Goal: Use online tool/utility: Utilize a website feature to perform a specific function

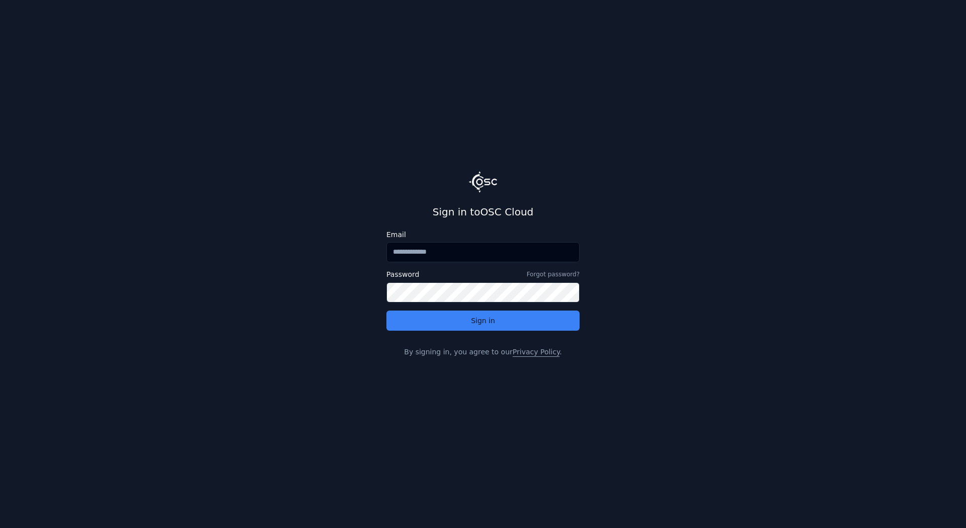
click at [448, 259] on input "Email" at bounding box center [482, 252] width 193 height 20
type input "**********"
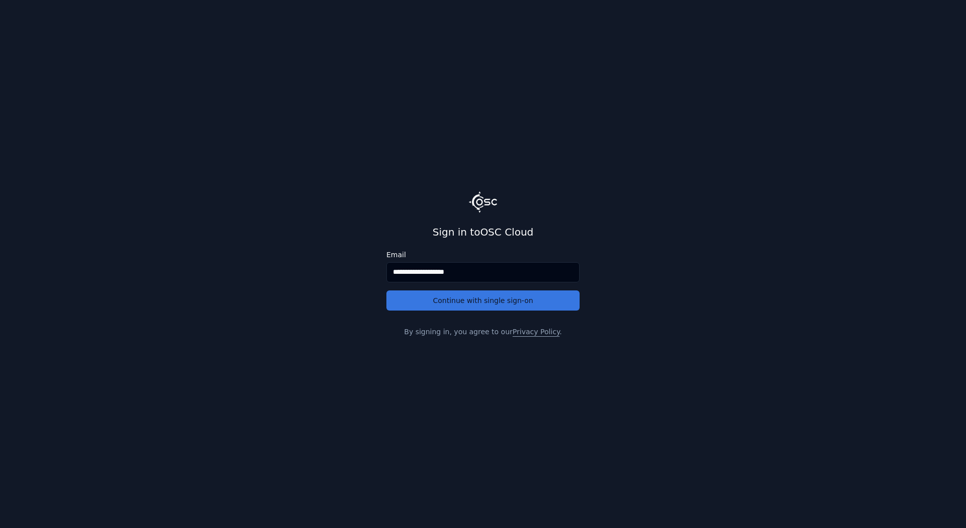
click at [448, 307] on button "Continue with single sign-on" at bounding box center [482, 300] width 193 height 20
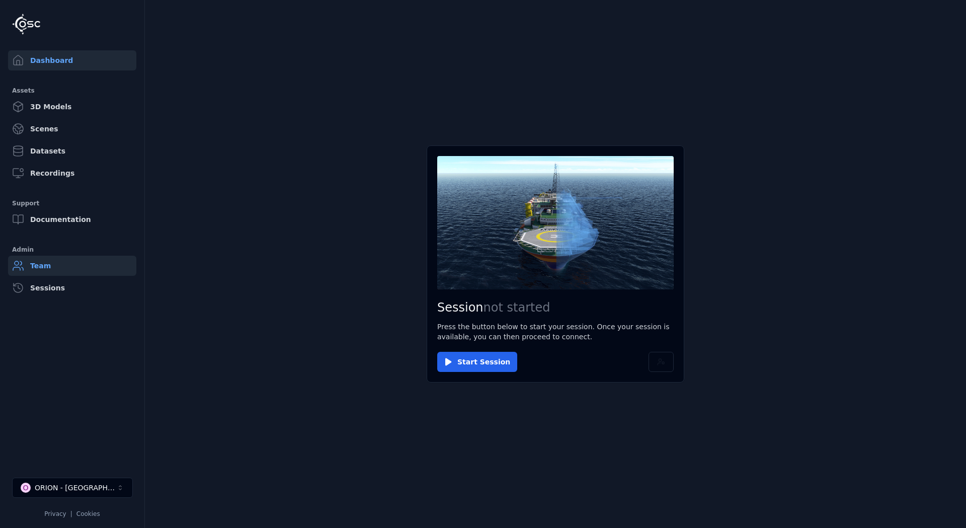
drag, startPoint x: 460, startPoint y: 359, endPoint x: 109, endPoint y: 273, distance: 361.2
click at [112, 282] on div "Dashboard Assets 3D Models Scenes Datasets Recordings Support Documentation Adm…" at bounding box center [483, 264] width 966 height 528
click at [53, 114] on link "3D Models" at bounding box center [72, 107] width 128 height 20
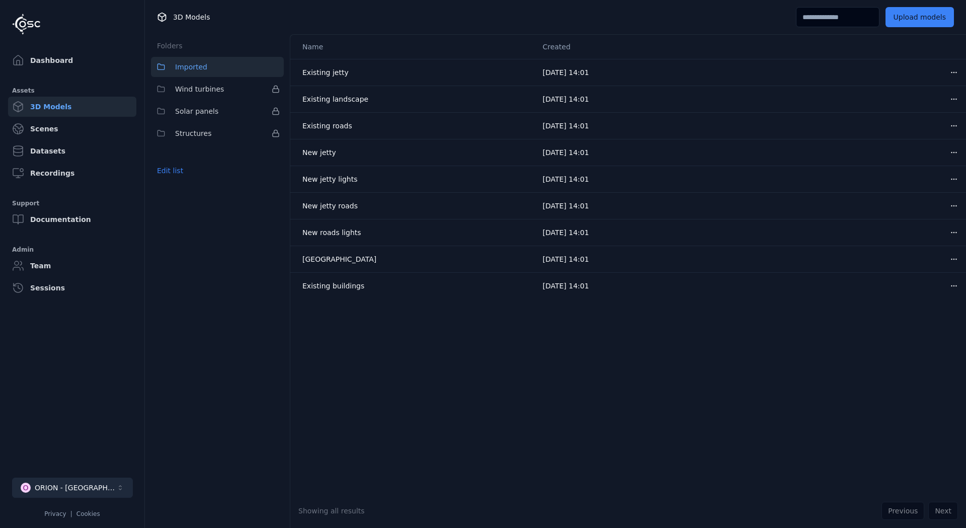
click at [109, 483] on button "O ORION - [GEOGRAPHIC_DATA]" at bounding box center [72, 487] width 121 height 20
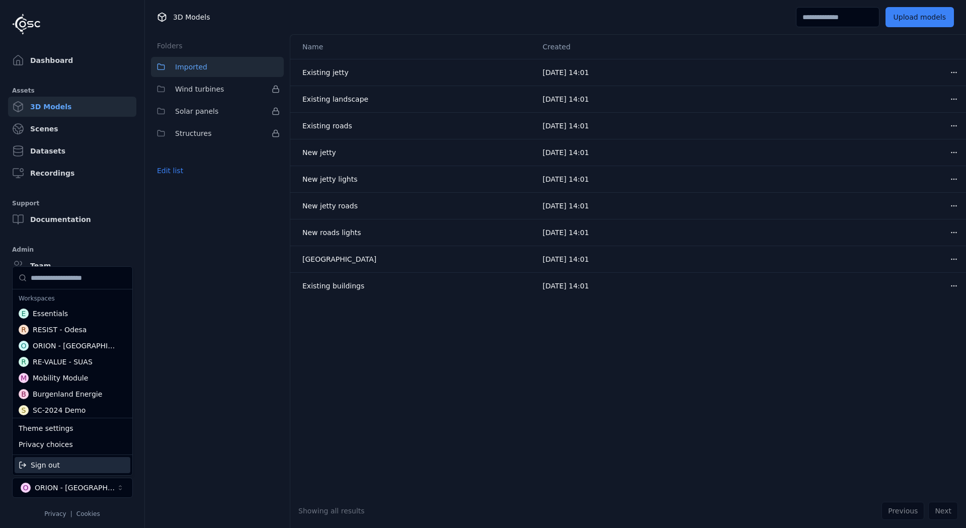
click at [186, 457] on html "Dashboard Assets 3D Models Scenes Datasets Recordings Support Documentation Adm…" at bounding box center [483, 264] width 966 height 528
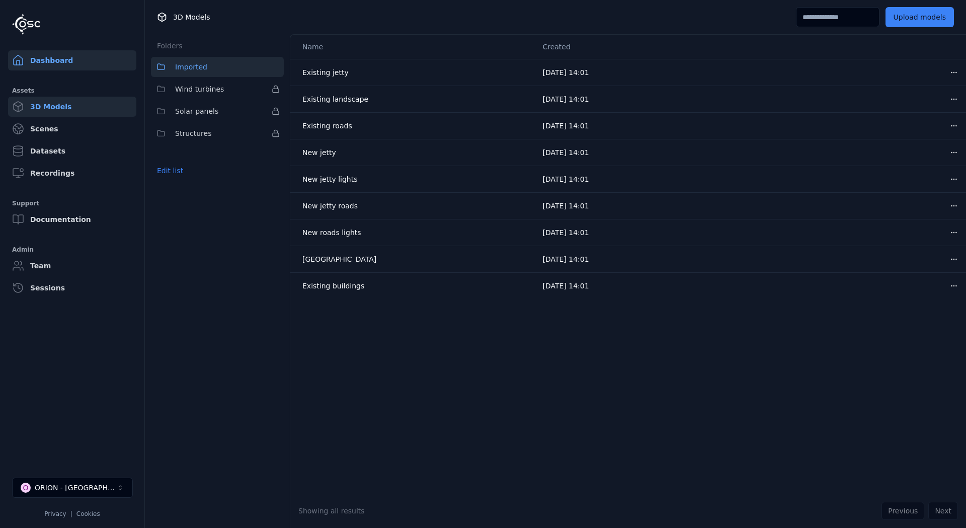
click at [40, 61] on link "Dashboard" at bounding box center [72, 60] width 128 height 20
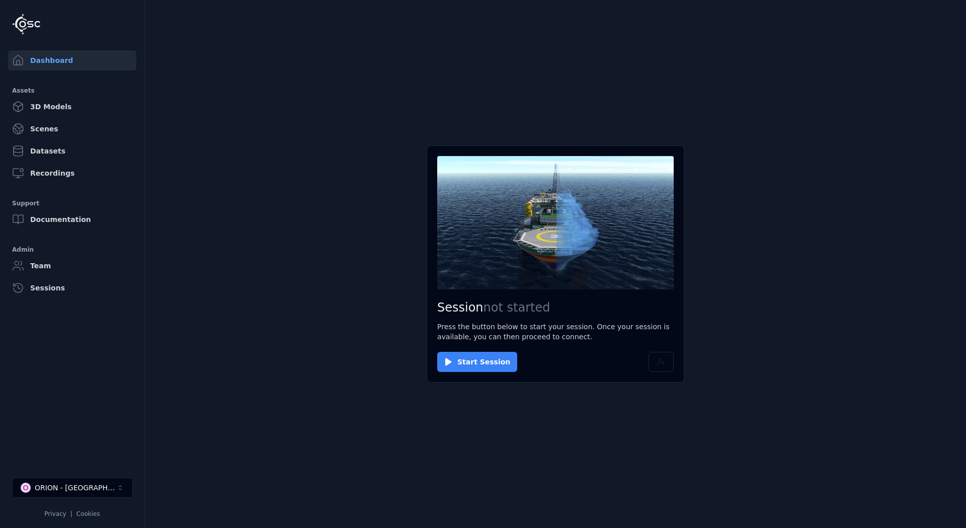
click at [473, 362] on button "Start Session" at bounding box center [477, 362] width 80 height 20
click at [463, 362] on button "Connect" at bounding box center [460, 362] width 46 height 20
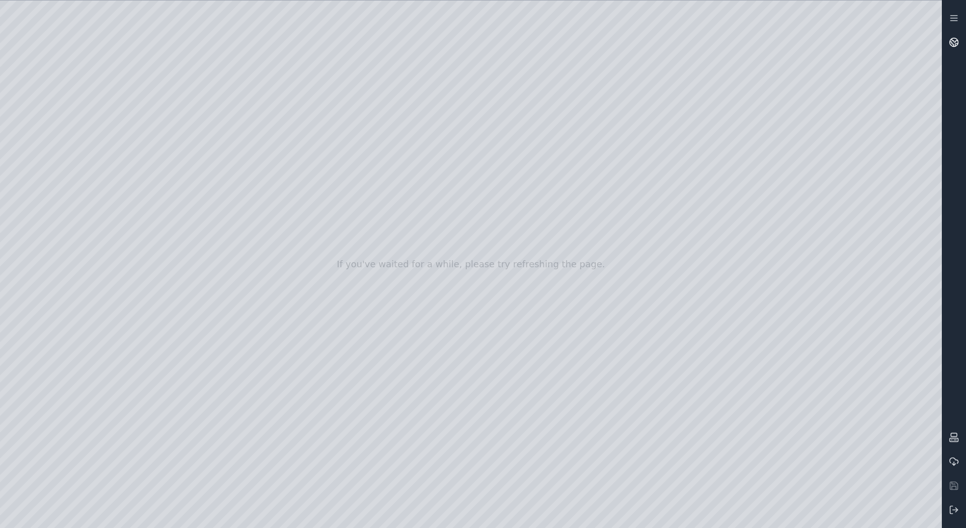
click at [960, 37] on link at bounding box center [954, 42] width 24 height 24
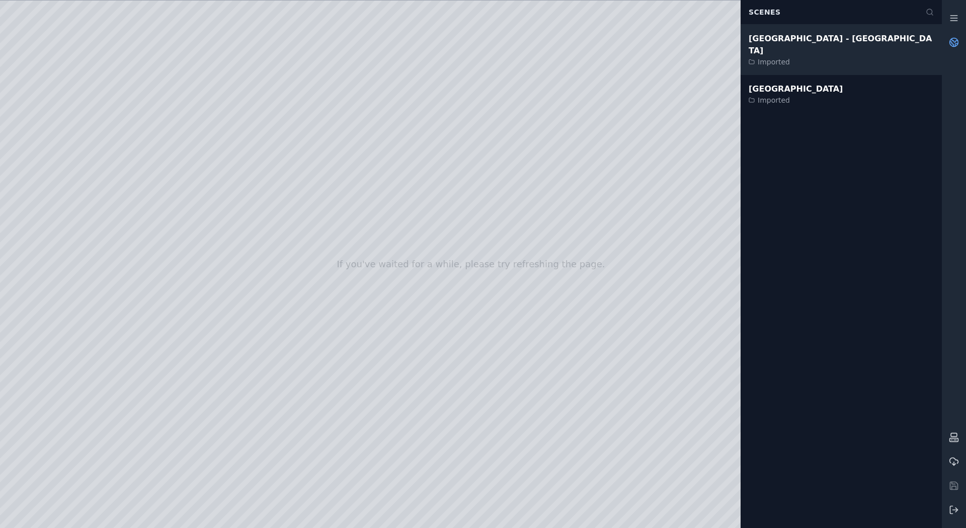
click at [756, 39] on div "[GEOGRAPHIC_DATA] - [GEOGRAPHIC_DATA]" at bounding box center [841, 45] width 185 height 24
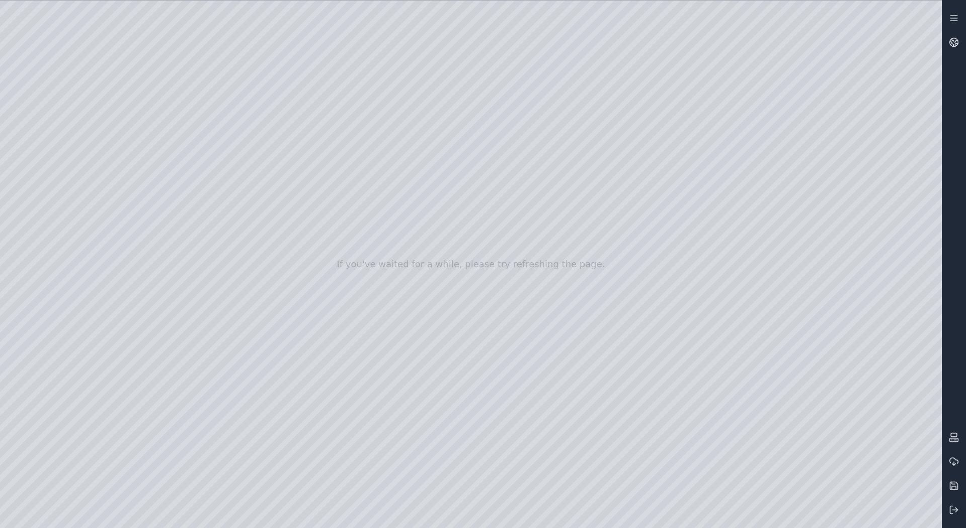
drag, startPoint x: 385, startPoint y: 249, endPoint x: 373, endPoint y: 330, distance: 81.9
drag, startPoint x: 347, startPoint y: 288, endPoint x: 294, endPoint y: 281, distance: 53.4
drag, startPoint x: 339, startPoint y: 246, endPoint x: 420, endPoint y: 296, distance: 95.2
drag, startPoint x: 420, startPoint y: 296, endPoint x: 436, endPoint y: 298, distance: 16.7
drag, startPoint x: 444, startPoint y: 300, endPoint x: 309, endPoint y: 275, distance: 137.8
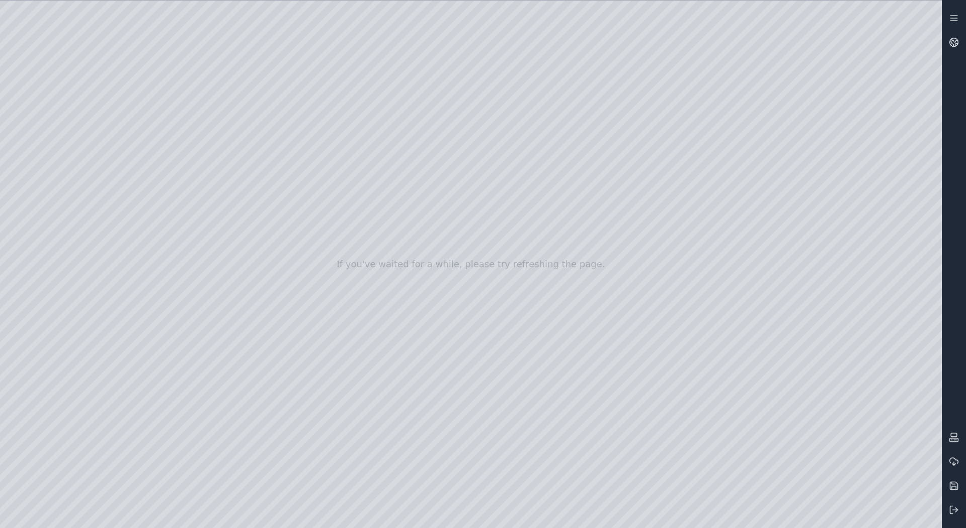
click at [53, 142] on div at bounding box center [471, 264] width 942 height 527
click at [68, 154] on div at bounding box center [471, 264] width 942 height 527
click at [223, 75] on div at bounding box center [471, 264] width 942 height 527
click at [175, 81] on div at bounding box center [471, 264] width 942 height 527
drag, startPoint x: 167, startPoint y: 79, endPoint x: 363, endPoint y: 304, distance: 298.8
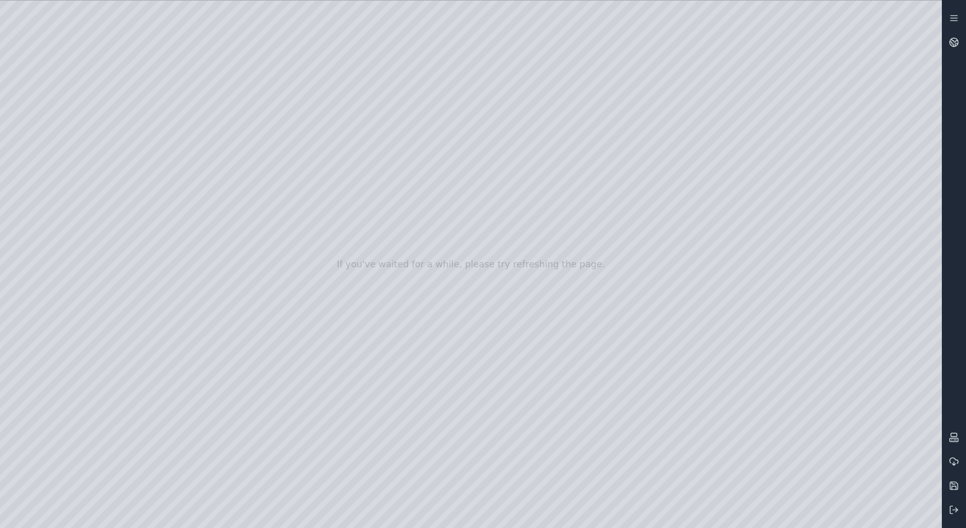
click at [363, 304] on div at bounding box center [471, 264] width 942 height 527
click at [520, 481] on div at bounding box center [471, 264] width 942 height 527
click at [166, 77] on div at bounding box center [471, 264] width 942 height 527
drag, startPoint x: 423, startPoint y: 276, endPoint x: 469, endPoint y: 285, distance: 47.2
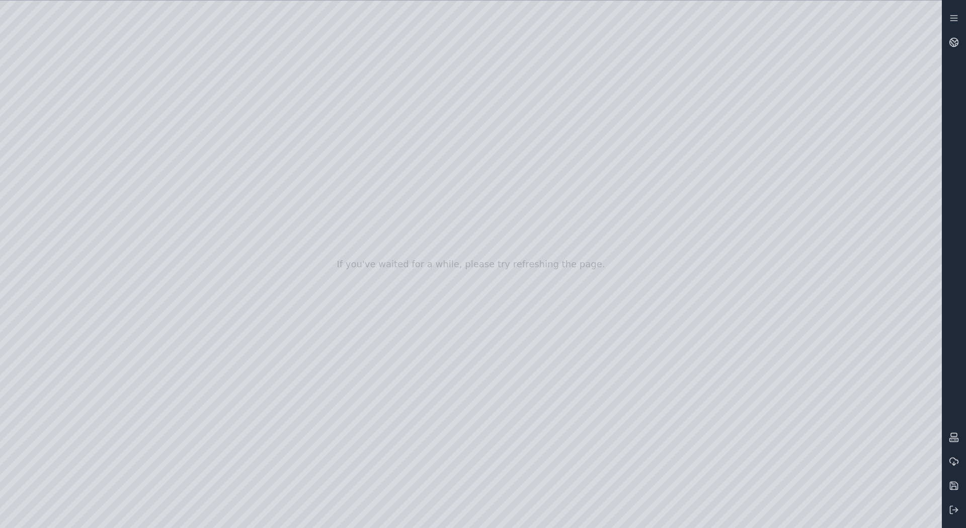
drag, startPoint x: 442, startPoint y: 292, endPoint x: 885, endPoint y: 304, distance: 442.9
click at [121, 79] on div at bounding box center [471, 264] width 942 height 527
drag, startPoint x: 219, startPoint y: 72, endPoint x: 477, endPoint y: 415, distance: 429.0
click at [477, 415] on div at bounding box center [471, 264] width 942 height 527
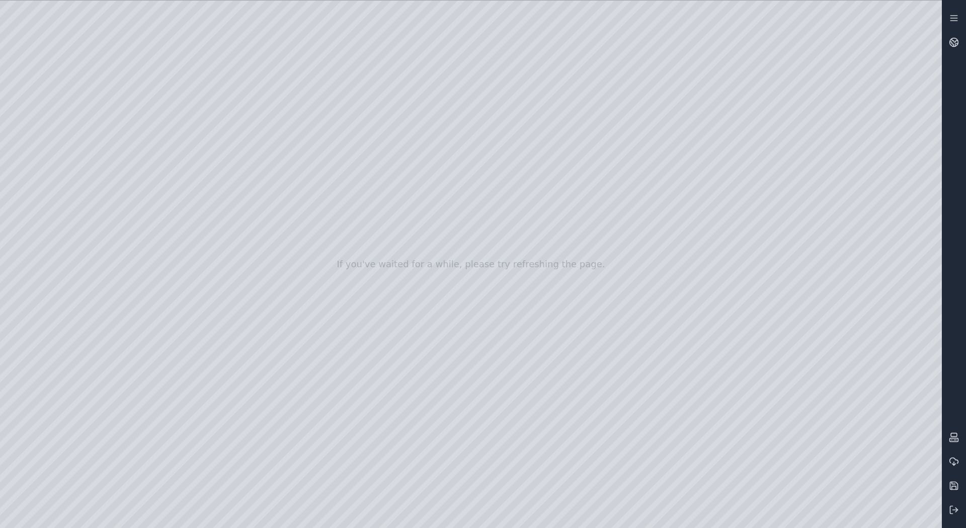
click at [520, 482] on div at bounding box center [471, 264] width 942 height 527
drag, startPoint x: 174, startPoint y: 74, endPoint x: 476, endPoint y: 408, distance: 450.2
click at [476, 408] on div at bounding box center [471, 264] width 942 height 527
drag, startPoint x: 221, startPoint y: 135, endPoint x: 209, endPoint y: 143, distance: 14.2
click at [209, 143] on div at bounding box center [471, 264] width 942 height 527
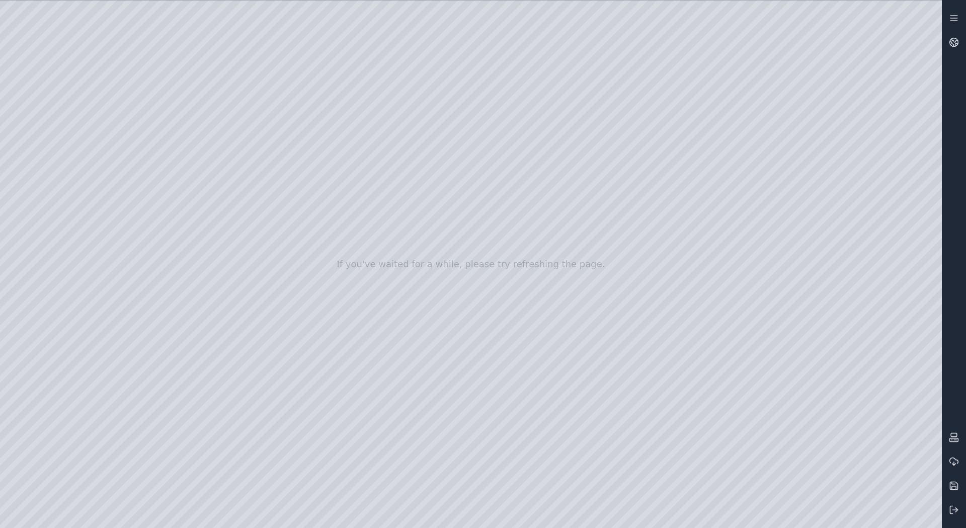
click at [126, 82] on div at bounding box center [471, 264] width 942 height 527
drag, startPoint x: 230, startPoint y: 86, endPoint x: 473, endPoint y: 405, distance: 401.1
click at [473, 405] on div at bounding box center [471, 264] width 942 height 527
drag, startPoint x: 440, startPoint y: 406, endPoint x: 508, endPoint y: 403, distance: 68.5
drag, startPoint x: 484, startPoint y: 395, endPoint x: 539, endPoint y: 395, distance: 55.3
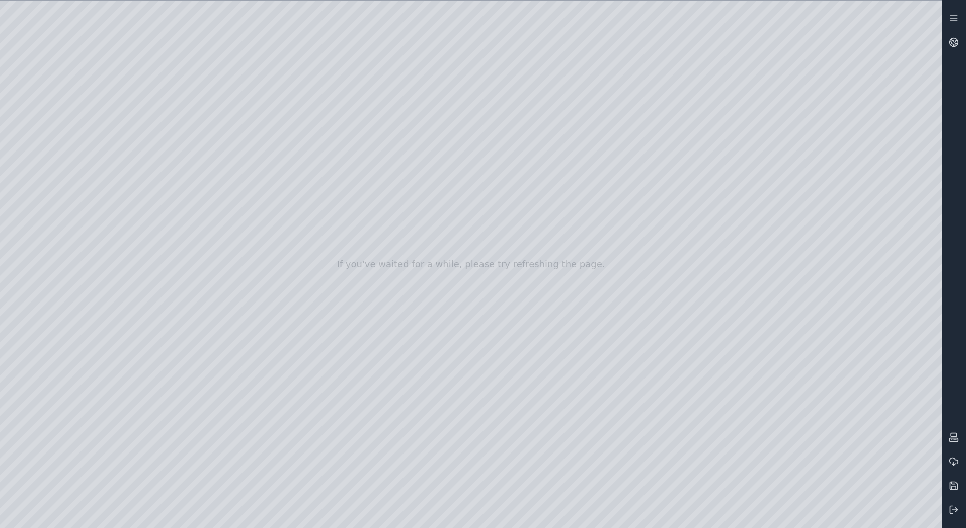
drag, startPoint x: 482, startPoint y: 386, endPoint x: 616, endPoint y: 389, distance: 133.9
drag, startPoint x: 490, startPoint y: 359, endPoint x: 772, endPoint y: 293, distance: 290.2
drag, startPoint x: 520, startPoint y: 227, endPoint x: 549, endPoint y: 247, distance: 35.2
drag, startPoint x: 162, startPoint y: 200, endPoint x: 658, endPoint y: 320, distance: 510.0
click at [658, 320] on div at bounding box center [471, 264] width 942 height 527
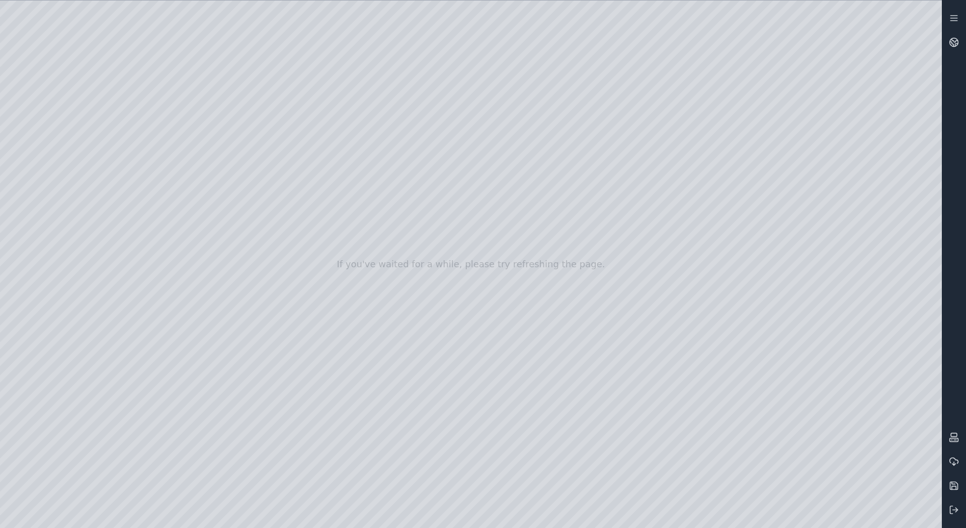
drag, startPoint x: 675, startPoint y: 322, endPoint x: 646, endPoint y: 309, distance: 32.2
drag, startPoint x: 919, startPoint y: 243, endPoint x: 900, endPoint y: 243, distance: 19.1
click at [900, 243] on div at bounding box center [471, 264] width 942 height 527
drag, startPoint x: 657, startPoint y: 427, endPoint x: 664, endPoint y: 426, distance: 7.1
click at [664, 426] on div at bounding box center [471, 264] width 942 height 527
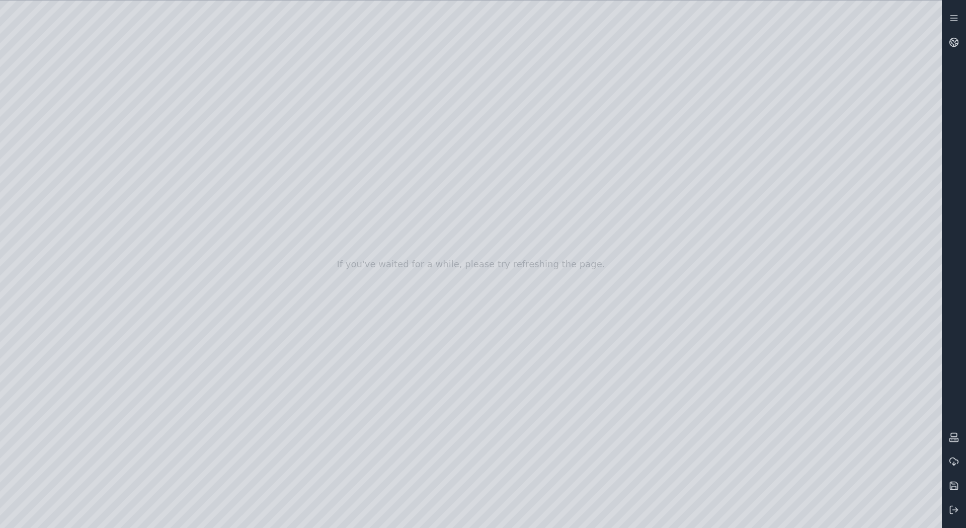
drag, startPoint x: 633, startPoint y: 424, endPoint x: 633, endPoint y: 418, distance: 6.1
click at [633, 418] on div at bounding box center [471, 264] width 942 height 527
click at [476, 485] on div at bounding box center [471, 264] width 942 height 527
drag, startPoint x: 436, startPoint y: 307, endPoint x: 582, endPoint y: 142, distance: 220.3
click at [453, 199] on div at bounding box center [471, 264] width 942 height 527
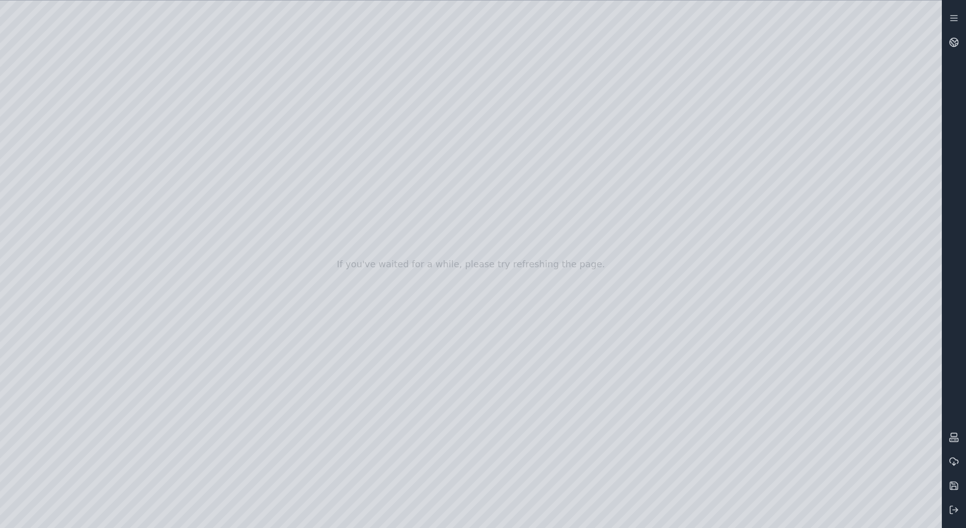
drag, startPoint x: 604, startPoint y: 180, endPoint x: 525, endPoint y: 171, distance: 79.0
click at [597, 185] on div at bounding box center [471, 264] width 942 height 527
drag, startPoint x: 755, startPoint y: 169, endPoint x: 751, endPoint y: 174, distance: 6.6
click at [751, 174] on div at bounding box center [471, 264] width 942 height 527
click at [426, 288] on div at bounding box center [471, 264] width 942 height 527
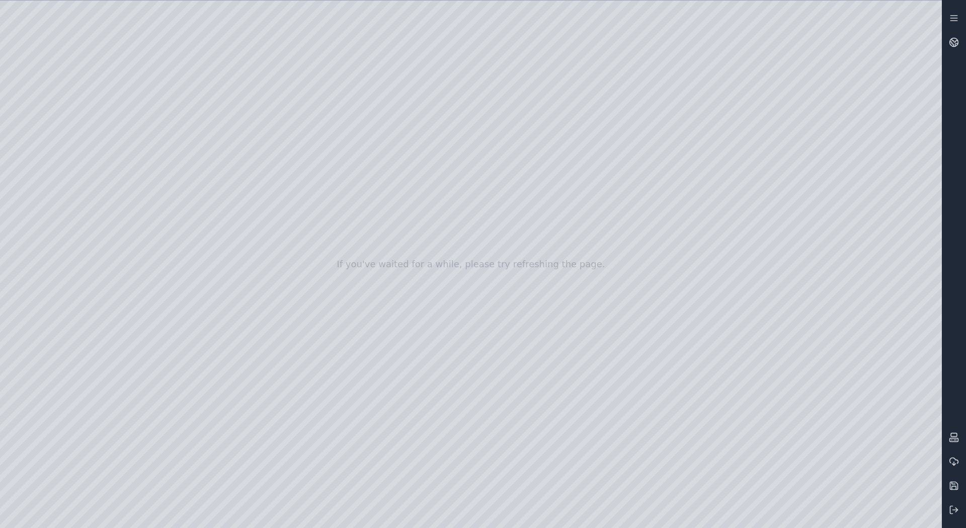
click at [419, 183] on div at bounding box center [471, 264] width 942 height 527
click at [636, 197] on div at bounding box center [471, 264] width 942 height 527
click at [490, 191] on div at bounding box center [471, 264] width 942 height 527
drag, startPoint x: 922, startPoint y: 218, endPoint x: 912, endPoint y: 218, distance: 10.1
click at [912, 218] on div at bounding box center [471, 264] width 942 height 527
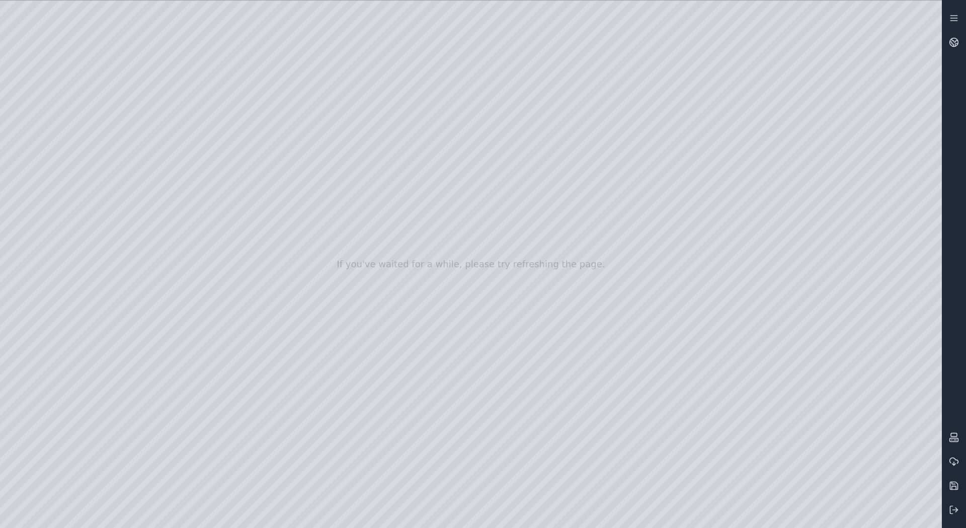
click at [916, 218] on div at bounding box center [471, 264] width 942 height 527
drag, startPoint x: 919, startPoint y: 218, endPoint x: 925, endPoint y: 217, distance: 5.6
click at [925, 217] on div at bounding box center [471, 264] width 942 height 527
click at [500, 317] on div at bounding box center [471, 264] width 942 height 527
click at [550, 235] on div at bounding box center [471, 264] width 942 height 527
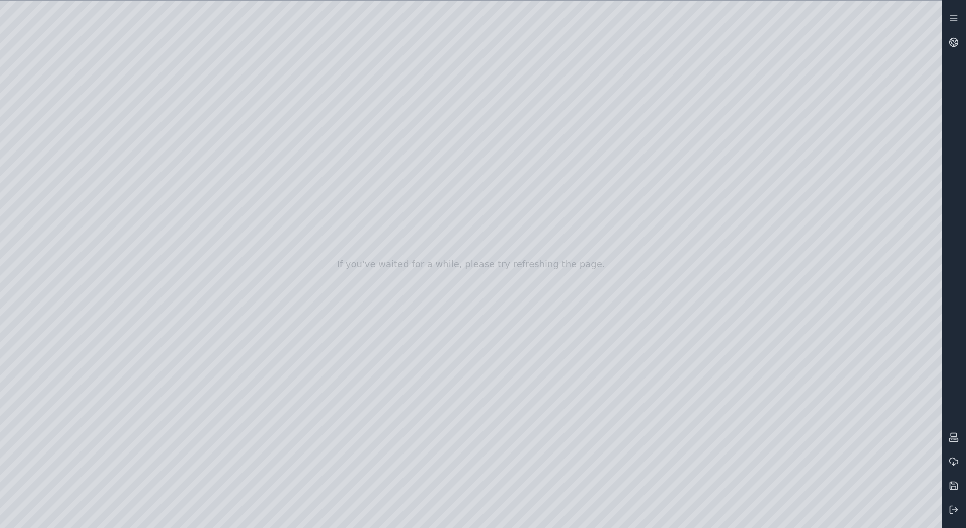
drag, startPoint x: 615, startPoint y: 164, endPoint x: 473, endPoint y: 228, distance: 156.0
drag, startPoint x: 653, startPoint y: 145, endPoint x: 650, endPoint y: 151, distance: 6.3
click at [650, 151] on div at bounding box center [471, 264] width 942 height 527
click at [652, 151] on div at bounding box center [471, 264] width 942 height 527
click at [553, 274] on div at bounding box center [471, 264] width 942 height 527
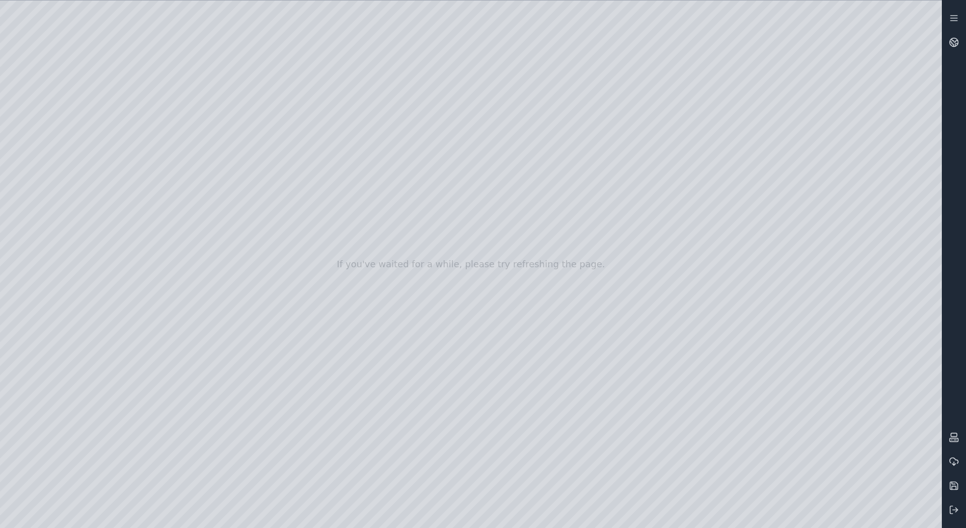
click at [364, 171] on div at bounding box center [471, 264] width 942 height 527
click at [915, 216] on div at bounding box center [471, 264] width 942 height 527
click at [917, 217] on div at bounding box center [471, 264] width 942 height 527
click at [915, 218] on div at bounding box center [471, 264] width 942 height 527
click at [692, 281] on div at bounding box center [471, 264] width 942 height 527
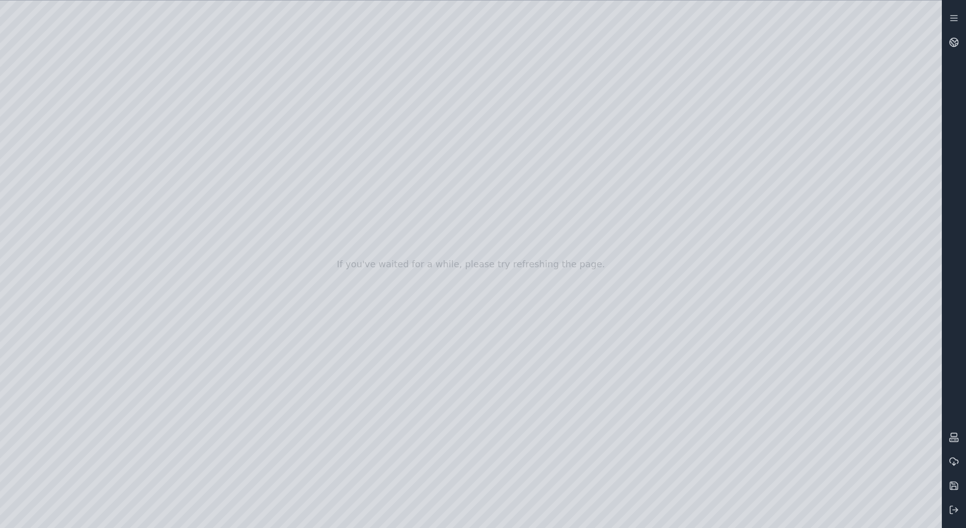
click at [910, 216] on div at bounding box center [471, 264] width 942 height 527
drag, startPoint x: 534, startPoint y: 185, endPoint x: 388, endPoint y: 401, distance: 260.5
drag, startPoint x: 460, startPoint y: 122, endPoint x: 385, endPoint y: 255, distance: 153.0
click at [590, 183] on div at bounding box center [471, 264] width 942 height 527
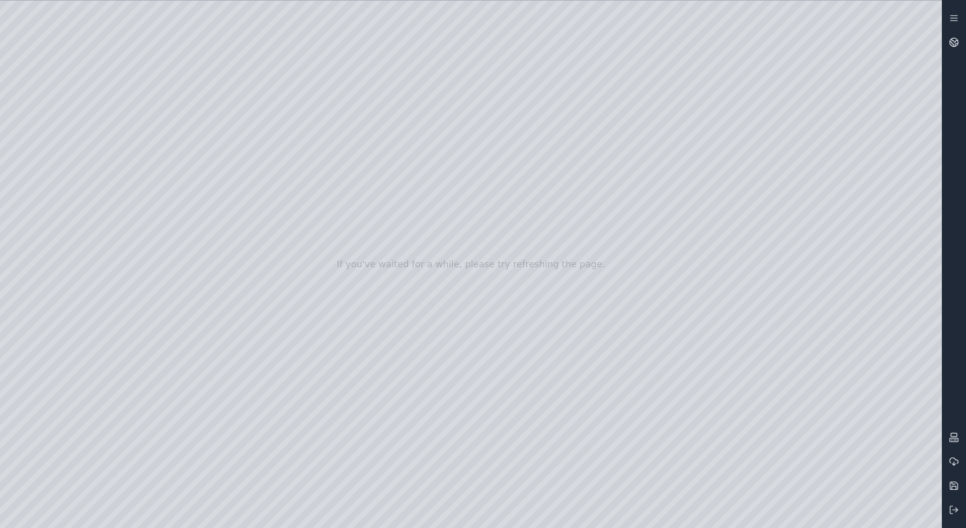
click at [637, 188] on div at bounding box center [471, 264] width 942 height 527
drag, startPoint x: 636, startPoint y: 188, endPoint x: 680, endPoint y: 184, distance: 44.0
drag, startPoint x: 629, startPoint y: 378, endPoint x: 556, endPoint y: 285, distance: 118.3
drag, startPoint x: 538, startPoint y: 356, endPoint x: 525, endPoint y: 356, distance: 12.6
click at [525, 356] on div at bounding box center [471, 264] width 942 height 527
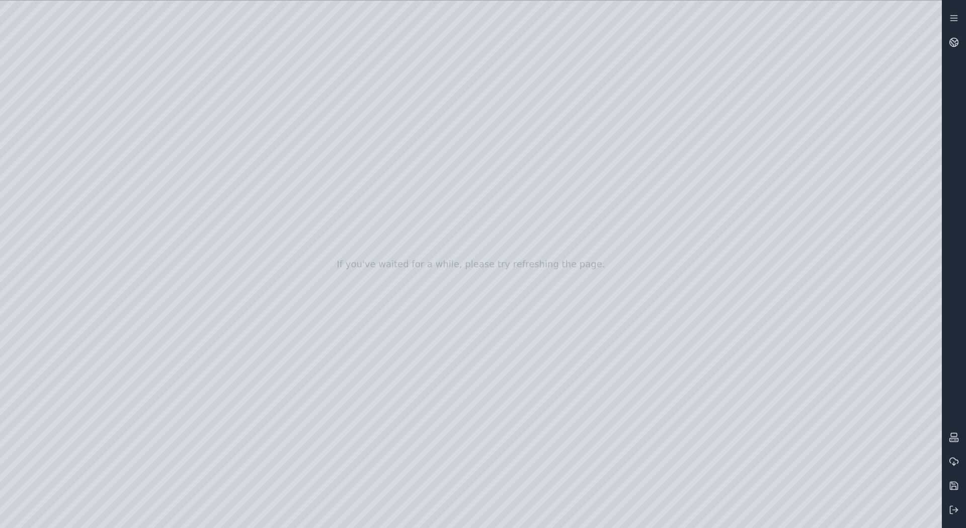
click at [577, 338] on div at bounding box center [471, 264] width 942 height 527
click at [621, 278] on div at bounding box center [471, 264] width 942 height 527
click at [403, 107] on div at bounding box center [471, 264] width 942 height 527
click at [921, 175] on div at bounding box center [471, 264] width 942 height 527
click at [820, 82] on div at bounding box center [471, 264] width 942 height 527
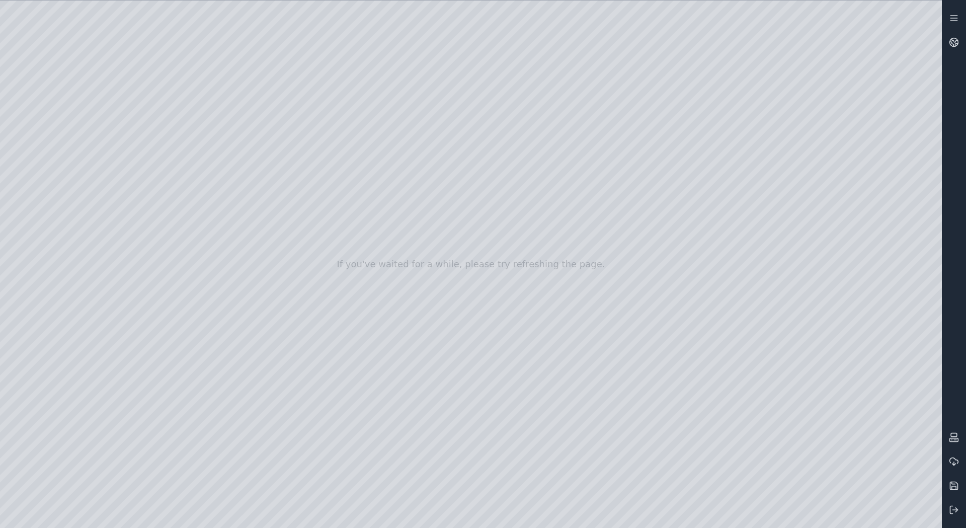
click at [351, 127] on div at bounding box center [471, 264] width 942 height 527
click at [369, 58] on div at bounding box center [471, 264] width 942 height 527
click at [457, 282] on div at bounding box center [471, 264] width 942 height 527
drag, startPoint x: 465, startPoint y: 230, endPoint x: 466, endPoint y: 243, distance: 12.6
drag, startPoint x: 221, startPoint y: 130, endPoint x: 681, endPoint y: 480, distance: 578.4
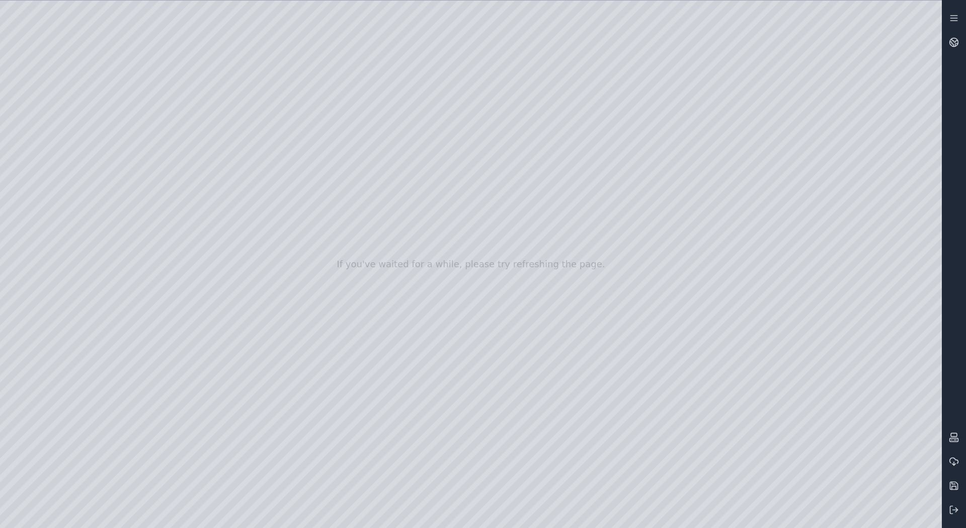
click at [681, 480] on div at bounding box center [471, 264] width 942 height 527
drag, startPoint x: 677, startPoint y: 426, endPoint x: 640, endPoint y: 323, distance: 109.7
click at [640, 323] on div at bounding box center [471, 264] width 942 height 527
drag, startPoint x: 638, startPoint y: 306, endPoint x: 673, endPoint y: 439, distance: 137.8
click at [673, 439] on div at bounding box center [471, 264] width 942 height 527
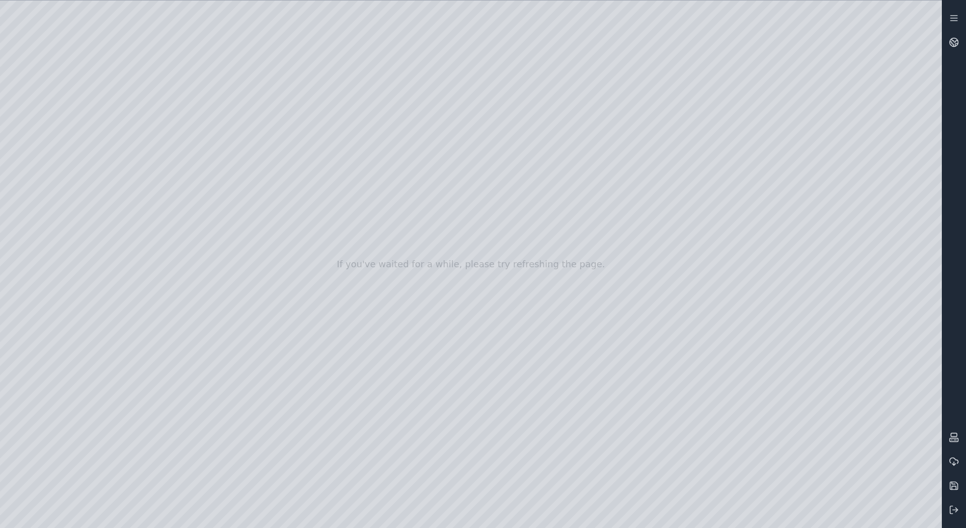
drag, startPoint x: 674, startPoint y: 356, endPoint x: 555, endPoint y: 234, distance: 170.1
drag, startPoint x: 540, startPoint y: 271, endPoint x: 553, endPoint y: 338, distance: 68.7
click at [553, 338] on div at bounding box center [471, 264] width 942 height 527
drag, startPoint x: 527, startPoint y: 380, endPoint x: 447, endPoint y: 387, distance: 79.8
click at [447, 387] on div at bounding box center [471, 264] width 942 height 527
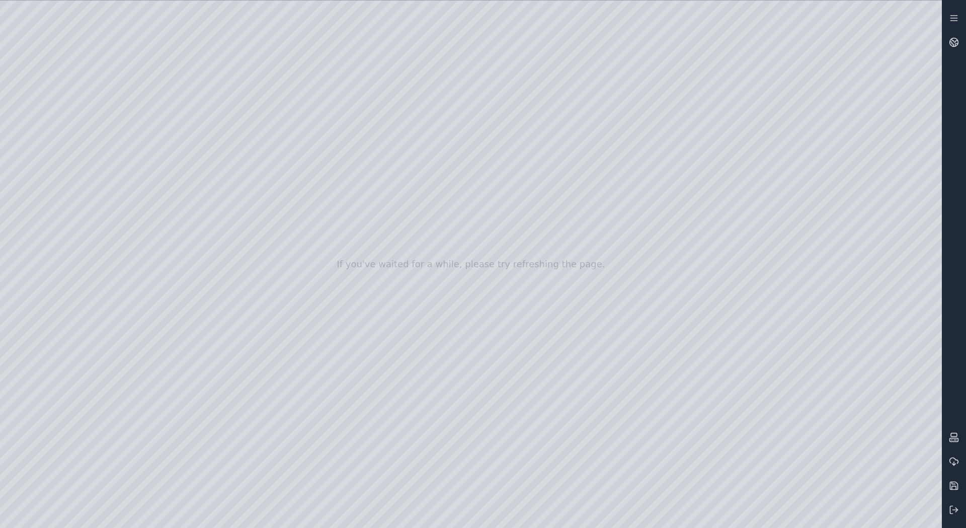
drag, startPoint x: 598, startPoint y: 201, endPoint x: 399, endPoint y: 91, distance: 227.7
click at [470, 175] on div at bounding box center [471, 264] width 942 height 527
click at [413, 180] on div at bounding box center [471, 264] width 942 height 527
drag, startPoint x: 296, startPoint y: 191, endPoint x: 301, endPoint y: 208, distance: 17.8
click at [301, 208] on div at bounding box center [471, 264] width 942 height 527
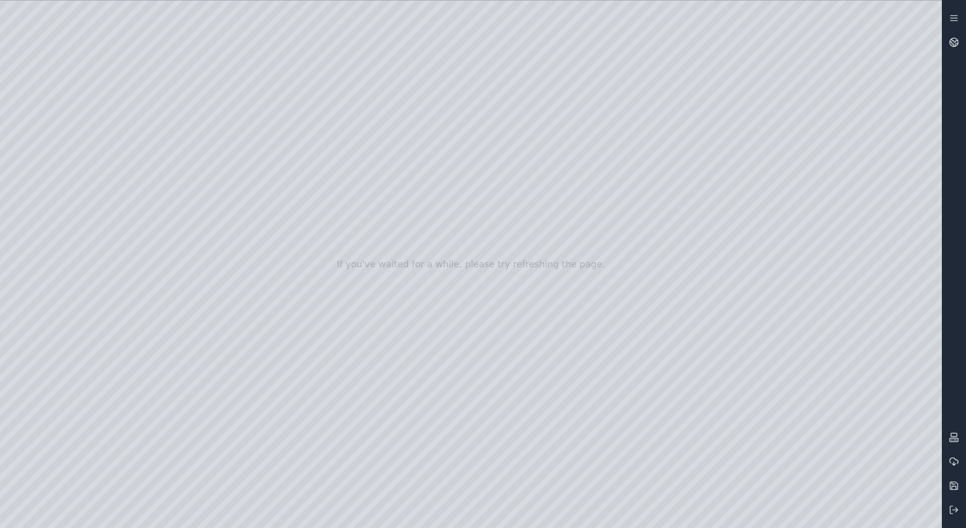
drag, startPoint x: 331, startPoint y: 253, endPoint x: 475, endPoint y: 276, distance: 146.7
drag, startPoint x: 467, startPoint y: 309, endPoint x: 536, endPoint y: 308, distance: 69.4
drag, startPoint x: 539, startPoint y: 234, endPoint x: 544, endPoint y: 220, distance: 15.6
click at [544, 220] on div at bounding box center [471, 264] width 942 height 527
drag, startPoint x: 527, startPoint y: 214, endPoint x: 528, endPoint y: 230, distance: 16.1
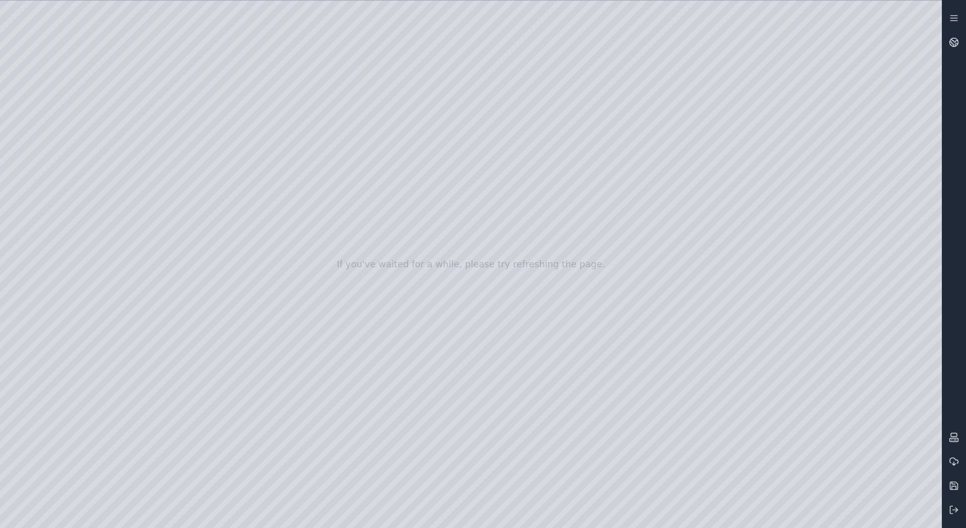
click at [528, 230] on div at bounding box center [471, 264] width 942 height 527
drag, startPoint x: 489, startPoint y: 271, endPoint x: 499, endPoint y: 272, distance: 10.6
click at [499, 272] on div at bounding box center [471, 264] width 942 height 527
click at [541, 239] on div at bounding box center [471, 264] width 942 height 527
click at [511, 295] on div at bounding box center [471, 264] width 942 height 527
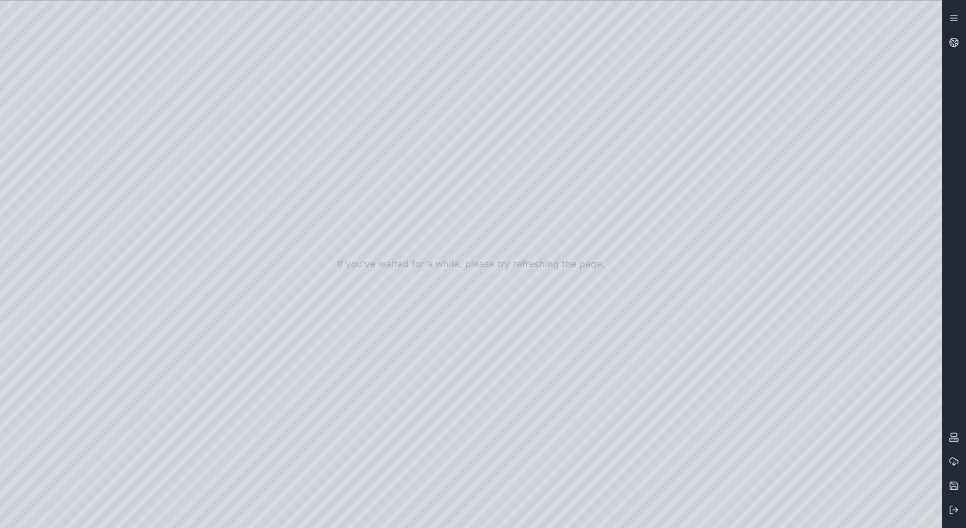
drag, startPoint x: 475, startPoint y: 477, endPoint x: 472, endPoint y: 471, distance: 7.2
click at [474, 477] on div at bounding box center [471, 264] width 942 height 527
click at [537, 150] on div at bounding box center [471, 264] width 942 height 527
click at [828, 218] on div at bounding box center [471, 264] width 942 height 527
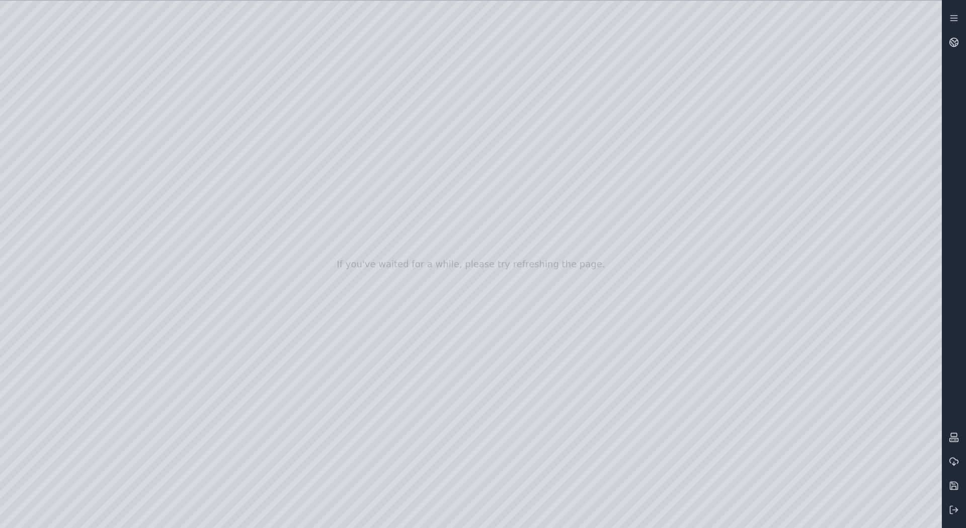
drag, startPoint x: 528, startPoint y: 131, endPoint x: 523, endPoint y: 178, distance: 47.0
drag, startPoint x: 523, startPoint y: 178, endPoint x: 496, endPoint y: 231, distance: 60.1
drag, startPoint x: 555, startPoint y: 211, endPoint x: 439, endPoint y: 257, distance: 124.9
drag, startPoint x: 469, startPoint y: 215, endPoint x: 569, endPoint y: 324, distance: 147.8
click at [826, 218] on div at bounding box center [471, 264] width 942 height 527
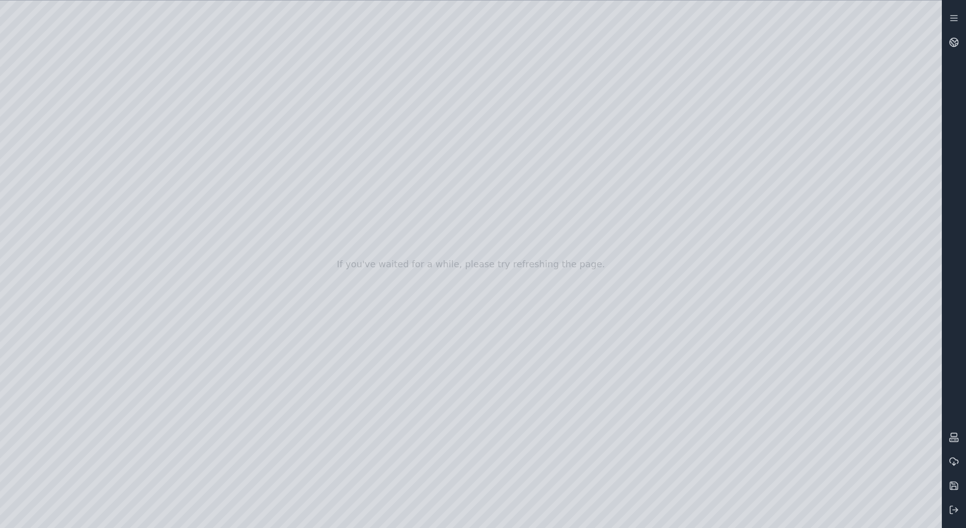
click at [825, 216] on div at bounding box center [471, 264] width 942 height 527
click at [874, 214] on div at bounding box center [471, 264] width 942 height 527
click at [864, 216] on div at bounding box center [471, 264] width 942 height 527
click at [866, 216] on div at bounding box center [471, 264] width 942 height 527
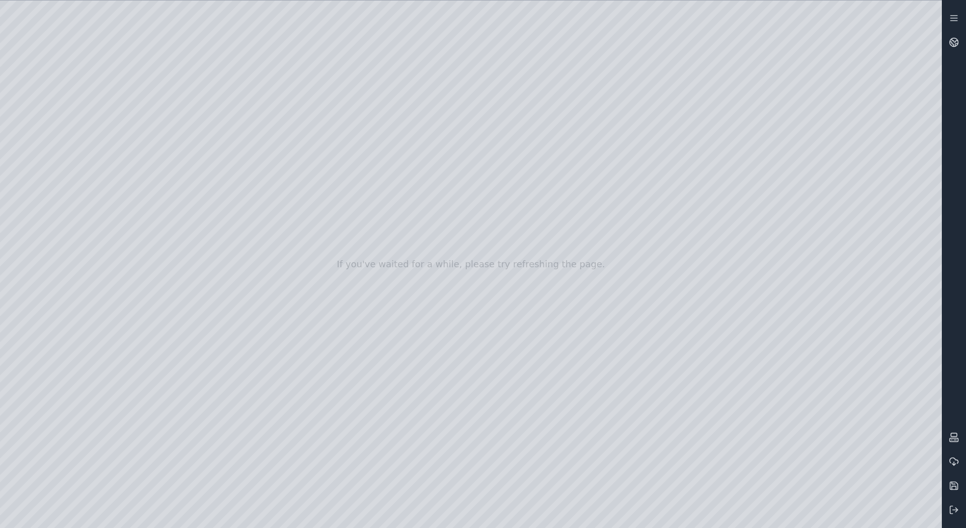
click at [866, 216] on div at bounding box center [471, 264] width 942 height 527
click at [825, 218] on div at bounding box center [471, 264] width 942 height 527
click at [826, 218] on div at bounding box center [471, 264] width 942 height 527
click at [871, 216] on div at bounding box center [471, 264] width 942 height 527
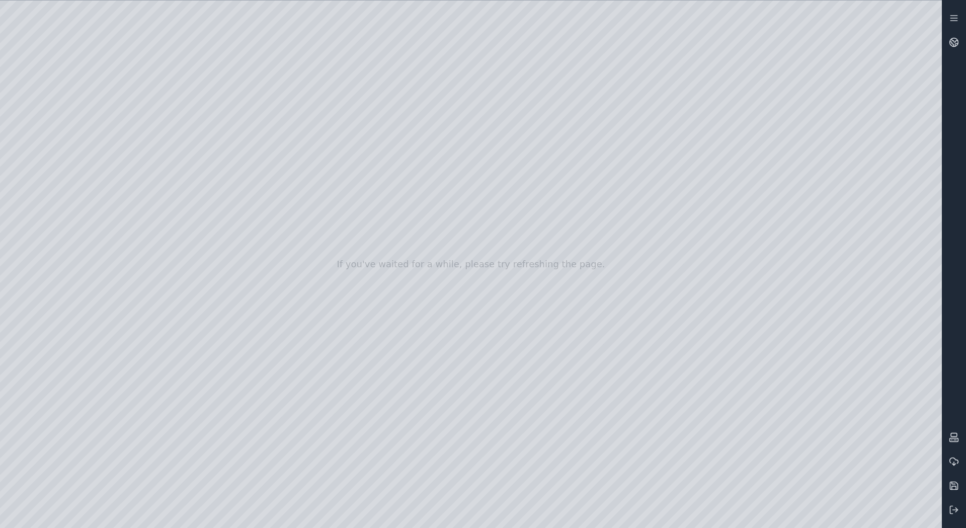
click at [867, 218] on div at bounding box center [471, 264] width 942 height 527
click at [868, 218] on div at bounding box center [471, 264] width 942 height 527
drag, startPoint x: 879, startPoint y: 216, endPoint x: 864, endPoint y: 217, distance: 15.1
click at [864, 217] on div at bounding box center [471, 264] width 942 height 527
click at [823, 214] on div at bounding box center [471, 264] width 942 height 527
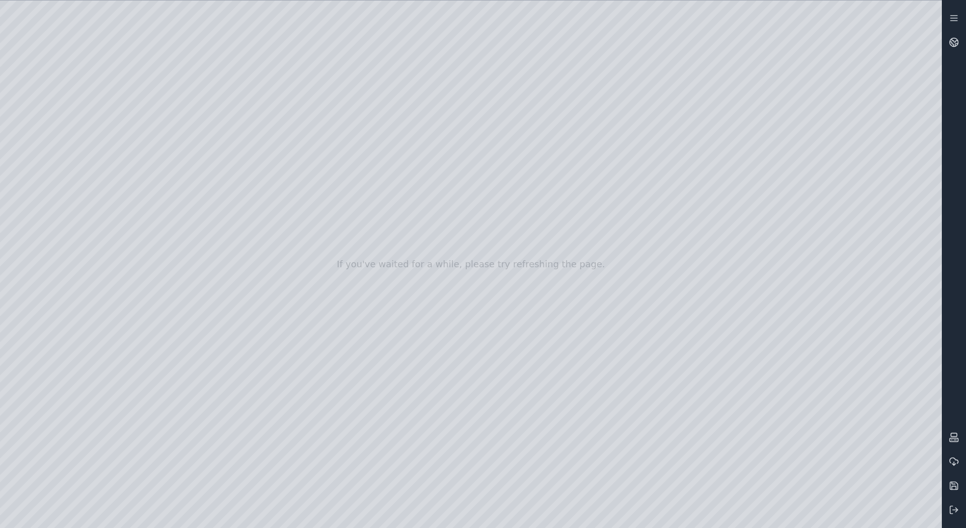
click at [826, 215] on div at bounding box center [471, 264] width 942 height 527
click at [871, 219] on div at bounding box center [471, 264] width 942 height 527
click at [875, 217] on div at bounding box center [471, 264] width 942 height 527
drag, startPoint x: 875, startPoint y: 217, endPoint x: 865, endPoint y: 218, distance: 10.6
click at [865, 218] on div at bounding box center [471, 264] width 942 height 527
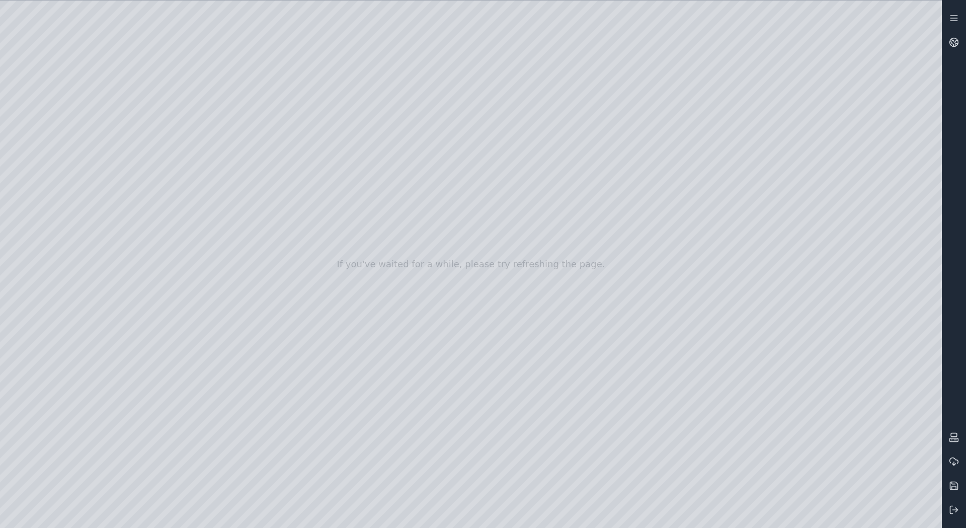
click at [866, 218] on div at bounding box center [471, 264] width 942 height 527
click at [397, 383] on div at bounding box center [471, 264] width 942 height 527
click at [533, 337] on div at bounding box center [471, 264] width 942 height 527
click at [917, 215] on div at bounding box center [471, 264] width 942 height 527
drag, startPoint x: 919, startPoint y: 218, endPoint x: 912, endPoint y: 218, distance: 7.6
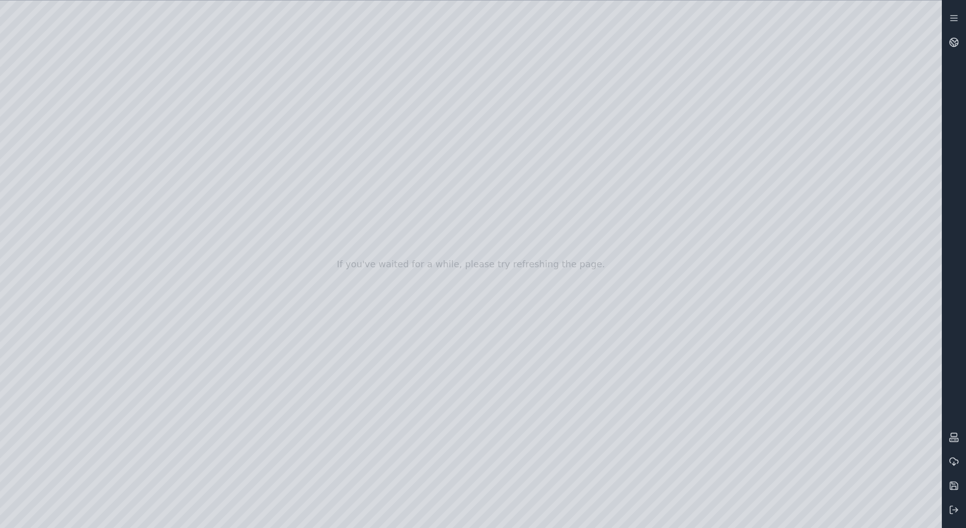
click at [912, 218] on div at bounding box center [471, 264] width 942 height 527
click at [910, 220] on div at bounding box center [471, 264] width 942 height 527
drag, startPoint x: 481, startPoint y: 325, endPoint x: 645, endPoint y: 179, distance: 219.5
drag, startPoint x: 427, startPoint y: 336, endPoint x: 460, endPoint y: 270, distance: 74.0
drag, startPoint x: 567, startPoint y: 357, endPoint x: 532, endPoint y: 158, distance: 201.7
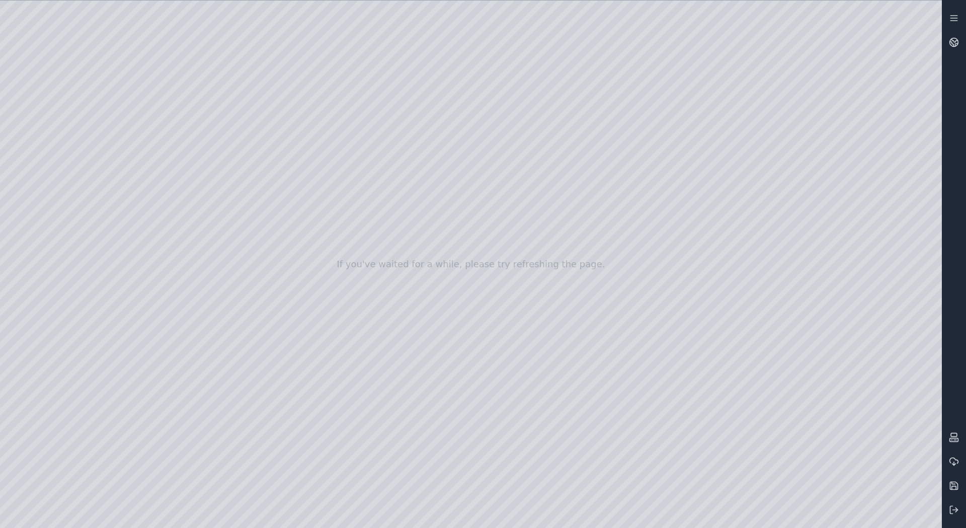
drag, startPoint x: 351, startPoint y: 120, endPoint x: 892, endPoint y: 536, distance: 682.8
drag, startPoint x: 330, startPoint y: 181, endPoint x: 809, endPoint y: 295, distance: 492.0
drag, startPoint x: 630, startPoint y: 202, endPoint x: 0, endPoint y: 103, distance: 637.7
drag, startPoint x: 540, startPoint y: 379, endPoint x: 530, endPoint y: 255, distance: 124.7
click at [914, 214] on div at bounding box center [471, 264] width 942 height 527
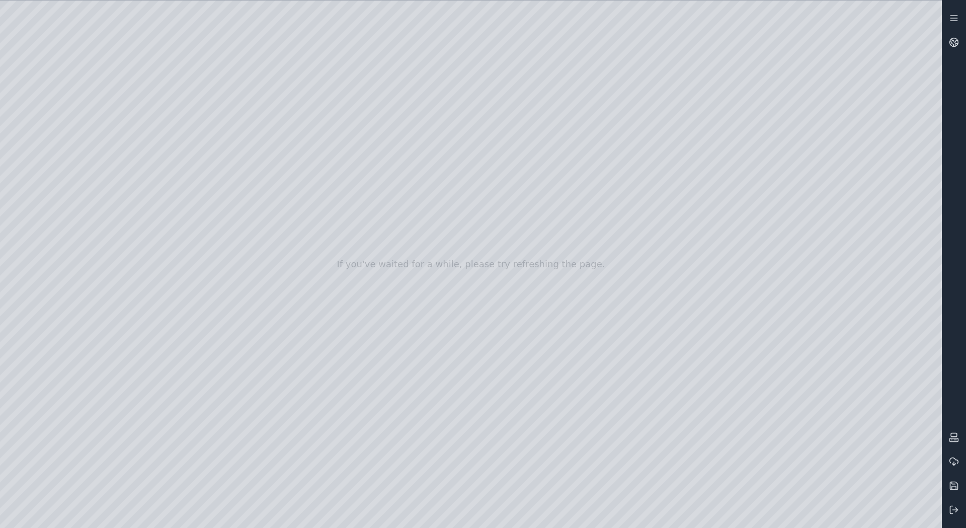
click at [914, 214] on div at bounding box center [471, 264] width 942 height 527
click at [712, 116] on div at bounding box center [471, 264] width 942 height 527
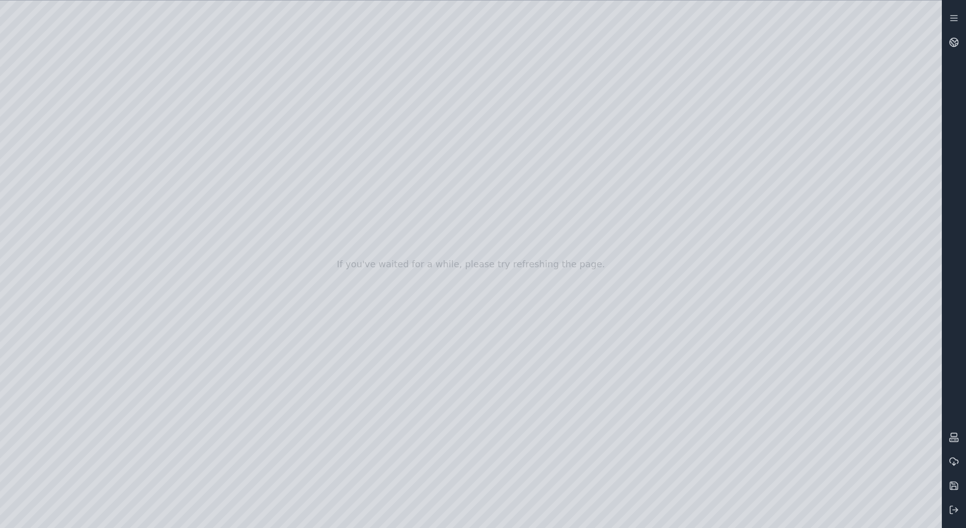
click at [614, 236] on div at bounding box center [471, 264] width 942 height 527
click at [914, 214] on div at bounding box center [471, 264] width 942 height 527
click at [920, 216] on div at bounding box center [471, 264] width 942 height 527
click at [675, 123] on div at bounding box center [471, 264] width 942 height 527
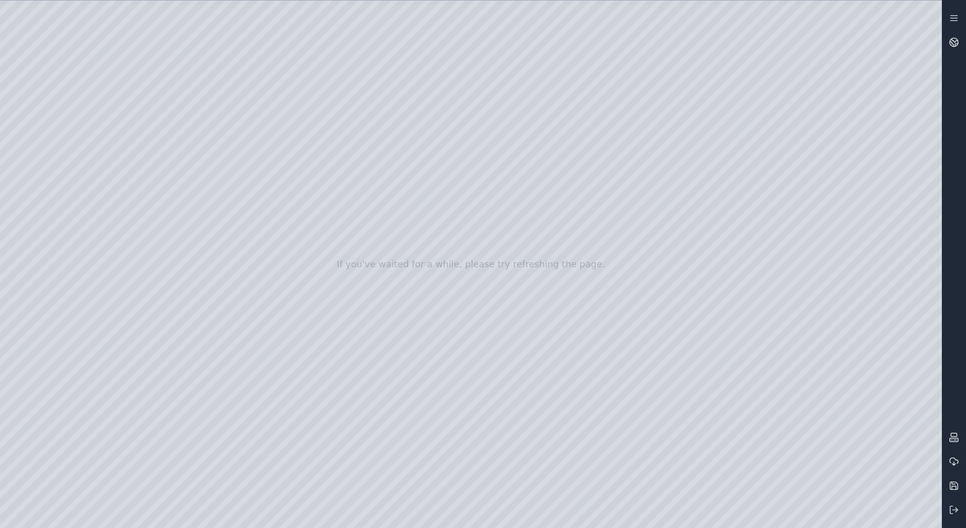
drag, startPoint x: 668, startPoint y: 262, endPoint x: 535, endPoint y: 290, distance: 135.9
drag, startPoint x: 652, startPoint y: 327, endPoint x: 494, endPoint y: 202, distance: 200.6
drag, startPoint x: 175, startPoint y: 139, endPoint x: 403, endPoint y: 264, distance: 259.6
click at [403, 264] on div at bounding box center [471, 264] width 942 height 527
click at [924, 247] on div at bounding box center [471, 264] width 942 height 527
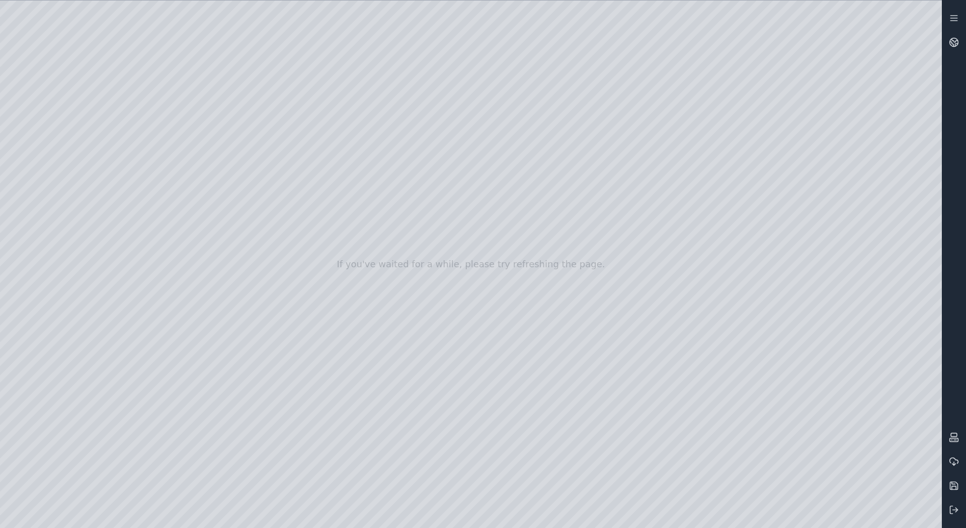
click at [924, 247] on div at bounding box center [471, 264] width 942 height 527
drag, startPoint x: 498, startPoint y: 280, endPoint x: 544, endPoint y: 279, distance: 46.3
drag, startPoint x: 446, startPoint y: 286, endPoint x: 440, endPoint y: 288, distance: 6.4
click at [440, 288] on div at bounding box center [471, 264] width 942 height 527
click at [474, 481] on div at bounding box center [471, 264] width 942 height 527
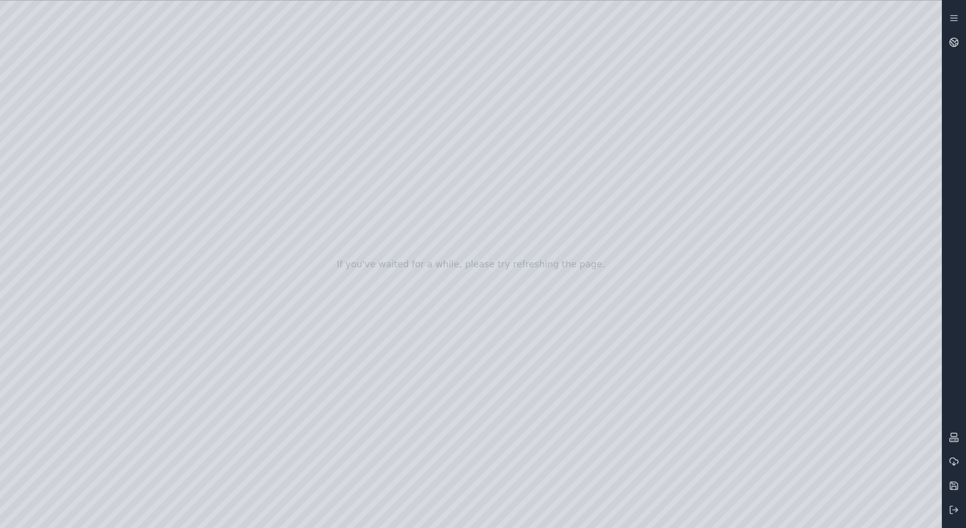
drag, startPoint x: 537, startPoint y: 293, endPoint x: 583, endPoint y: 288, distance: 45.6
drag, startPoint x: 583, startPoint y: 288, endPoint x: 590, endPoint y: 288, distance: 7.1
drag, startPoint x: 544, startPoint y: 325, endPoint x: 618, endPoint y: 241, distance: 111.9
drag, startPoint x: 463, startPoint y: 403, endPoint x: 576, endPoint y: 273, distance: 171.9
click at [696, 315] on div at bounding box center [471, 264] width 942 height 527
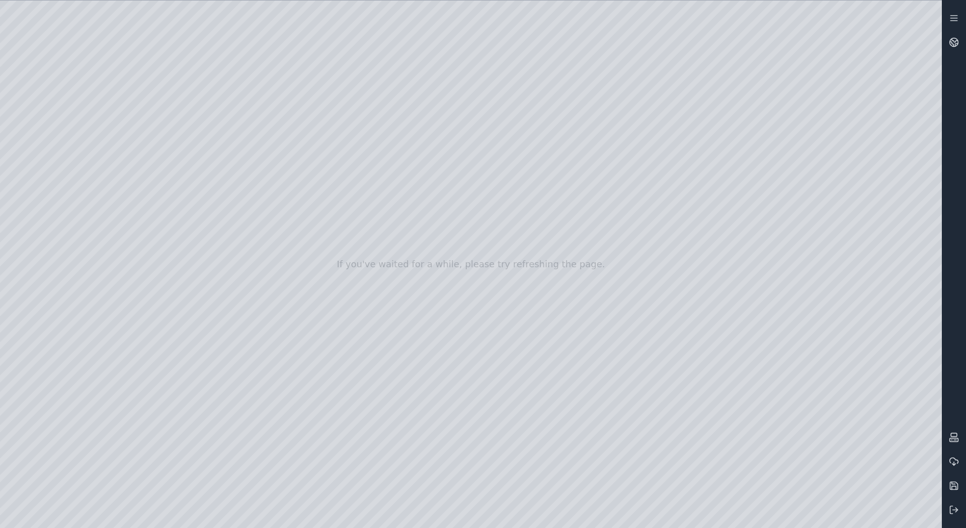
click at [925, 218] on div at bounding box center [471, 264] width 942 height 527
click at [923, 216] on div at bounding box center [471, 264] width 942 height 527
drag, startPoint x: 920, startPoint y: 216, endPoint x: 906, endPoint y: 216, distance: 14.6
click at [906, 216] on div at bounding box center [471, 264] width 942 height 527
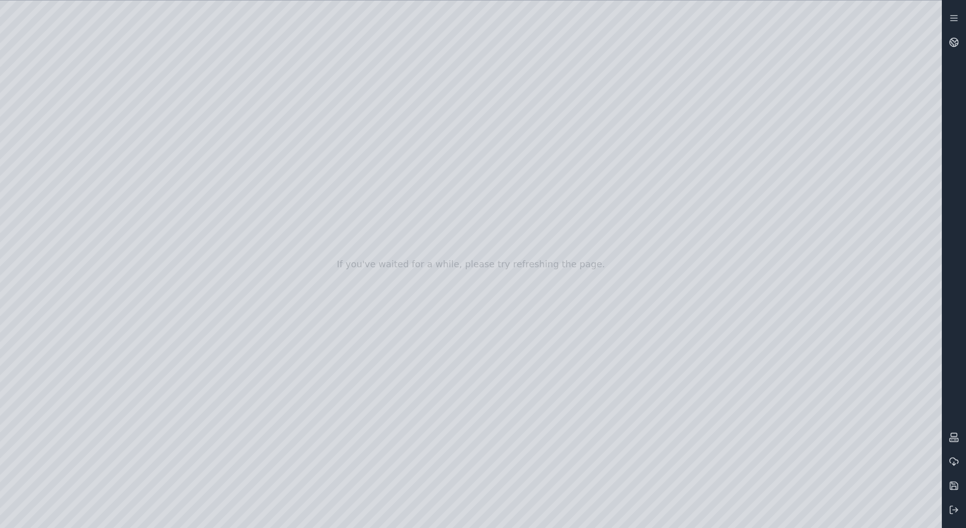
drag, startPoint x: 676, startPoint y: 285, endPoint x: 773, endPoint y: 316, distance: 101.5
click at [925, 216] on div at bounding box center [471, 264] width 942 height 527
click at [911, 218] on div at bounding box center [471, 264] width 942 height 527
click at [532, 334] on div at bounding box center [471, 264] width 942 height 527
click at [734, 293] on div at bounding box center [471, 264] width 942 height 527
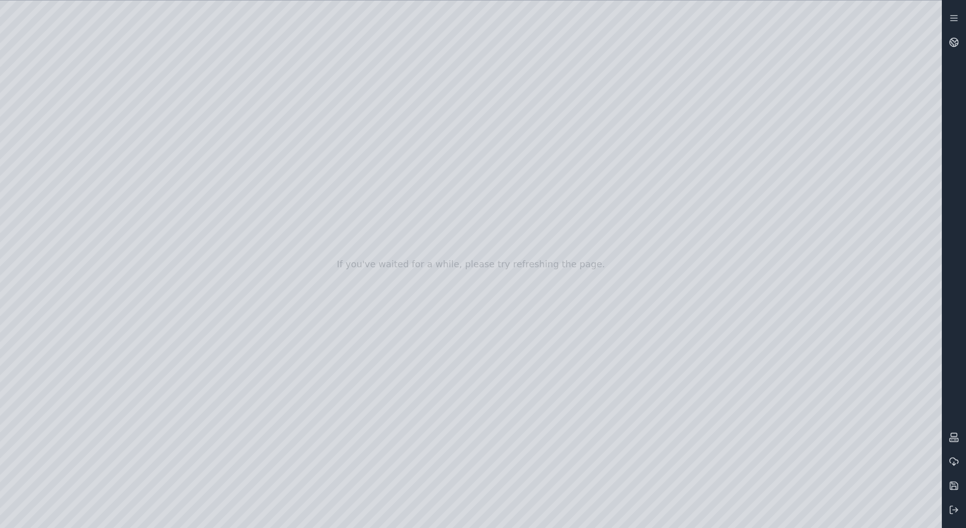
click at [717, 317] on div at bounding box center [471, 264] width 942 height 527
click at [913, 212] on div at bounding box center [471, 264] width 942 height 527
click at [914, 216] on div at bounding box center [471, 264] width 942 height 527
drag, startPoint x: 410, startPoint y: 360, endPoint x: 663, endPoint y: 346, distance: 253.5
drag, startPoint x: 663, startPoint y: 346, endPoint x: 436, endPoint y: 354, distance: 226.6
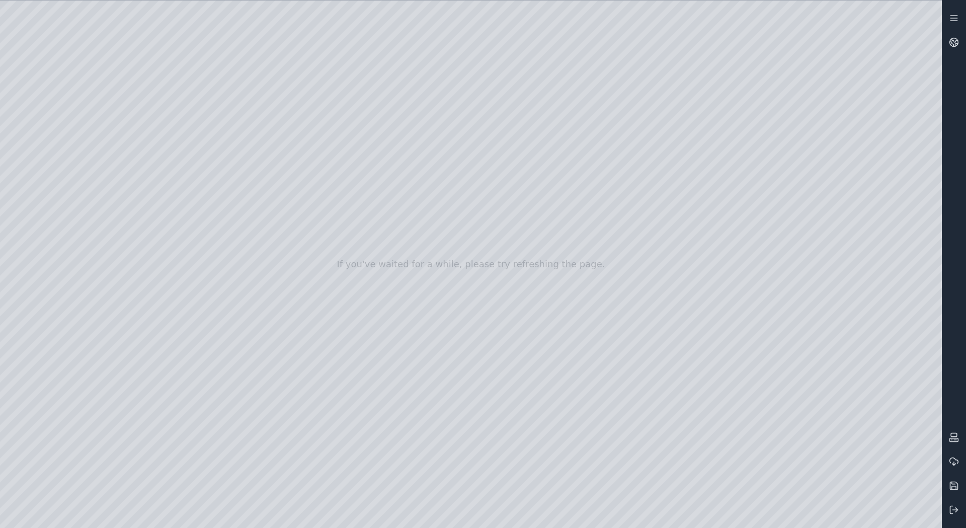
click at [912, 217] on div at bounding box center [471, 264] width 942 height 527
click at [914, 218] on div at bounding box center [471, 264] width 942 height 527
drag, startPoint x: 355, startPoint y: 403, endPoint x: 715, endPoint y: 398, distance: 359.8
drag, startPoint x: 388, startPoint y: 412, endPoint x: 737, endPoint y: 315, distance: 361.5
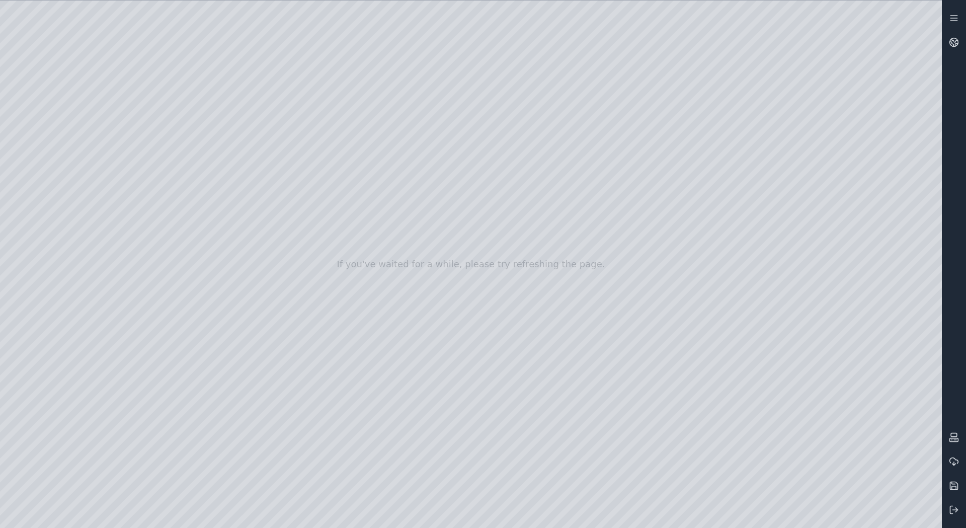
drag, startPoint x: 277, startPoint y: 418, endPoint x: 458, endPoint y: 349, distance: 194.3
drag, startPoint x: 380, startPoint y: 374, endPoint x: 447, endPoint y: 364, distance: 68.2
click at [461, 356] on div at bounding box center [471, 264] width 942 height 527
click at [918, 215] on div at bounding box center [471, 264] width 942 height 527
click at [920, 217] on div at bounding box center [471, 264] width 942 height 527
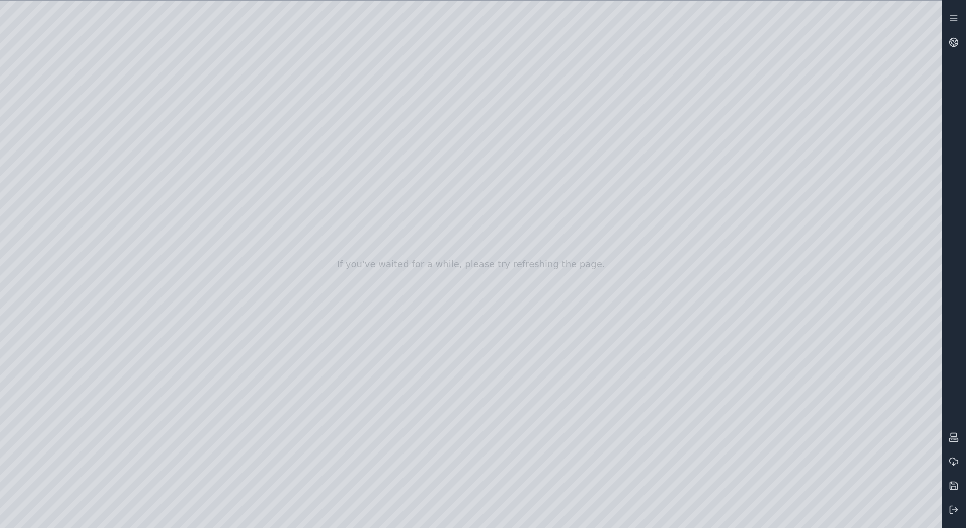
click at [920, 217] on div at bounding box center [471, 264] width 942 height 527
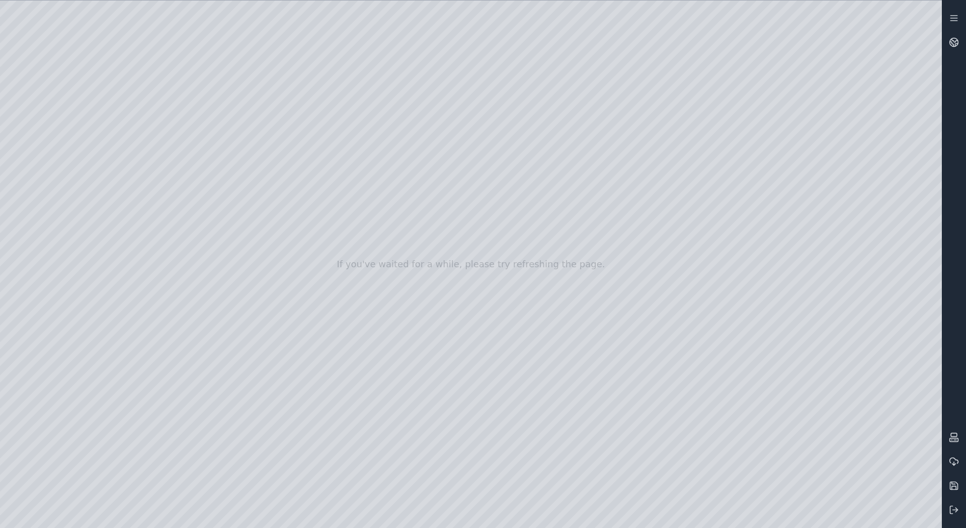
click at [916, 217] on div at bounding box center [471, 264] width 942 height 527
click at [919, 217] on div at bounding box center [471, 264] width 942 height 527
click at [916, 216] on div at bounding box center [471, 264] width 942 height 527
click at [913, 216] on div at bounding box center [471, 264] width 942 height 527
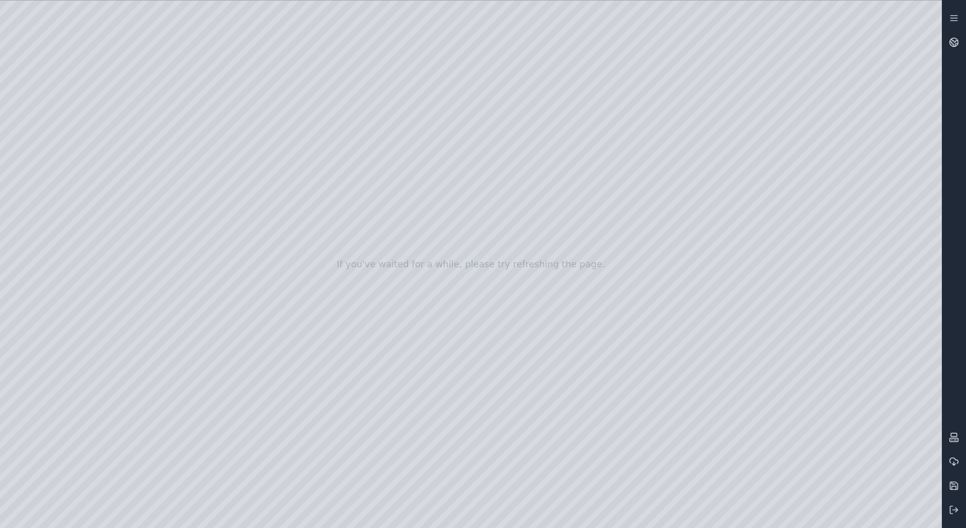
click at [924, 216] on div at bounding box center [471, 264] width 942 height 527
click at [916, 217] on div at bounding box center [471, 264] width 942 height 527
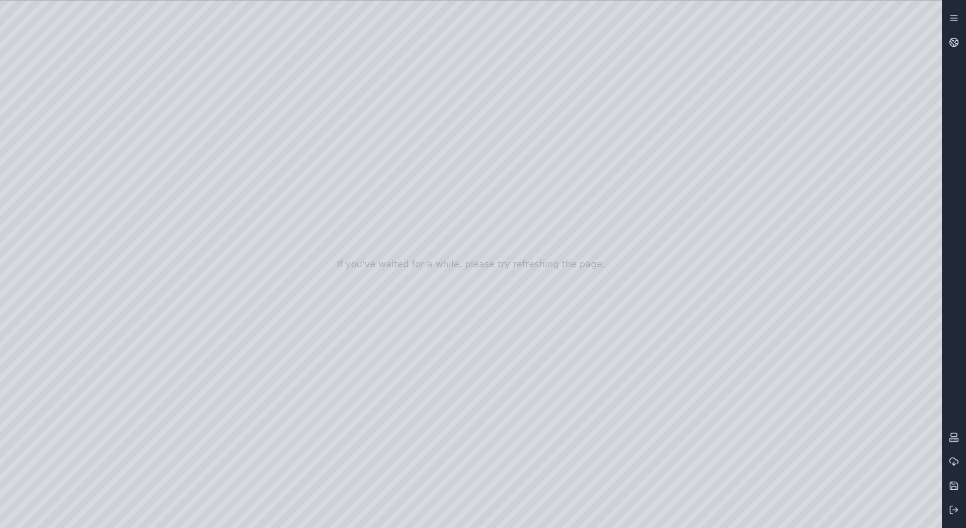
click at [918, 217] on div at bounding box center [471, 264] width 942 height 527
drag, startPoint x: 702, startPoint y: 331, endPoint x: 83, endPoint y: 396, distance: 622.8
drag, startPoint x: 542, startPoint y: 370, endPoint x: 473, endPoint y: 384, distance: 70.5
drag, startPoint x: 514, startPoint y: 371, endPoint x: 709, endPoint y: 379, distance: 195.4
drag, startPoint x: 592, startPoint y: 328, endPoint x: 480, endPoint y: 343, distance: 112.7
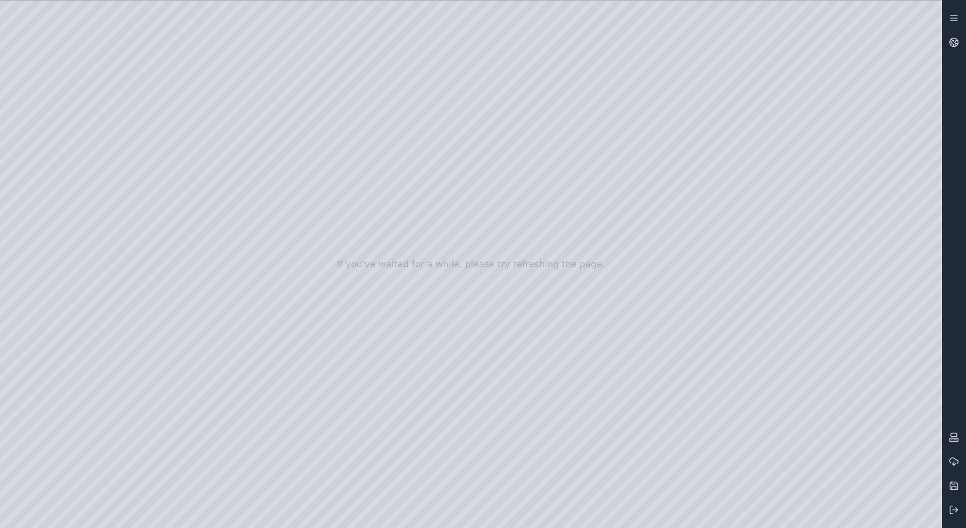
click at [552, 328] on div at bounding box center [471, 264] width 942 height 527
click at [536, 347] on div at bounding box center [471, 264] width 942 height 527
click at [630, 319] on div at bounding box center [471, 264] width 942 height 527
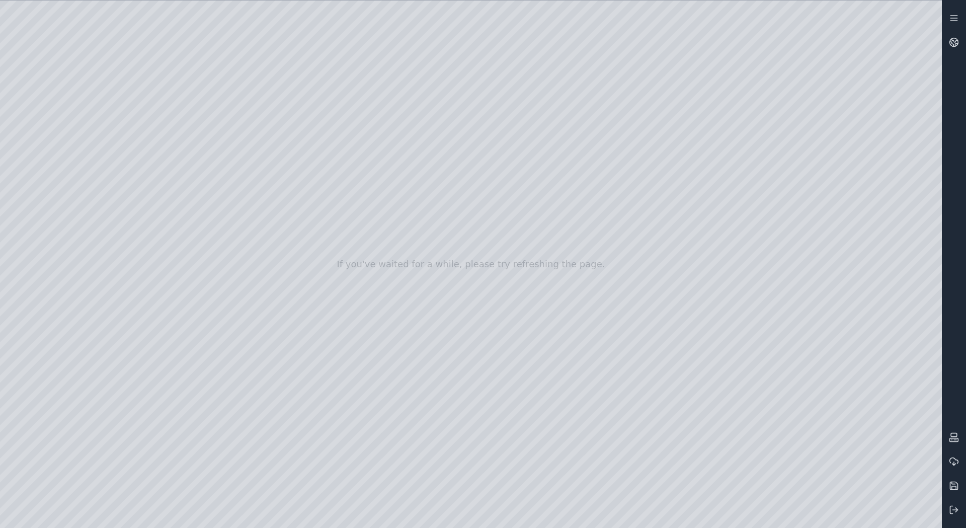
click at [626, 324] on div at bounding box center [471, 264] width 942 height 527
click at [627, 320] on div at bounding box center [471, 264] width 942 height 527
click at [555, 232] on div at bounding box center [471, 264] width 942 height 527
drag, startPoint x: 523, startPoint y: 259, endPoint x: 380, endPoint y: 340, distance: 163.8
drag, startPoint x: 567, startPoint y: 349, endPoint x: 523, endPoint y: 391, distance: 60.1
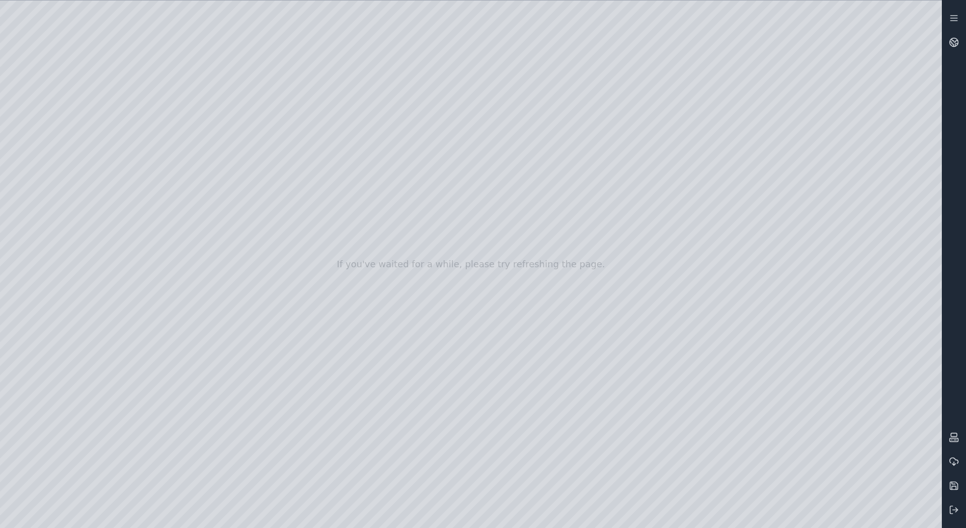
drag, startPoint x: 597, startPoint y: 303, endPoint x: 32, endPoint y: 522, distance: 605.9
drag, startPoint x: 537, startPoint y: 322, endPoint x: 418, endPoint y: 337, distance: 120.1
drag, startPoint x: 593, startPoint y: 367, endPoint x: 0, endPoint y: 230, distance: 608.4
drag, startPoint x: 504, startPoint y: 274, endPoint x: 0, endPoint y: 239, distance: 504.8
drag, startPoint x: 412, startPoint y: 236, endPoint x: 671, endPoint y: 320, distance: 272.2
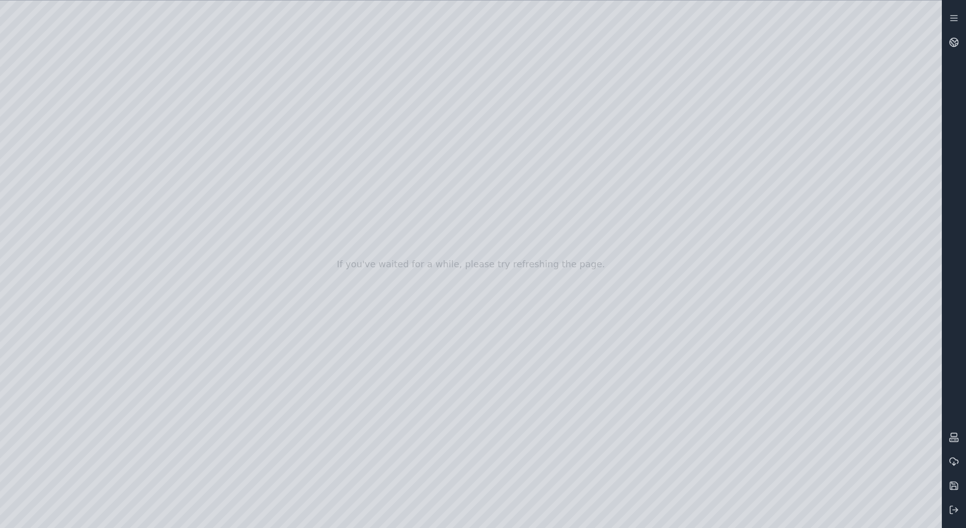
drag, startPoint x: 489, startPoint y: 302, endPoint x: 567, endPoint y: 297, distance: 78.6
drag, startPoint x: 437, startPoint y: 345, endPoint x: 465, endPoint y: 341, distance: 28.5
click at [376, 242] on div at bounding box center [471, 264] width 942 height 527
click at [371, 278] on div at bounding box center [471, 264] width 942 height 527
click at [369, 247] on div at bounding box center [471, 264] width 942 height 527
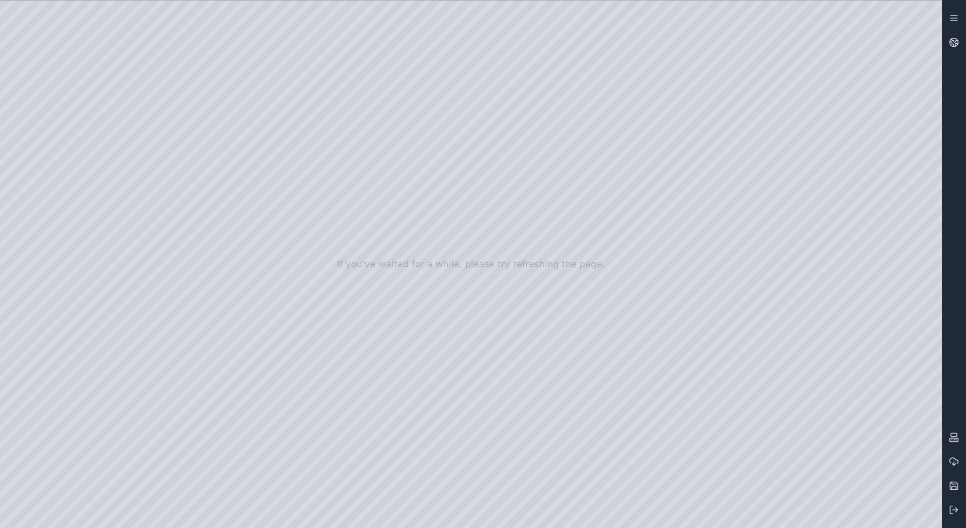
drag, startPoint x: 501, startPoint y: 256, endPoint x: 859, endPoint y: 256, distance: 358.2
drag, startPoint x: 332, startPoint y: 108, endPoint x: 340, endPoint y: 110, distance: 8.0
click at [340, 110] on div at bounding box center [471, 264] width 942 height 527
drag, startPoint x: 340, startPoint y: 82, endPoint x: 349, endPoint y: 82, distance: 9.6
click at [349, 82] on div at bounding box center [471, 264] width 942 height 527
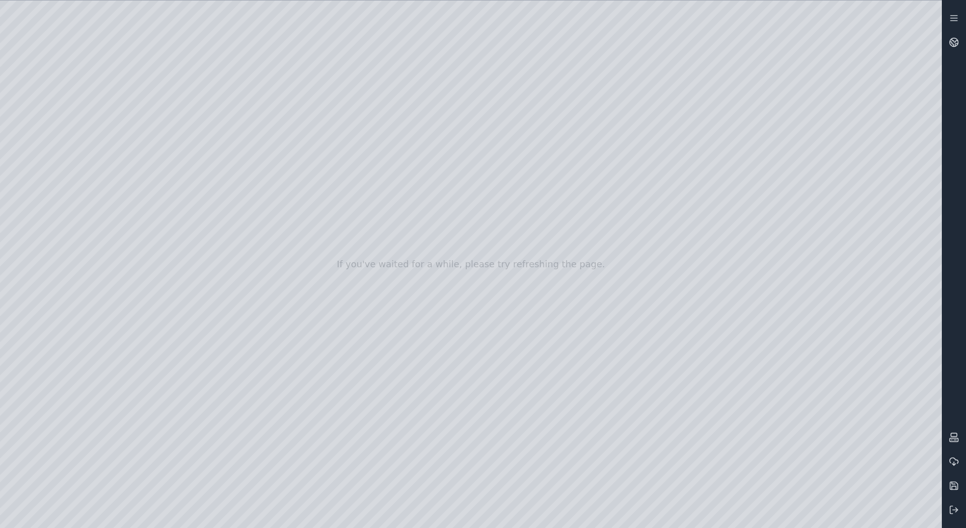
drag, startPoint x: 683, startPoint y: 235, endPoint x: 419, endPoint y: 238, distance: 264.7
click at [919, 215] on div at bounding box center [471, 264] width 942 height 527
drag, startPoint x: 637, startPoint y: 250, endPoint x: 455, endPoint y: 211, distance: 186.3
drag, startPoint x: 466, startPoint y: 219, endPoint x: 369, endPoint y: 174, distance: 107.4
drag, startPoint x: 568, startPoint y: 301, endPoint x: 442, endPoint y: 230, distance: 145.1
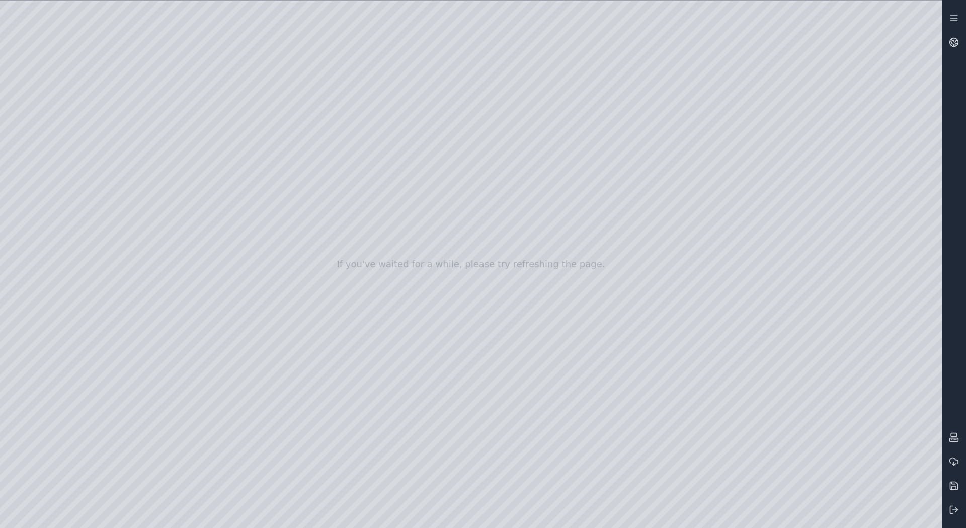
drag, startPoint x: 457, startPoint y: 248, endPoint x: 558, endPoint y: 351, distance: 144.5
click at [920, 218] on div at bounding box center [471, 264] width 942 height 527
click at [920, 217] on div at bounding box center [471, 264] width 942 height 527
click at [920, 215] on div at bounding box center [471, 264] width 942 height 527
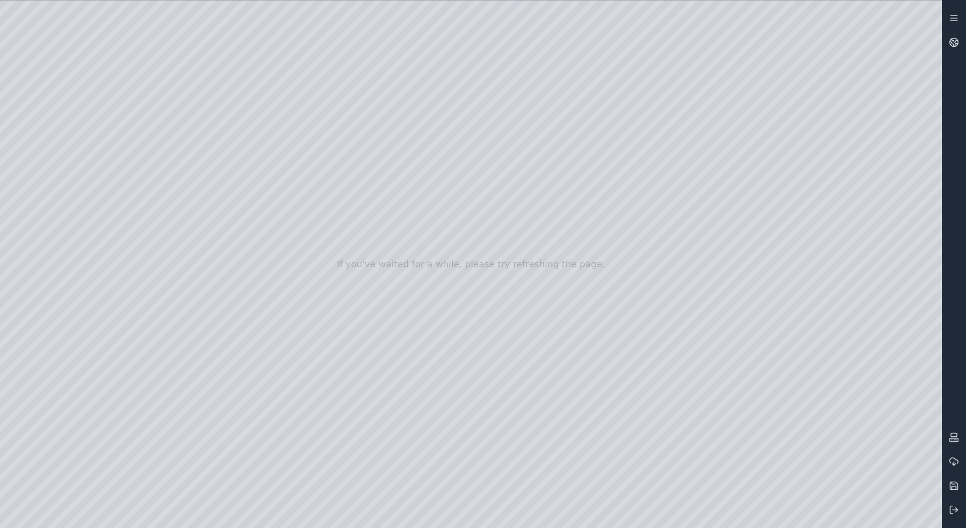
click at [920, 215] on div at bounding box center [471, 264] width 942 height 527
drag, startPoint x: 920, startPoint y: 215, endPoint x: 909, endPoint y: 216, distance: 11.1
click at [919, 215] on div at bounding box center [471, 264] width 942 height 527
click at [917, 216] on div at bounding box center [471, 264] width 942 height 527
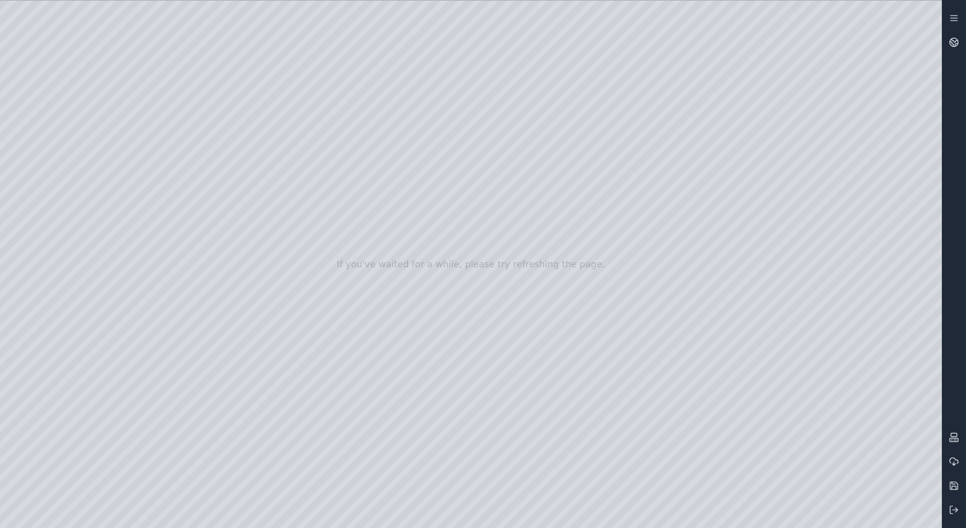
click at [700, 302] on div at bounding box center [471, 264] width 942 height 527
drag, startPoint x: 470, startPoint y: 271, endPoint x: 965, endPoint y: 462, distance: 530.7
drag, startPoint x: 503, startPoint y: 356, endPoint x: 965, endPoint y: 546, distance: 499.8
drag, startPoint x: 546, startPoint y: 440, endPoint x: 965, endPoint y: 551, distance: 434.1
drag, startPoint x: 224, startPoint y: 287, endPoint x: 736, endPoint y: 445, distance: 535.5
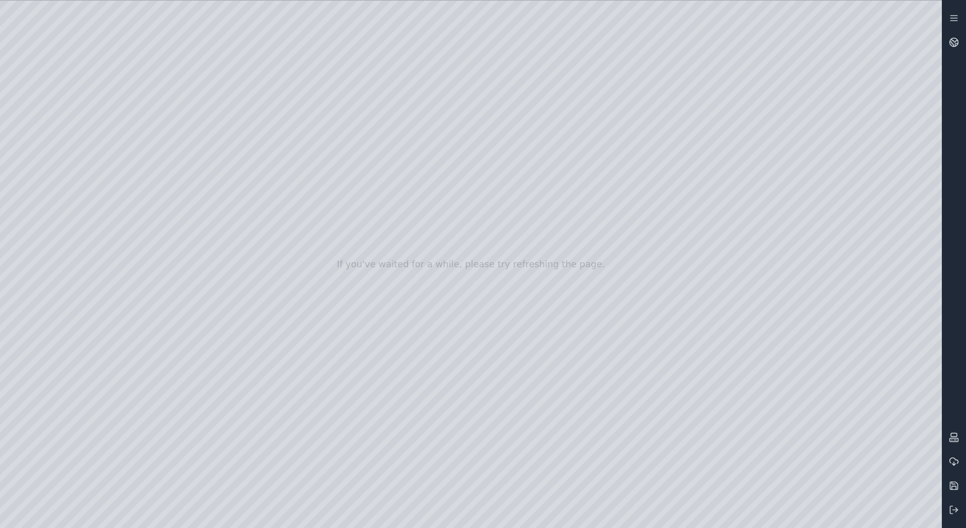
drag, startPoint x: 401, startPoint y: 269, endPoint x: 855, endPoint y: 446, distance: 486.7
click at [455, 298] on div at bounding box center [471, 264] width 942 height 527
drag, startPoint x: 112, startPoint y: 199, endPoint x: 496, endPoint y: 235, distance: 385.1
click at [496, 235] on div at bounding box center [471, 264] width 942 height 527
drag, startPoint x: 530, startPoint y: 246, endPoint x: 514, endPoint y: 256, distance: 19.0
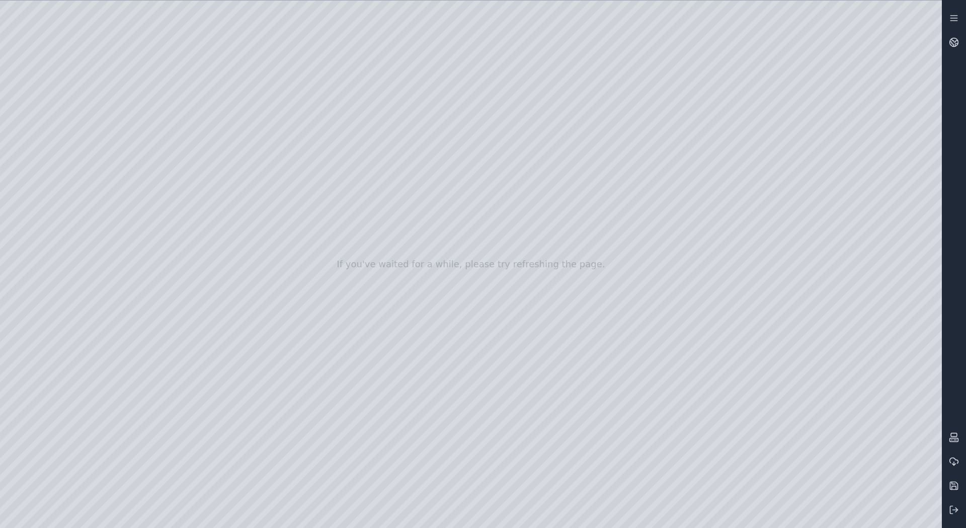
drag, startPoint x: 637, startPoint y: 207, endPoint x: 736, endPoint y: 176, distance: 103.3
click at [736, 176] on div at bounding box center [471, 264] width 942 height 527
drag, startPoint x: 700, startPoint y: 165, endPoint x: 706, endPoint y: 107, distance: 58.1
click at [706, 107] on div at bounding box center [471, 264] width 942 height 527
drag, startPoint x: 554, startPoint y: 217, endPoint x: 523, endPoint y: 243, distance: 40.4
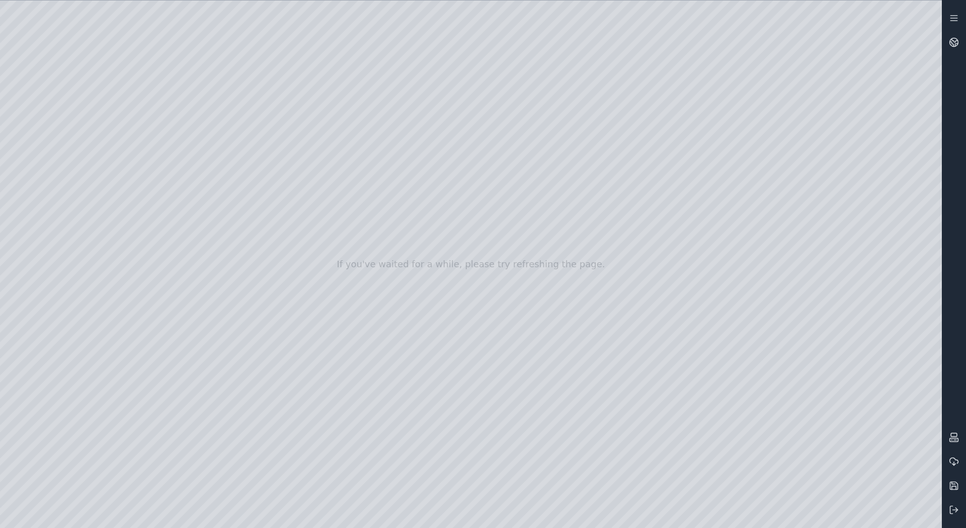
drag, startPoint x: 469, startPoint y: 229, endPoint x: 875, endPoint y: 478, distance: 475.9
drag, startPoint x: 679, startPoint y: 135, endPoint x: 553, endPoint y: 57, distance: 148.2
click at [553, 57] on div at bounding box center [471, 264] width 942 height 527
drag, startPoint x: 546, startPoint y: 86, endPoint x: 549, endPoint y: 225, distance: 139.4
click at [909, 245] on div at bounding box center [471, 264] width 942 height 527
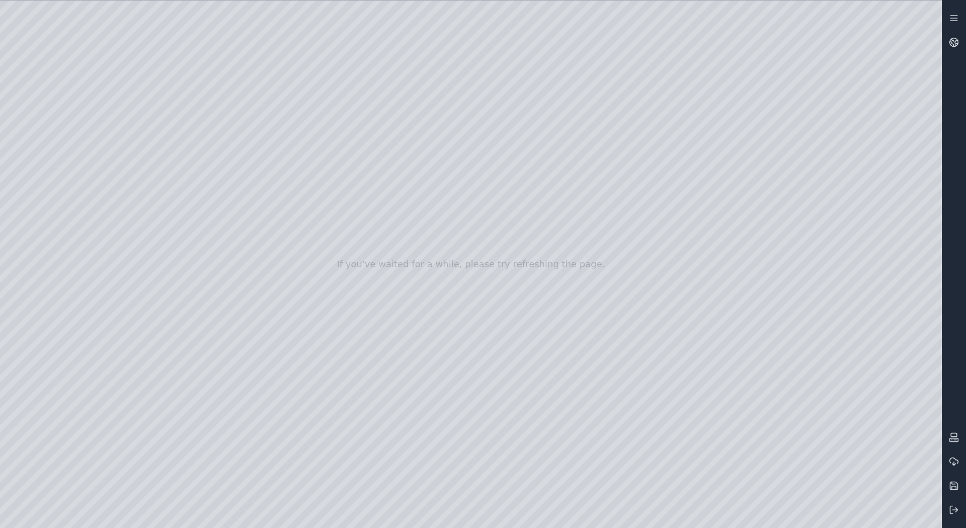
drag, startPoint x: 497, startPoint y: 384, endPoint x: 520, endPoint y: 405, distance: 30.7
drag, startPoint x: 514, startPoint y: 389, endPoint x: 531, endPoint y: 349, distance: 44.4
drag, startPoint x: 548, startPoint y: 397, endPoint x: 529, endPoint y: 236, distance: 162.1
drag, startPoint x: 579, startPoint y: 138, endPoint x: 602, endPoint y: 132, distance: 23.9
click at [602, 132] on div at bounding box center [471, 264] width 942 height 527
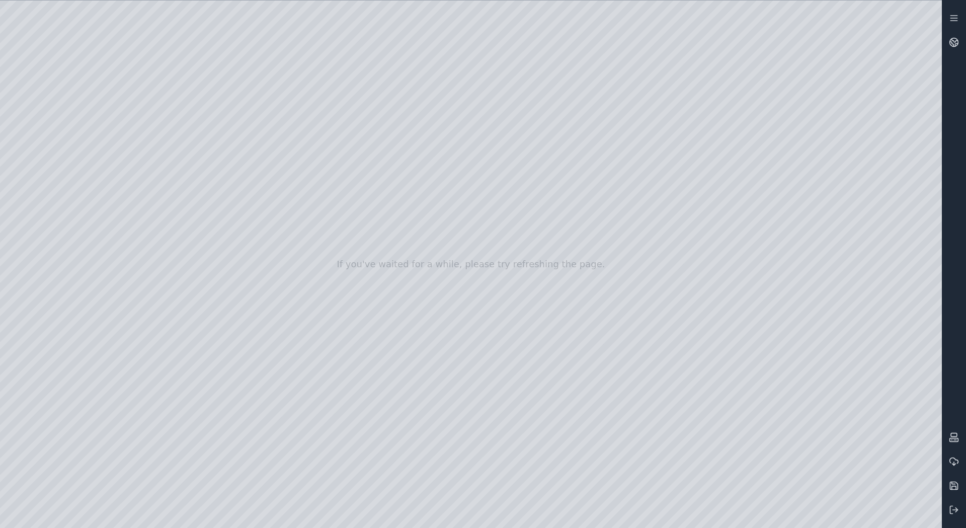
drag, startPoint x: 395, startPoint y: 299, endPoint x: 401, endPoint y: 339, distance: 40.3
drag, startPoint x: 474, startPoint y: 267, endPoint x: 468, endPoint y: 373, distance: 106.8
drag, startPoint x: 512, startPoint y: 251, endPoint x: 551, endPoint y: 551, distance: 303.4
drag, startPoint x: 543, startPoint y: 242, endPoint x: 535, endPoint y: 296, distance: 54.9
drag, startPoint x: 559, startPoint y: 222, endPoint x: 587, endPoint y: 352, distance: 132.8
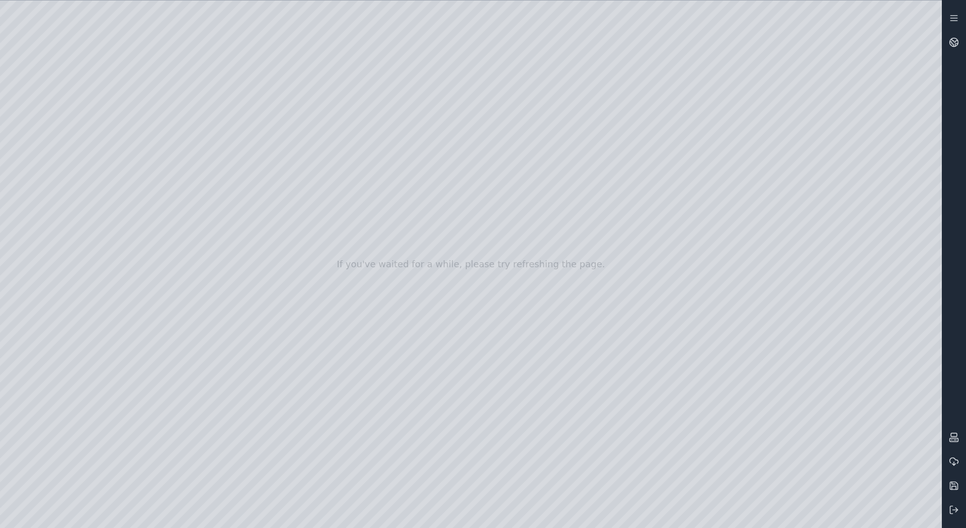
drag, startPoint x: 619, startPoint y: 225, endPoint x: 549, endPoint y: 186, distance: 79.8
click at [549, 186] on div at bounding box center [471, 264] width 942 height 527
drag, startPoint x: 570, startPoint y: 116, endPoint x: 549, endPoint y: 140, distance: 32.1
click at [549, 140] on div at bounding box center [471, 264] width 942 height 527
drag, startPoint x: 541, startPoint y: 184, endPoint x: 552, endPoint y: 189, distance: 12.6
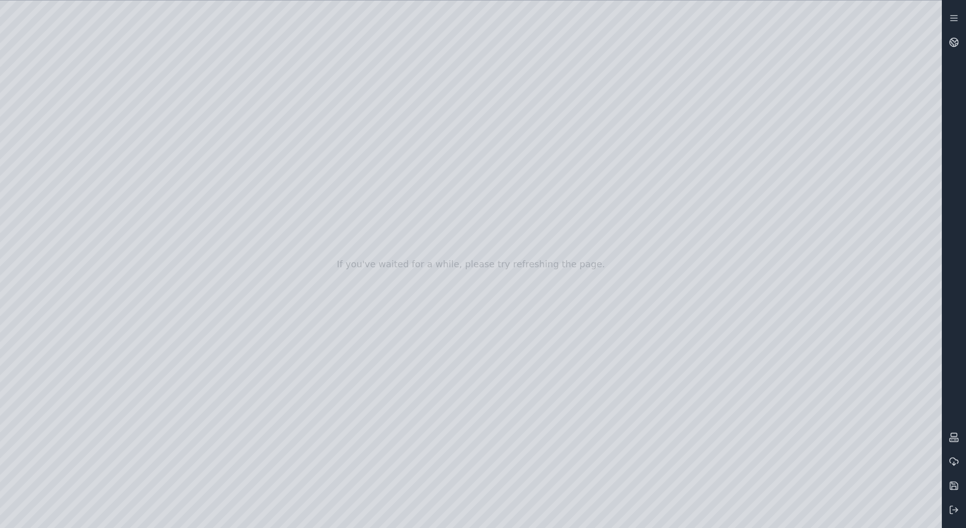
click at [552, 189] on div at bounding box center [471, 264] width 942 height 527
drag, startPoint x: 561, startPoint y: 134, endPoint x: 567, endPoint y: 132, distance: 5.9
click at [567, 132] on div at bounding box center [471, 264] width 942 height 527
drag, startPoint x: 458, startPoint y: 226, endPoint x: 478, endPoint y: 155, distance: 73.1
drag, startPoint x: 532, startPoint y: 351, endPoint x: 565, endPoint y: 141, distance: 211.8
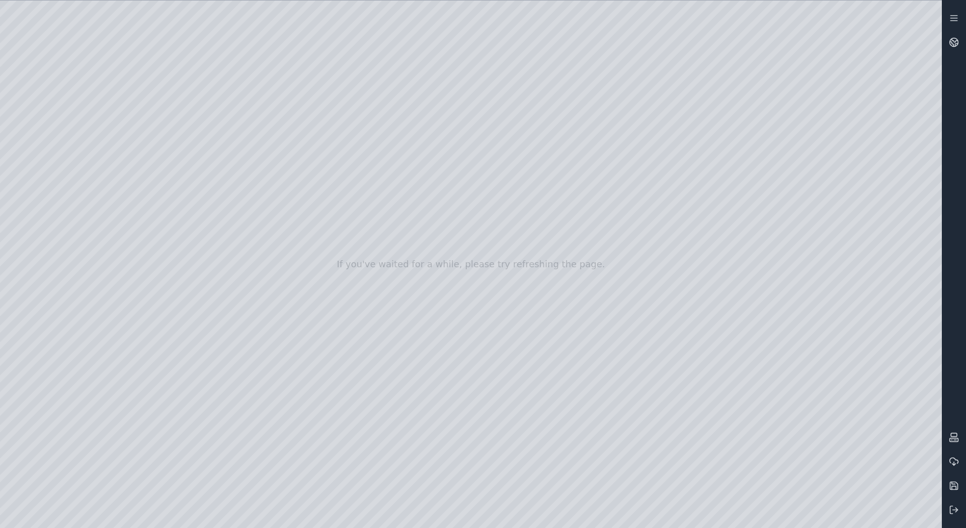
click at [458, 485] on div at bounding box center [471, 264] width 942 height 527
click at [547, 140] on div at bounding box center [471, 264] width 942 height 527
click at [918, 215] on div at bounding box center [471, 264] width 942 height 527
click at [920, 216] on div at bounding box center [471, 264] width 942 height 527
click at [554, 398] on div at bounding box center [471, 264] width 942 height 527
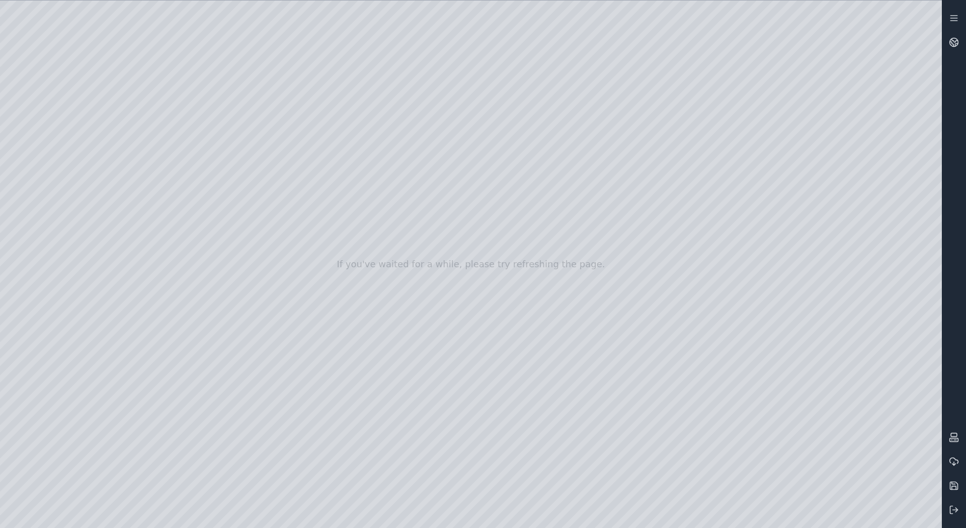
click at [543, 158] on div at bounding box center [471, 264] width 942 height 527
click at [924, 216] on div at bounding box center [471, 264] width 942 height 527
click at [926, 217] on div at bounding box center [471, 264] width 942 height 527
click at [920, 217] on div at bounding box center [471, 264] width 942 height 527
click at [918, 217] on div at bounding box center [471, 264] width 942 height 527
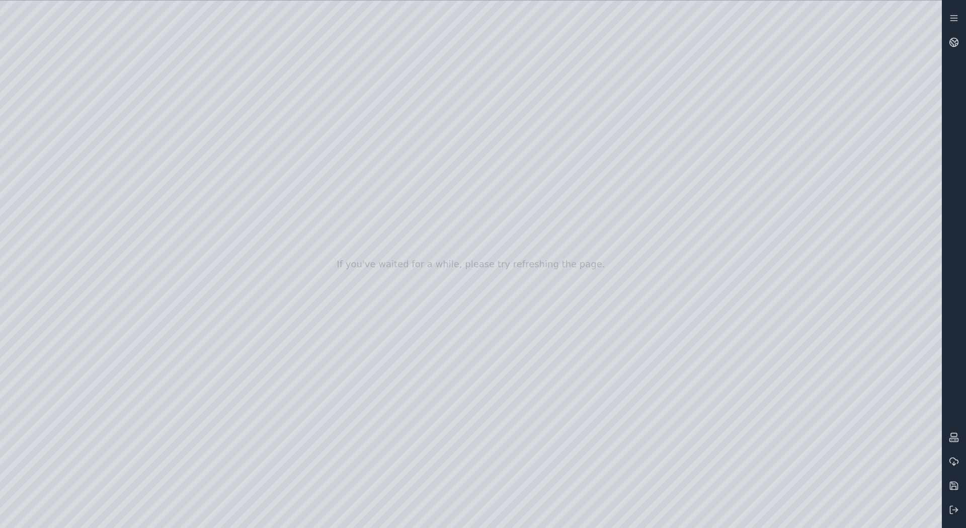
click at [913, 218] on div at bounding box center [471, 264] width 942 height 527
drag, startPoint x: 913, startPoint y: 218, endPoint x: 928, endPoint y: 216, distance: 15.7
click at [928, 216] on div at bounding box center [471, 264] width 942 height 527
click at [923, 219] on div at bounding box center [471, 264] width 942 height 527
click at [919, 218] on div at bounding box center [471, 264] width 942 height 527
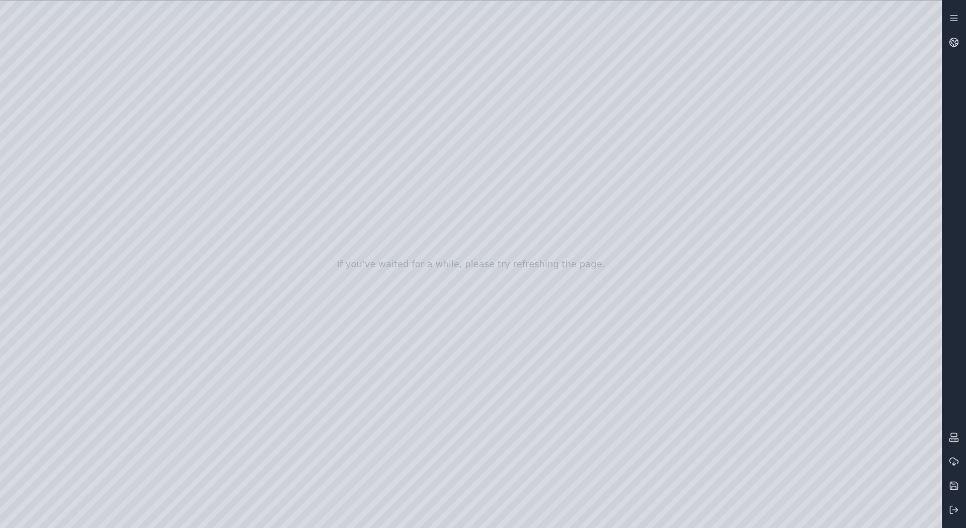
drag, startPoint x: 606, startPoint y: 143, endPoint x: 597, endPoint y: 180, distance: 37.8
click at [535, 162] on div at bounding box center [471, 264] width 942 height 527
drag, startPoint x: 540, startPoint y: 320, endPoint x: 643, endPoint y: 307, distance: 104.0
drag, startPoint x: 507, startPoint y: 238, endPoint x: 779, endPoint y: 538, distance: 405.7
drag, startPoint x: 454, startPoint y: 307, endPoint x: 550, endPoint y: 433, distance: 158.3
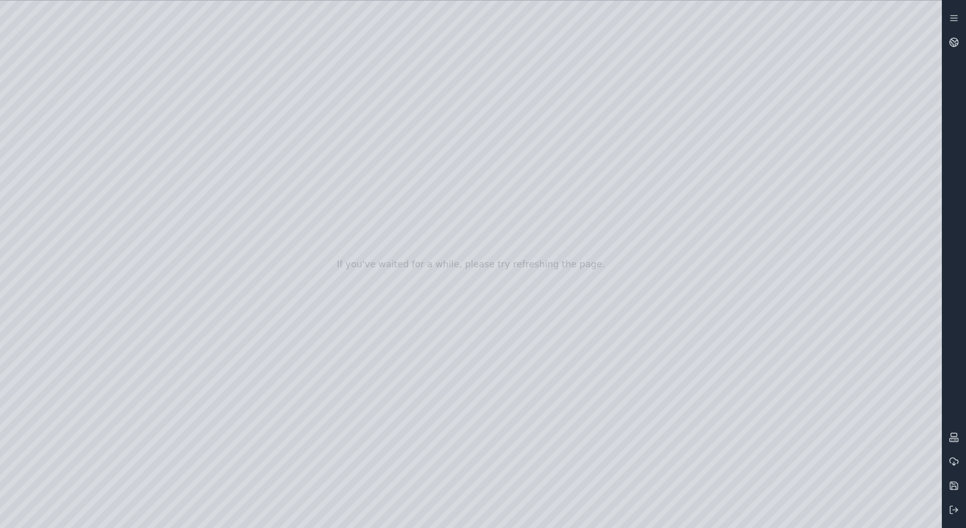
drag, startPoint x: 113, startPoint y: 78, endPoint x: 378, endPoint y: 297, distance: 343.8
click at [378, 297] on div at bounding box center [471, 264] width 942 height 527
drag, startPoint x: 432, startPoint y: 228, endPoint x: 103, endPoint y: 273, distance: 331.6
click at [103, 273] on div at bounding box center [471, 264] width 942 height 527
drag, startPoint x: 367, startPoint y: 245, endPoint x: 501, endPoint y: 236, distance: 134.1
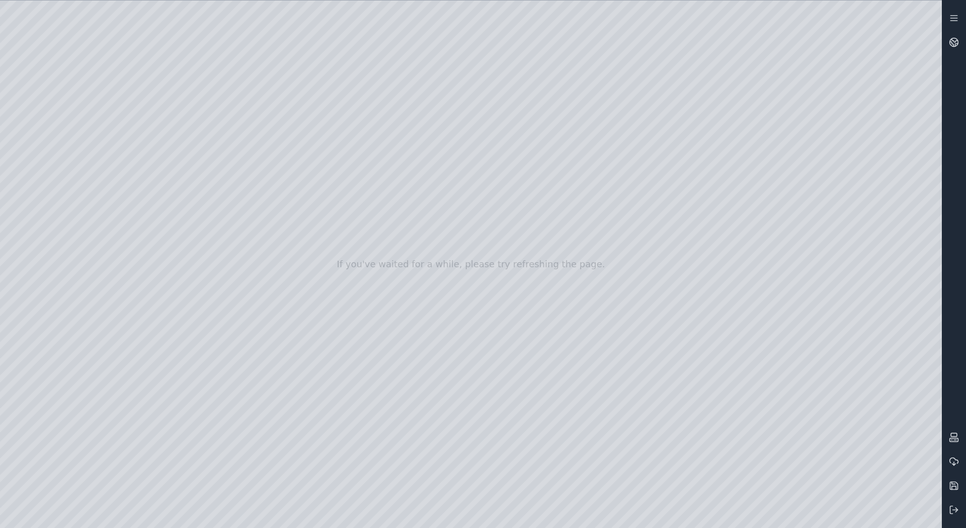
drag, startPoint x: 403, startPoint y: 222, endPoint x: 462, endPoint y: 306, distance: 102.2
click at [462, 306] on div at bounding box center [471, 264] width 942 height 527
drag, startPoint x: 486, startPoint y: 346, endPoint x: 500, endPoint y: 347, distance: 14.1
click at [500, 347] on div at bounding box center [471, 264] width 942 height 527
drag, startPoint x: 458, startPoint y: 318, endPoint x: 460, endPoint y: 327, distance: 9.4
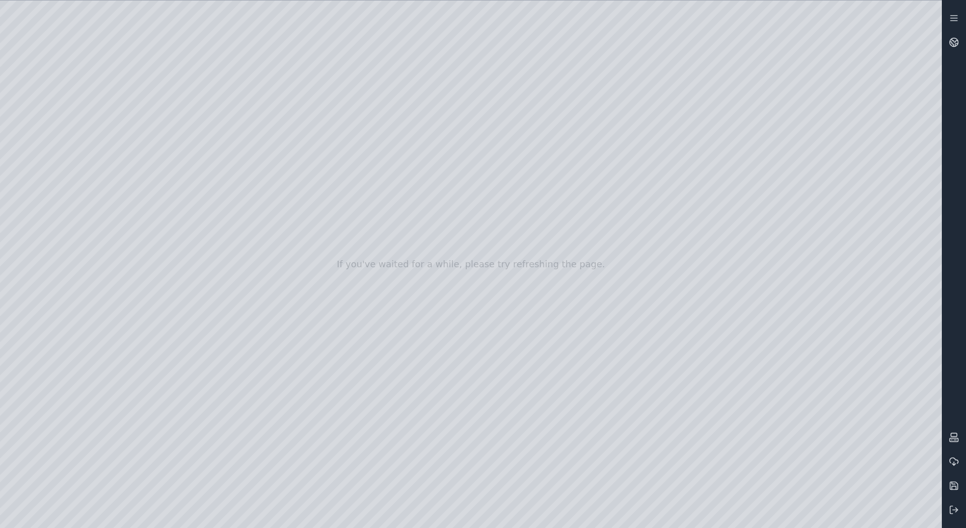
click at [460, 327] on div at bounding box center [471, 264] width 942 height 527
click at [916, 247] on div at bounding box center [471, 264] width 942 height 527
drag, startPoint x: 333, startPoint y: 269, endPoint x: 338, endPoint y: 239, distance: 30.1
click at [338, 239] on div at bounding box center [471, 264] width 942 height 527
drag, startPoint x: 356, startPoint y: 266, endPoint x: 396, endPoint y: 261, distance: 40.5
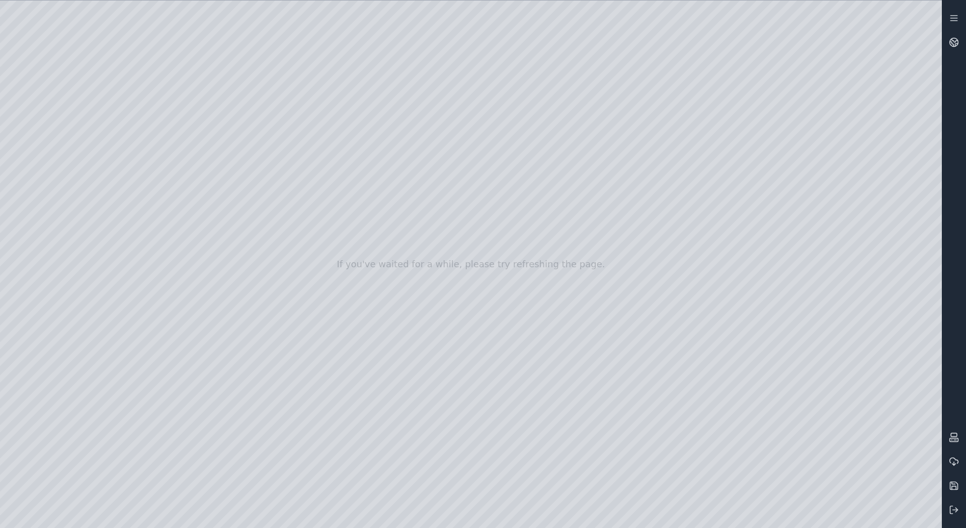
click at [396, 261] on div at bounding box center [471, 264] width 942 height 527
drag, startPoint x: 614, startPoint y: 181, endPoint x: 605, endPoint y: 260, distance: 80.0
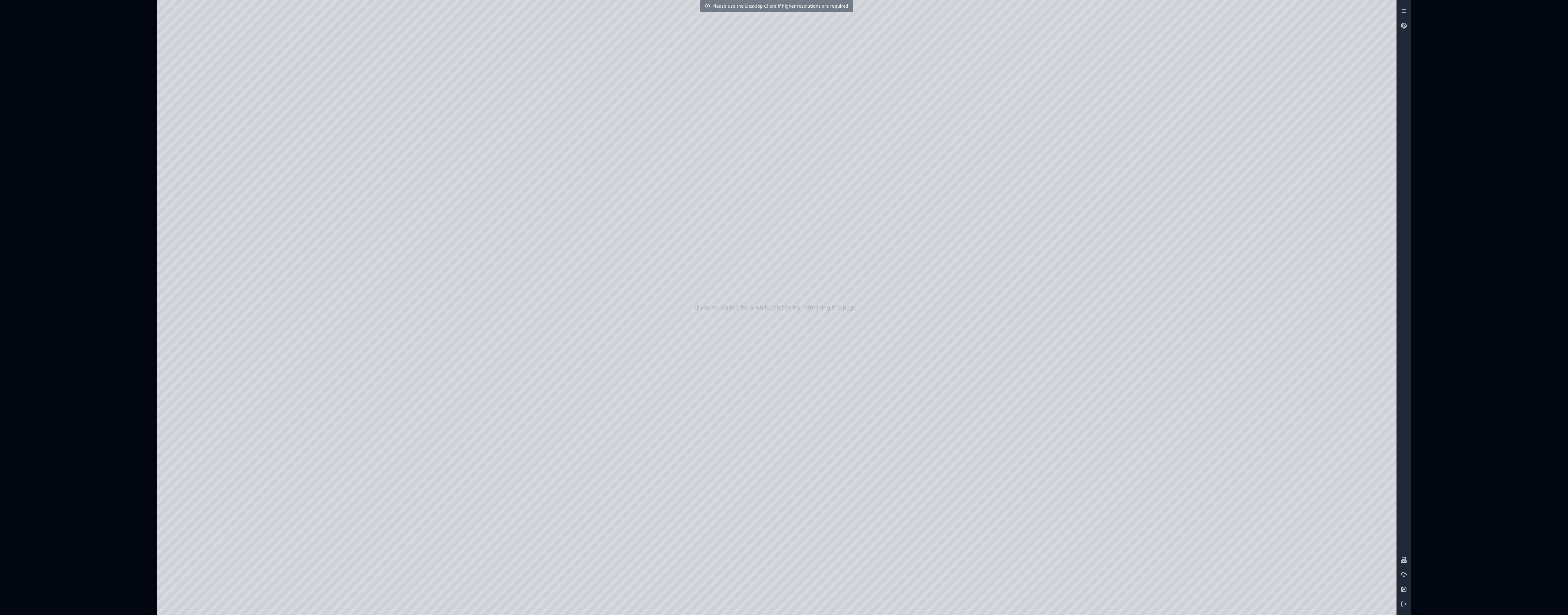
drag, startPoint x: 833, startPoint y: 170, endPoint x: 849, endPoint y: 410, distance: 240.5
drag, startPoint x: 548, startPoint y: 398, endPoint x: 546, endPoint y: 387, distance: 11.2
click at [546, 321] on div at bounding box center [777, 308] width 1240 height 614
drag, startPoint x: 833, startPoint y: 338, endPoint x: 871, endPoint y: 246, distance: 99.5
drag, startPoint x: 905, startPoint y: 434, endPoint x: 898, endPoint y: 371, distance: 63.4
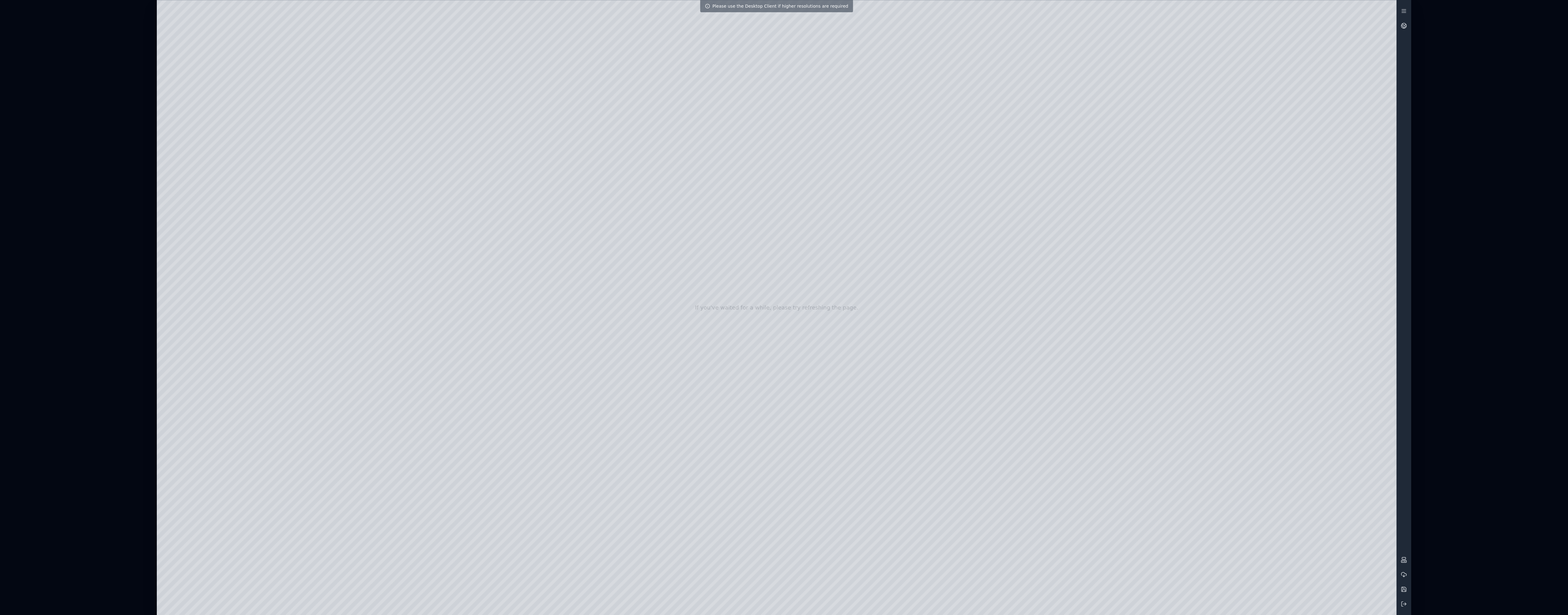
drag, startPoint x: 902, startPoint y: 384, endPoint x: 1022, endPoint y: 460, distance: 142.0
drag, startPoint x: 816, startPoint y: 506, endPoint x: 827, endPoint y: 499, distance: 13.0
click at [587, 321] on div at bounding box center [777, 308] width 1240 height 614
click at [587, 96] on div at bounding box center [777, 308] width 1240 height 614
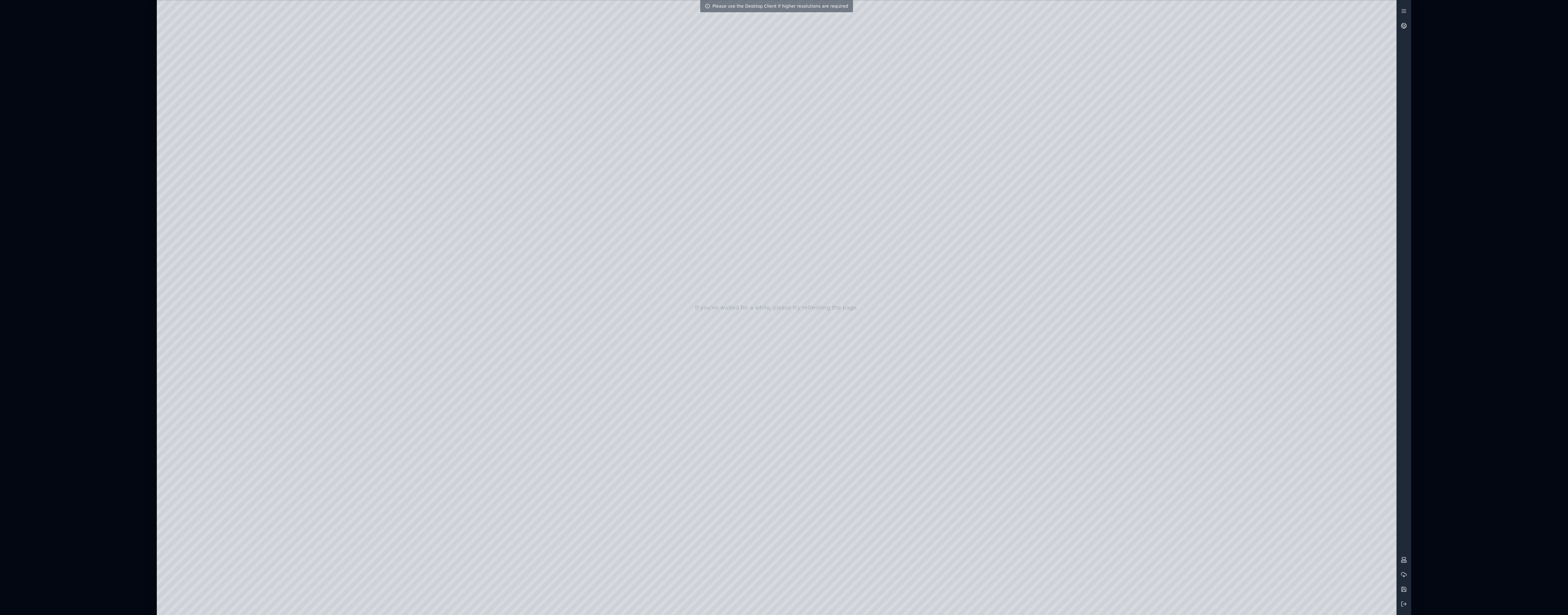
click at [587, 321] on div at bounding box center [777, 308] width 1240 height 614
click at [587, 96] on div at bounding box center [777, 308] width 1240 height 614
click at [587, 321] on div at bounding box center [777, 308] width 1240 height 614
click at [587, 96] on div at bounding box center [777, 308] width 1240 height 614
drag, startPoint x: 948, startPoint y: 474, endPoint x: 890, endPoint y: 529, distance: 79.9
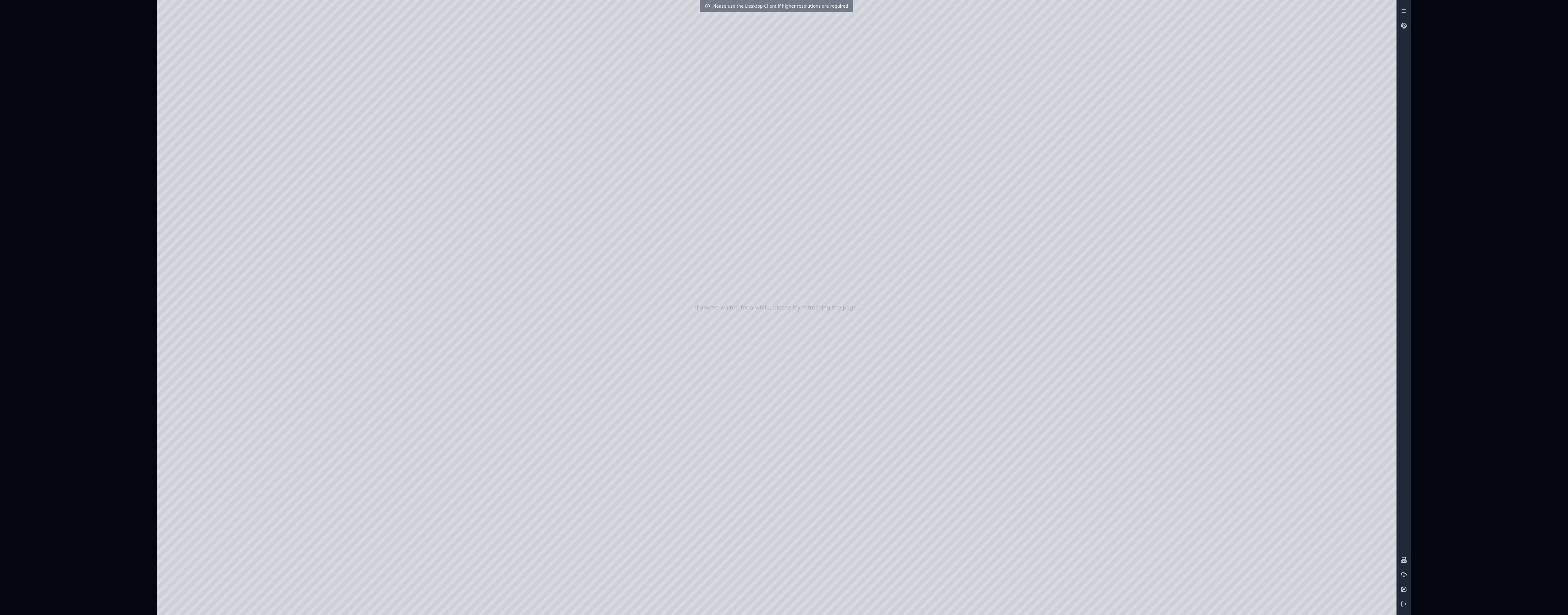
click at [587, 321] on div at bounding box center [777, 308] width 1240 height 614
click at [587, 94] on div at bounding box center [777, 308] width 1240 height 614
click at [587, 321] on div at bounding box center [777, 308] width 1240 height 614
click at [587, 96] on div at bounding box center [777, 308] width 1240 height 614
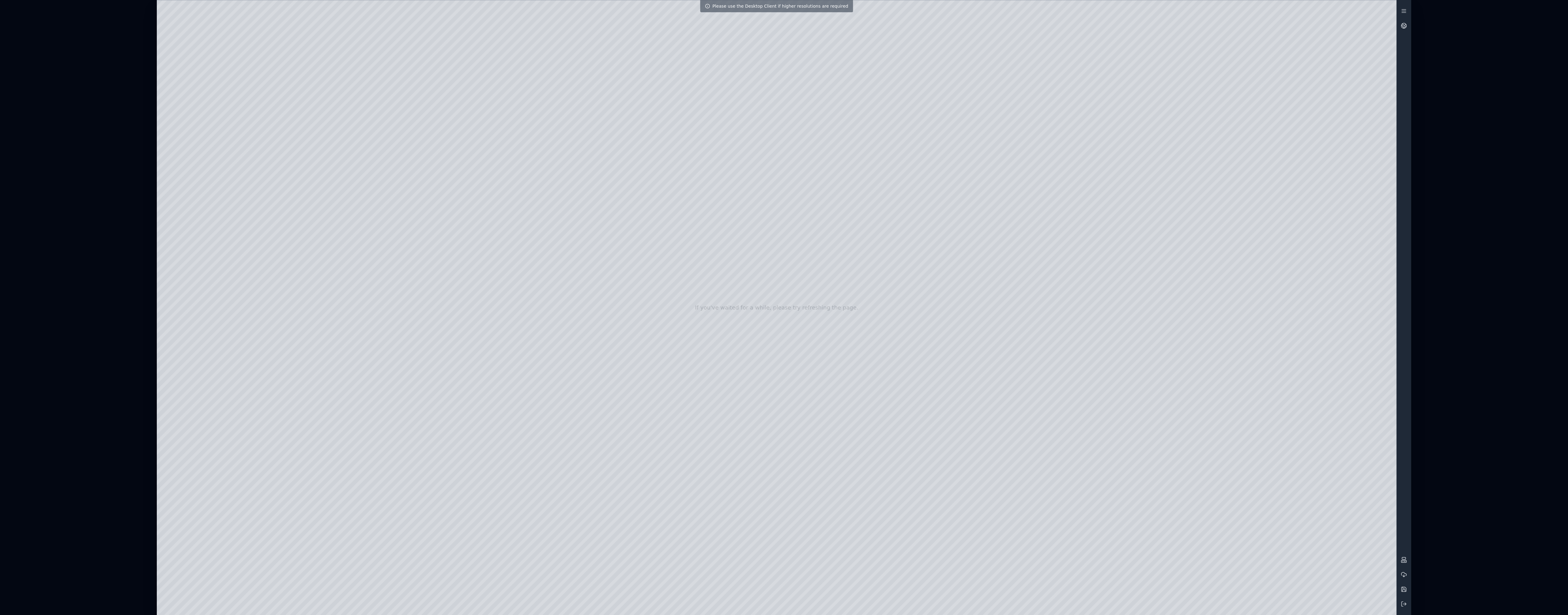
click at [587, 321] on div at bounding box center [777, 308] width 1240 height 614
click at [587, 102] on div at bounding box center [777, 308] width 1240 height 614
click at [587, 97] on div at bounding box center [777, 308] width 1240 height 614
click at [587, 321] on div at bounding box center [777, 308] width 1240 height 614
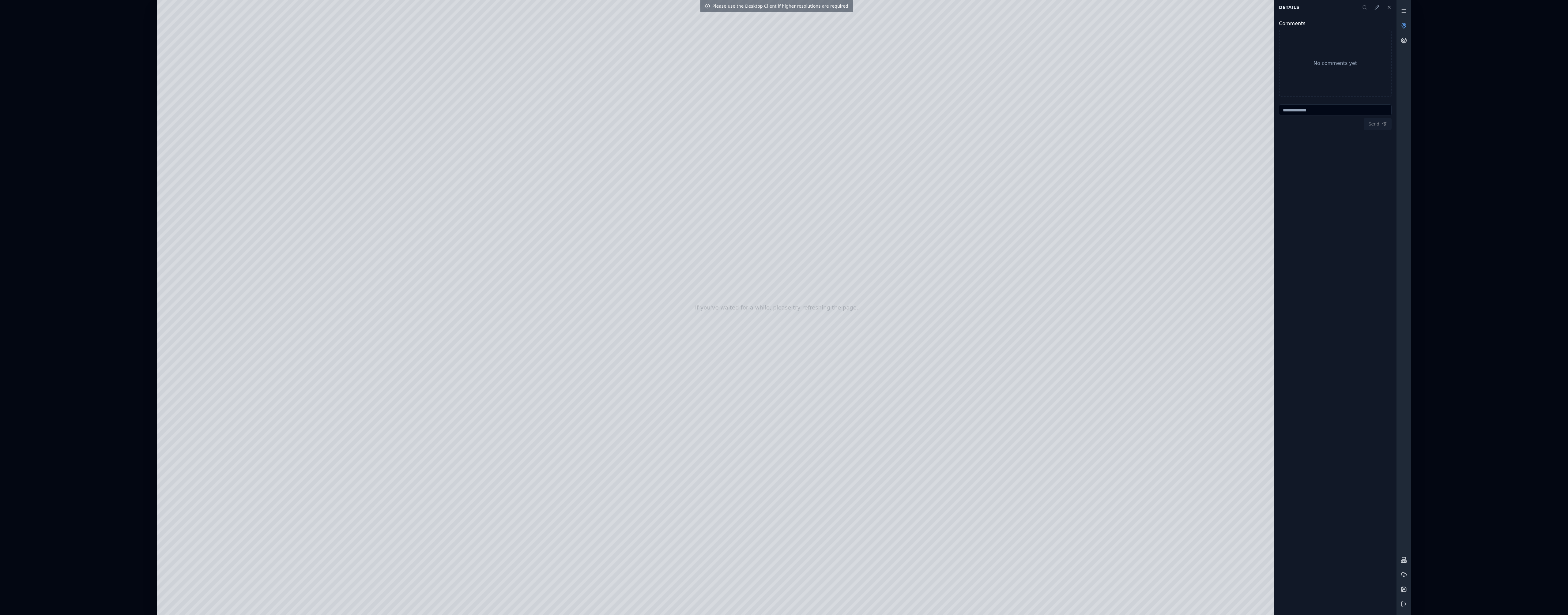
drag, startPoint x: 1013, startPoint y: 397, endPoint x: 929, endPoint y: 446, distance: 97.2
drag, startPoint x: 1001, startPoint y: 369, endPoint x: 635, endPoint y: 420, distance: 369.5
drag, startPoint x: 983, startPoint y: 410, endPoint x: 809, endPoint y: 379, distance: 176.7
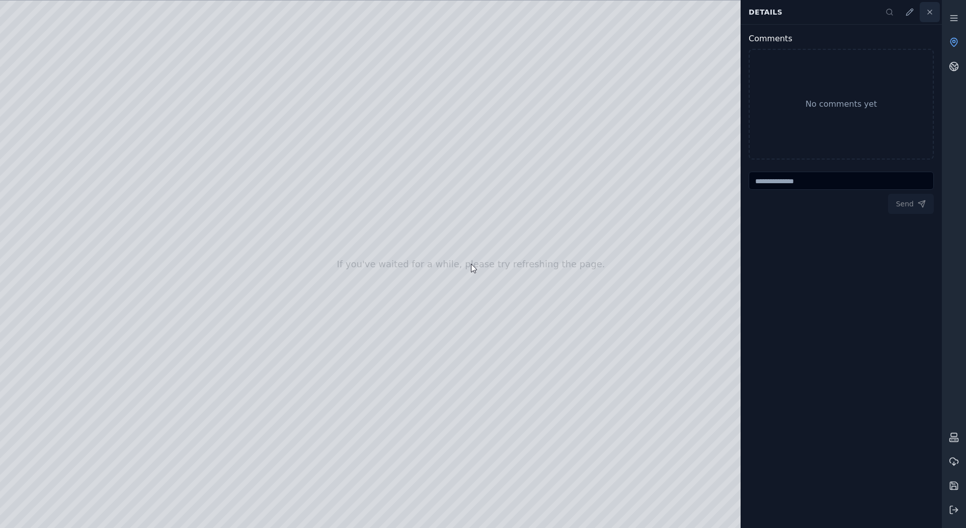
click at [931, 14] on icon at bounding box center [930, 12] width 8 height 8
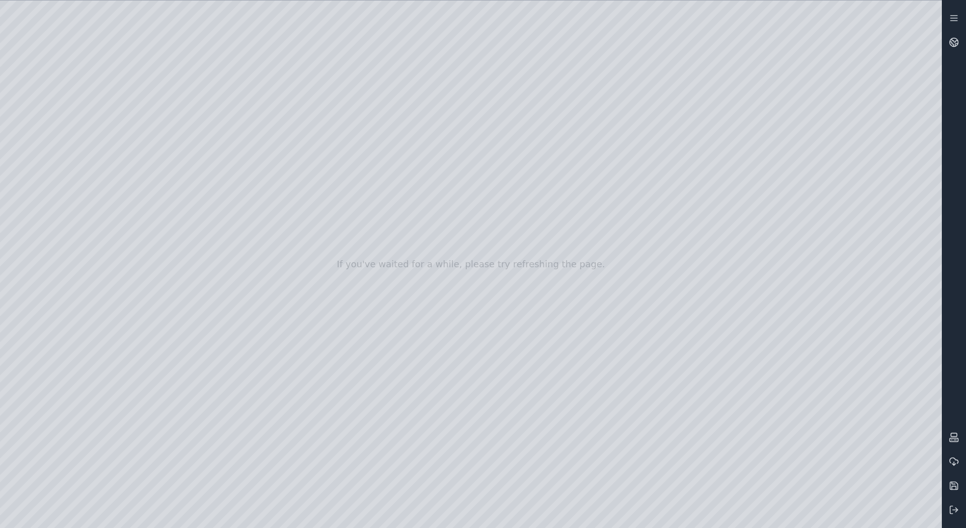
click at [921, 18] on div at bounding box center [471, 264] width 942 height 527
click at [927, 14] on div at bounding box center [471, 264] width 942 height 527
click at [949, 17] on icon at bounding box center [954, 18] width 10 height 10
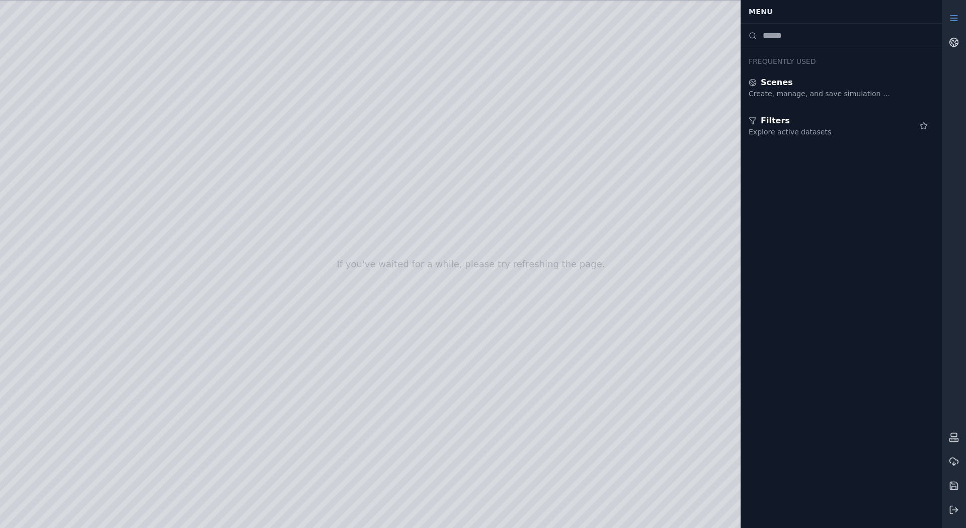
click at [951, 17] on icon at bounding box center [954, 18] width 10 height 10
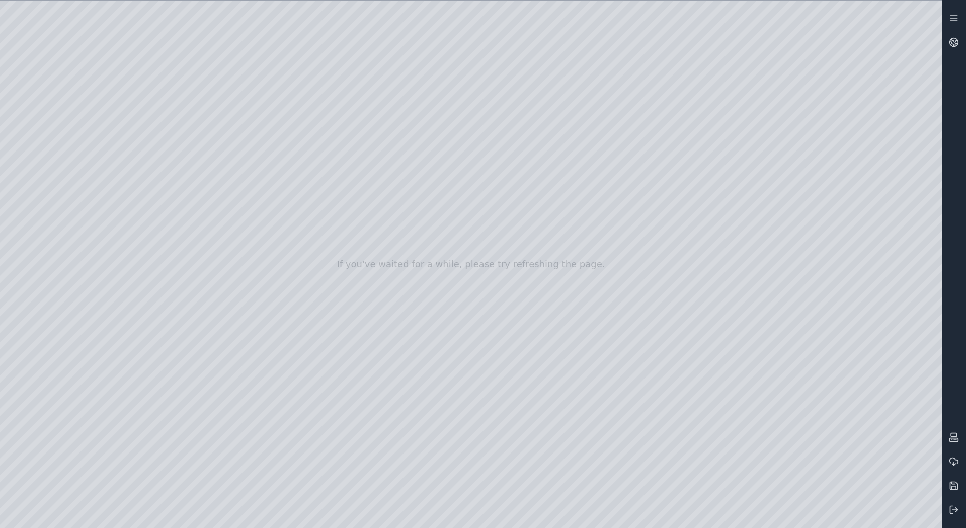
click at [396, 85] on div at bounding box center [471, 264] width 942 height 527
click at [101, 32] on div at bounding box center [471, 264] width 942 height 527
drag, startPoint x: 506, startPoint y: 401, endPoint x: 519, endPoint y: 348, distance: 55.5
click at [56, 154] on div at bounding box center [471, 264] width 942 height 527
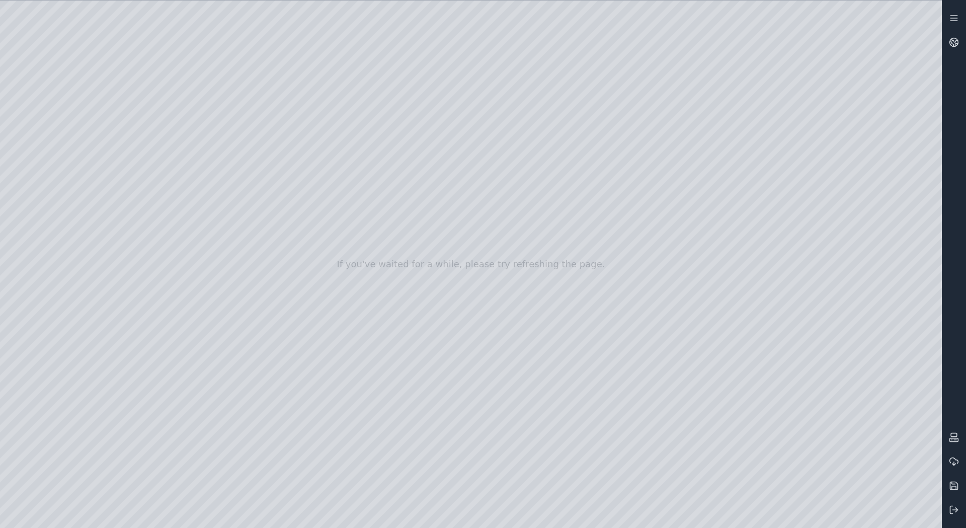
click at [223, 70] on div at bounding box center [471, 264] width 942 height 527
drag, startPoint x: 229, startPoint y: 198, endPoint x: 800, endPoint y: 283, distance: 576.9
click at [800, 283] on div at bounding box center [471, 264] width 942 height 527
drag, startPoint x: 610, startPoint y: 413, endPoint x: 535, endPoint y: 383, distance: 81.1
click at [535, 383] on div at bounding box center [471, 264] width 942 height 527
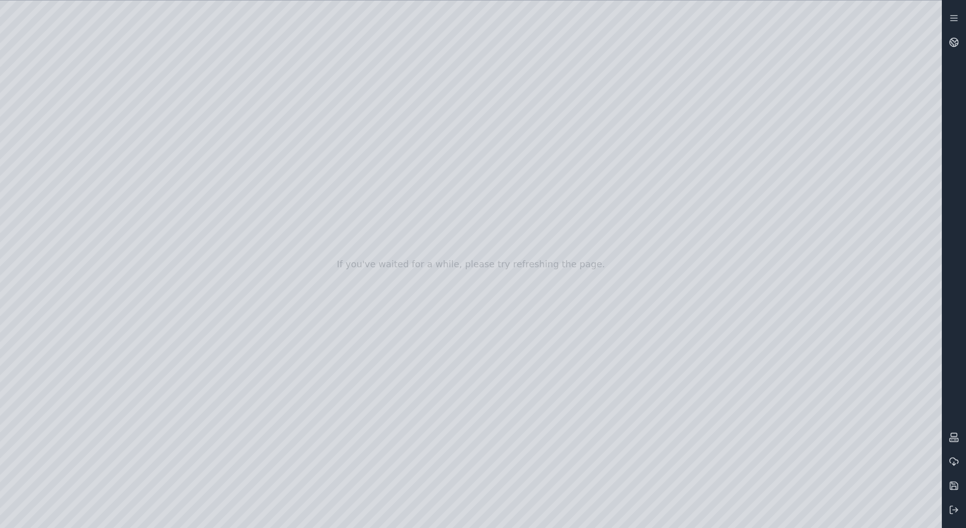
drag, startPoint x: 551, startPoint y: 381, endPoint x: 579, endPoint y: 286, distance: 98.4
drag, startPoint x: 558, startPoint y: 256, endPoint x: 652, endPoint y: 192, distance: 112.9
click at [652, 192] on div at bounding box center [471, 264] width 942 height 527
drag, startPoint x: 635, startPoint y: 169, endPoint x: 416, endPoint y: 284, distance: 247.8
click at [516, 480] on div at bounding box center [471, 264] width 942 height 527
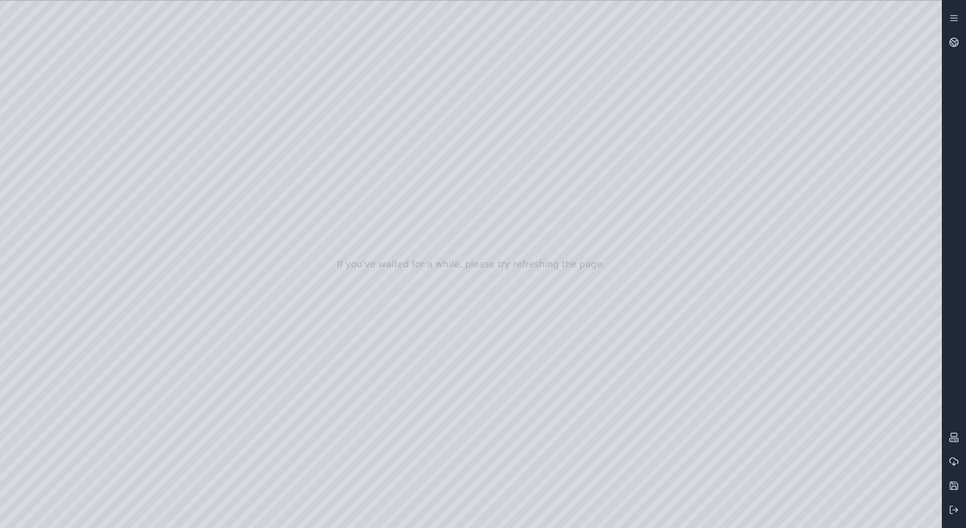
drag, startPoint x: 458, startPoint y: 329, endPoint x: 580, endPoint y: 287, distance: 128.2
click at [105, 37] on div at bounding box center [471, 264] width 942 height 527
click at [103, 35] on div at bounding box center [471, 264] width 942 height 527
click at [5, 94] on div at bounding box center [471, 264] width 942 height 527
click at [950, 493] on button at bounding box center [954, 485] width 24 height 24
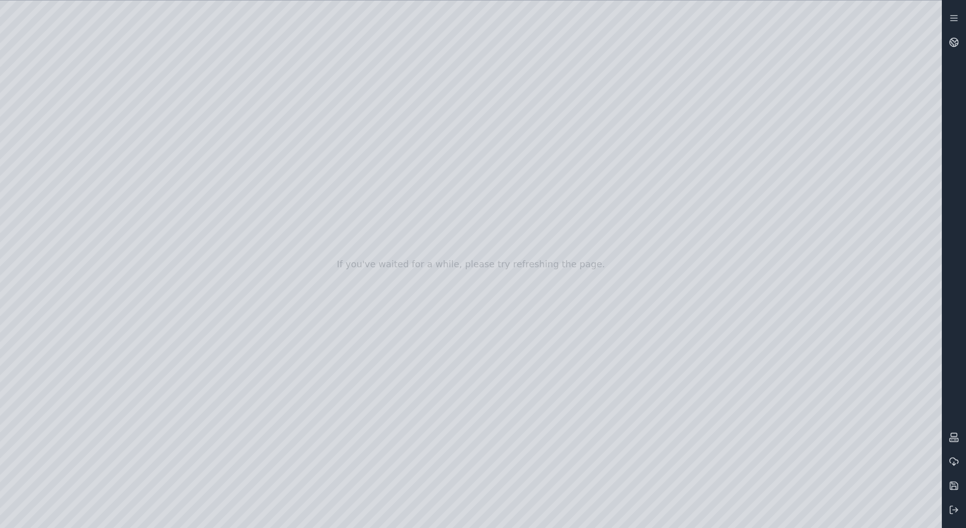
drag, startPoint x: 333, startPoint y: 298, endPoint x: 443, endPoint y: 296, distance: 110.2
drag, startPoint x: 301, startPoint y: 354, endPoint x: 790, endPoint y: 91, distance: 555.1
click at [15, 112] on div at bounding box center [471, 264] width 942 height 527
click at [18, 132] on div at bounding box center [471, 264] width 942 height 527
click at [17, 111] on div at bounding box center [471, 264] width 942 height 527
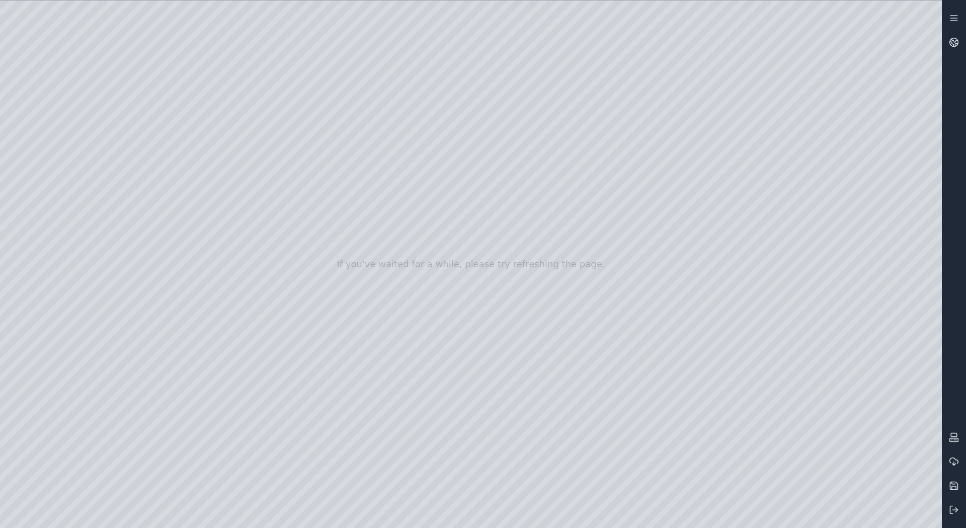
click at [9, 100] on div at bounding box center [471, 264] width 942 height 527
click at [104, 37] on div at bounding box center [471, 264] width 942 height 527
click at [46, 112] on div at bounding box center [471, 264] width 942 height 527
click at [71, 116] on div at bounding box center [471, 264] width 942 height 527
click at [70, 113] on div at bounding box center [471, 264] width 942 height 527
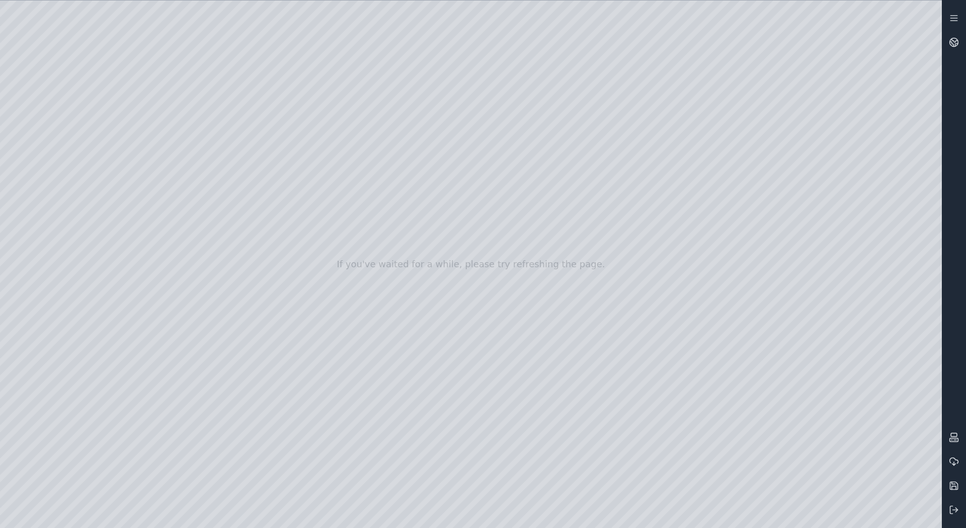
click at [65, 134] on div at bounding box center [471, 264] width 942 height 527
click at [236, 111] on div at bounding box center [471, 264] width 942 height 527
click at [204, 143] on div at bounding box center [471, 264] width 942 height 527
click at [177, 180] on div at bounding box center [471, 264] width 942 height 527
click at [233, 88] on div at bounding box center [471, 264] width 942 height 527
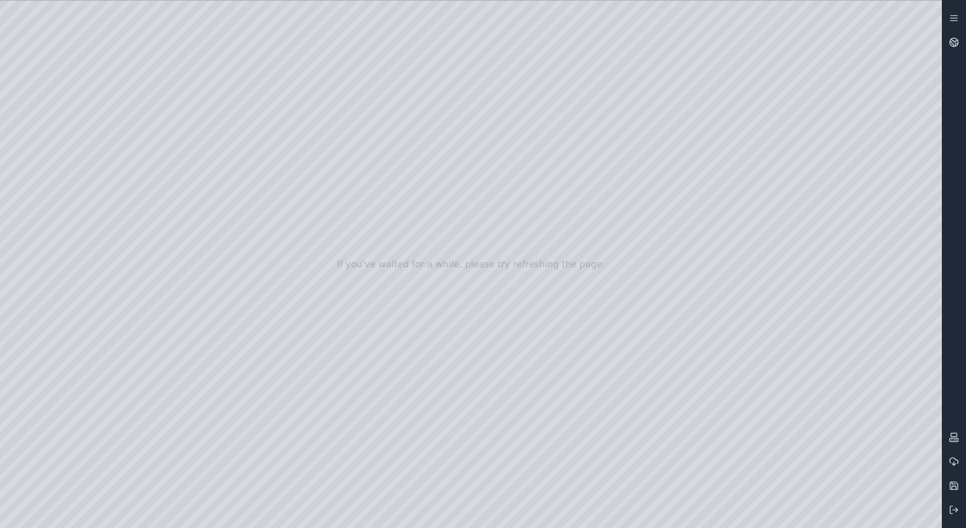
click at [212, 138] on div at bounding box center [471, 264] width 942 height 527
click at [234, 112] on div at bounding box center [471, 264] width 942 height 527
click at [211, 141] on div at bounding box center [471, 264] width 942 height 527
click at [180, 115] on div at bounding box center [471, 264] width 942 height 527
drag, startPoint x: 204, startPoint y: 110, endPoint x: 225, endPoint y: 109, distance: 20.7
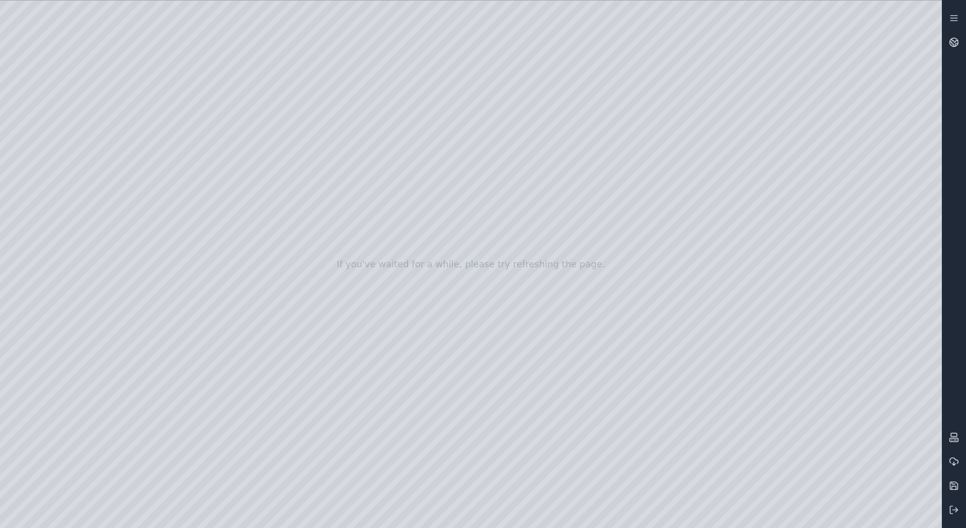
click at [225, 109] on div at bounding box center [471, 264] width 942 height 527
click at [211, 173] on div at bounding box center [471, 264] width 942 height 527
drag, startPoint x: 397, startPoint y: 178, endPoint x: 536, endPoint y: 199, distance: 140.0
click at [168, 78] on div at bounding box center [471, 264] width 942 height 527
click at [167, 85] on div at bounding box center [471, 264] width 942 height 527
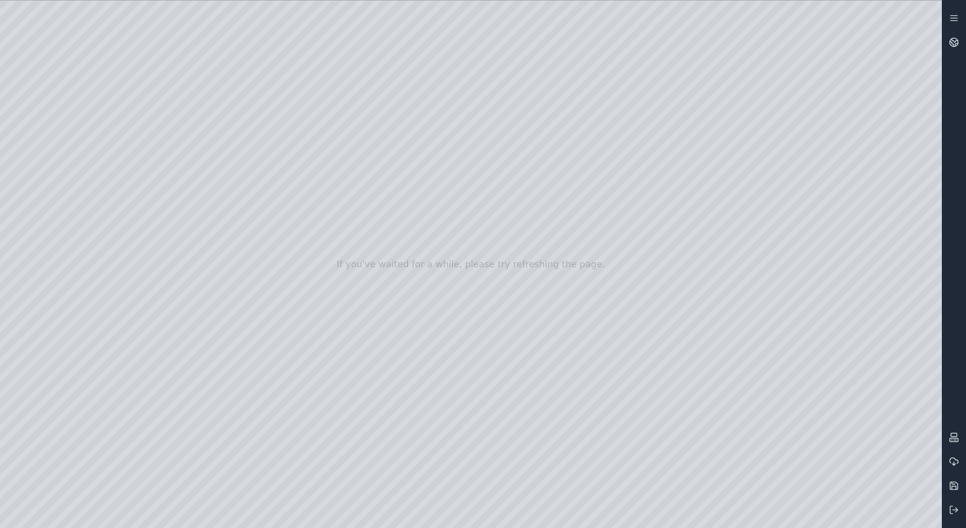
click at [166, 90] on div at bounding box center [471, 264] width 942 height 527
click at [183, 194] on div at bounding box center [471, 264] width 942 height 527
click at [165, 114] on div at bounding box center [471, 264] width 942 height 527
click at [41, 215] on div at bounding box center [471, 264] width 942 height 527
click at [62, 154] on div at bounding box center [471, 264] width 942 height 527
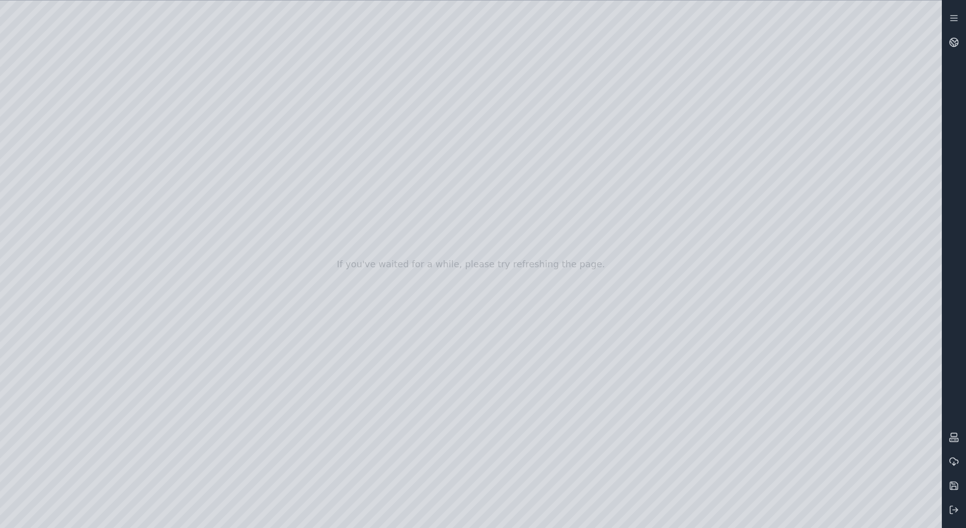
click at [109, 259] on div at bounding box center [471, 264] width 942 height 527
click at [177, 72] on div at bounding box center [471, 264] width 942 height 527
drag, startPoint x: 129, startPoint y: 75, endPoint x: 530, endPoint y: 280, distance: 449.8
click at [530, 280] on div at bounding box center [471, 264] width 942 height 527
drag, startPoint x: 505, startPoint y: 262, endPoint x: 522, endPoint y: 280, distance: 25.3
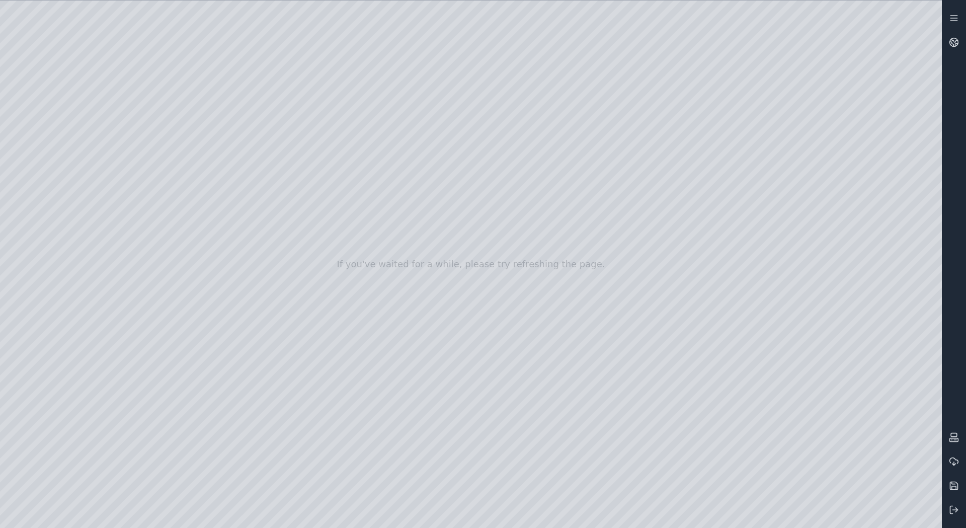
click at [522, 280] on div at bounding box center [471, 264] width 942 height 527
drag, startPoint x: 583, startPoint y: 353, endPoint x: 518, endPoint y: 352, distance: 65.4
click at [518, 352] on div at bounding box center [471, 264] width 942 height 527
drag, startPoint x: 577, startPoint y: 309, endPoint x: 693, endPoint y: 354, distance: 124.4
click at [693, 354] on div at bounding box center [471, 264] width 942 height 527
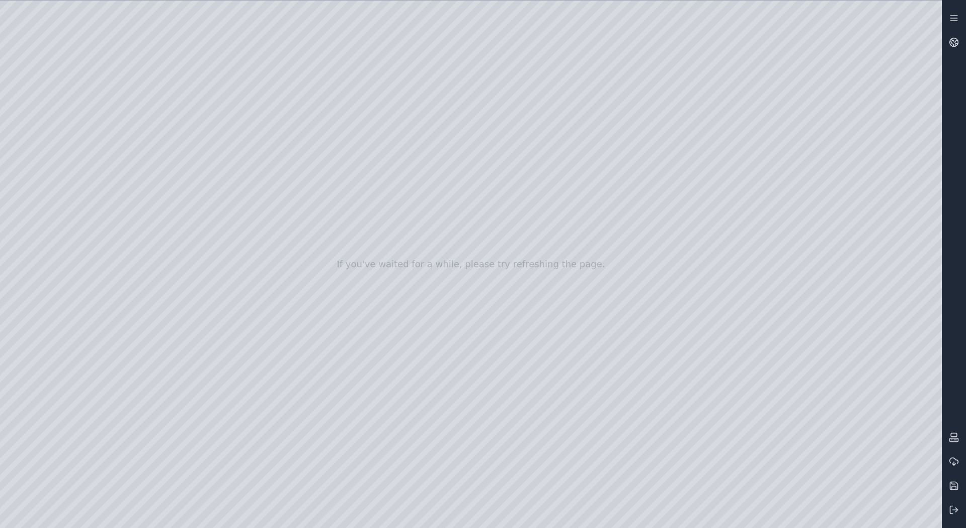
drag, startPoint x: 661, startPoint y: 326, endPoint x: 704, endPoint y: 251, distance: 86.3
click at [704, 251] on div at bounding box center [471, 264] width 942 height 527
drag, startPoint x: 721, startPoint y: 287, endPoint x: 706, endPoint y: 284, distance: 15.9
click at [706, 284] on div at bounding box center [471, 264] width 942 height 527
drag, startPoint x: 702, startPoint y: 335, endPoint x: 709, endPoint y: 334, distance: 7.1
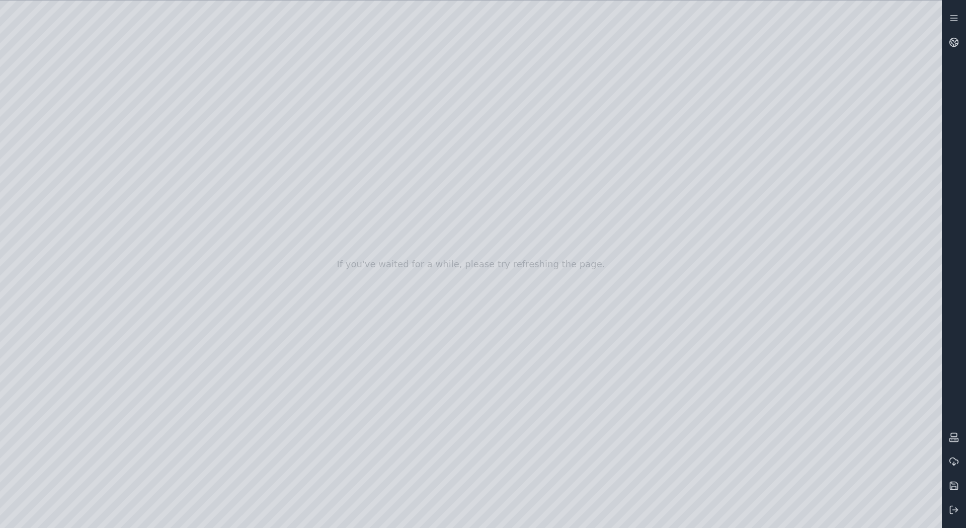
click at [709, 334] on div at bounding box center [471, 264] width 942 height 527
drag, startPoint x: 531, startPoint y: 304, endPoint x: 570, endPoint y: 304, distance: 38.2
drag, startPoint x: 423, startPoint y: 301, endPoint x: 686, endPoint y: 331, distance: 265.3
click at [605, 194] on div at bounding box center [471, 264] width 942 height 527
drag, startPoint x: 664, startPoint y: 152, endPoint x: 631, endPoint y: 157, distance: 33.1
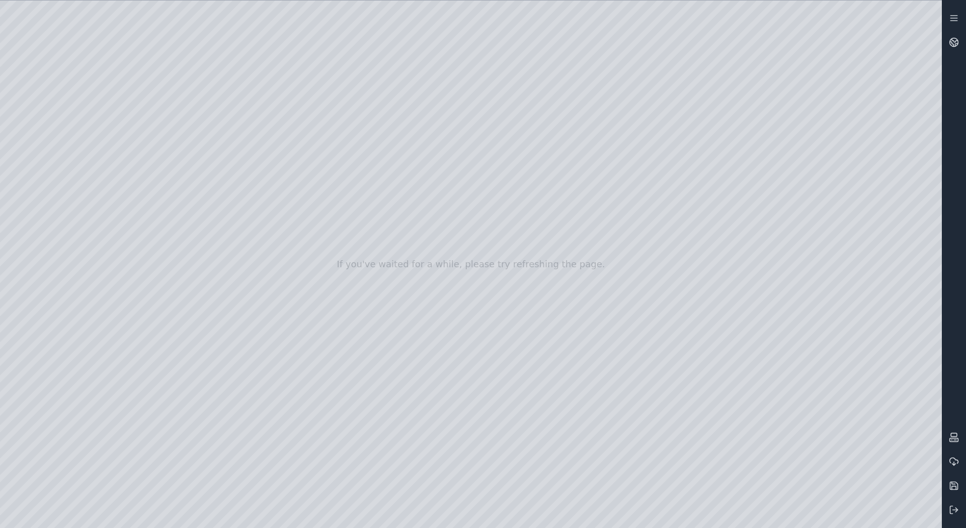
click at [631, 157] on div at bounding box center [471, 264] width 942 height 527
drag, startPoint x: 636, startPoint y: 345, endPoint x: 605, endPoint y: 310, distance: 46.3
drag, startPoint x: 655, startPoint y: 359, endPoint x: 574, endPoint y: 217, distance: 163.8
drag, startPoint x: 578, startPoint y: 254, endPoint x: 686, endPoint y: 304, distance: 119.3
drag, startPoint x: 657, startPoint y: 288, endPoint x: 612, endPoint y: 310, distance: 50.4
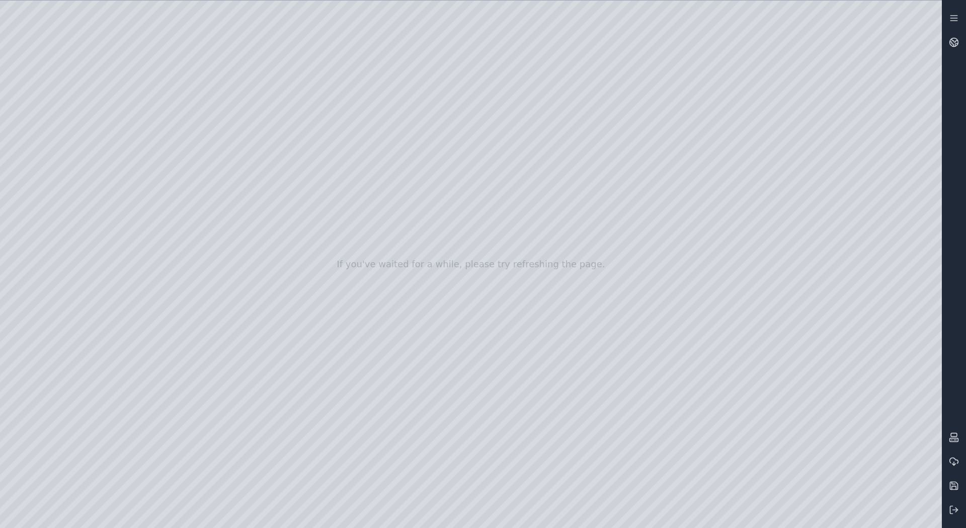
drag, startPoint x: 118, startPoint y: 77, endPoint x: 121, endPoint y: 83, distance: 5.9
click at [120, 83] on div at bounding box center [471, 264] width 942 height 527
drag, startPoint x: 173, startPoint y: 78, endPoint x: 476, endPoint y: 256, distance: 351.8
click at [476, 256] on div at bounding box center [471, 264] width 942 height 527
drag, startPoint x: 507, startPoint y: 251, endPoint x: 505, endPoint y: 274, distance: 23.2
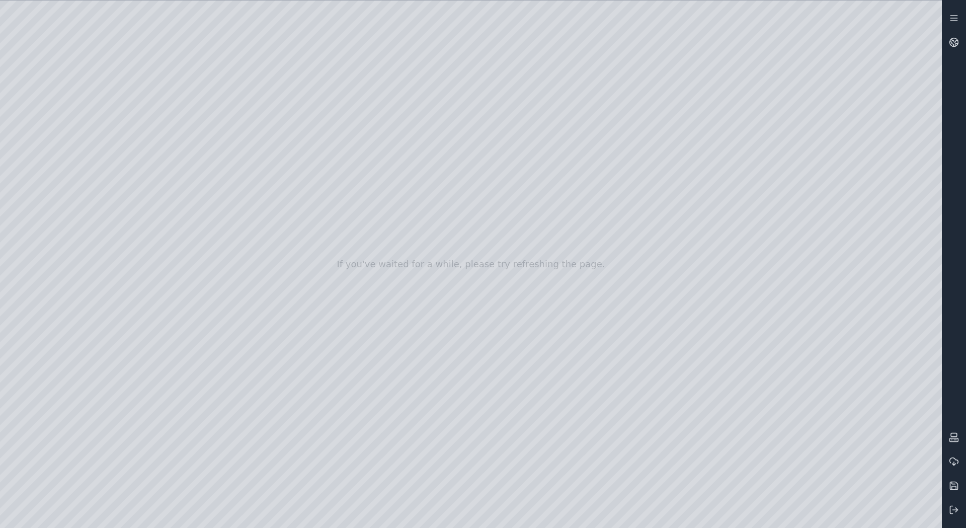
drag, startPoint x: 478, startPoint y: 226, endPoint x: 492, endPoint y: 359, distance: 134.0
drag, startPoint x: 491, startPoint y: 345, endPoint x: 596, endPoint y: 306, distance: 111.9
click at [596, 306] on div at bounding box center [471, 264] width 942 height 527
drag, startPoint x: 478, startPoint y: 289, endPoint x: 547, endPoint y: 299, distance: 69.2
click at [547, 299] on div at bounding box center [471, 264] width 942 height 527
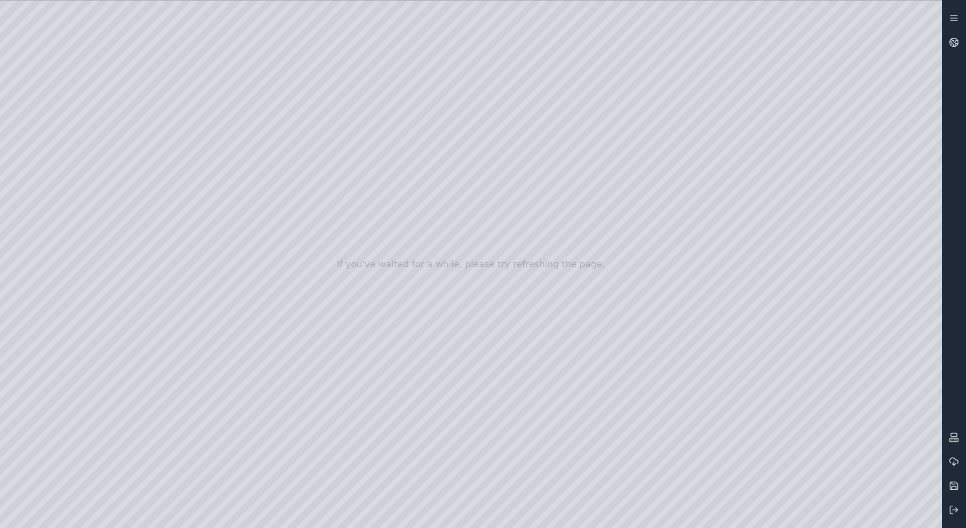
drag, startPoint x: 522, startPoint y: 343, endPoint x: 516, endPoint y: 342, distance: 6.1
click at [516, 342] on div at bounding box center [471, 264] width 942 height 527
drag, startPoint x: 517, startPoint y: 288, endPoint x: 527, endPoint y: 288, distance: 9.6
click at [527, 288] on div at bounding box center [471, 264] width 942 height 527
drag, startPoint x: 573, startPoint y: 253, endPoint x: 569, endPoint y: 269, distance: 16.6
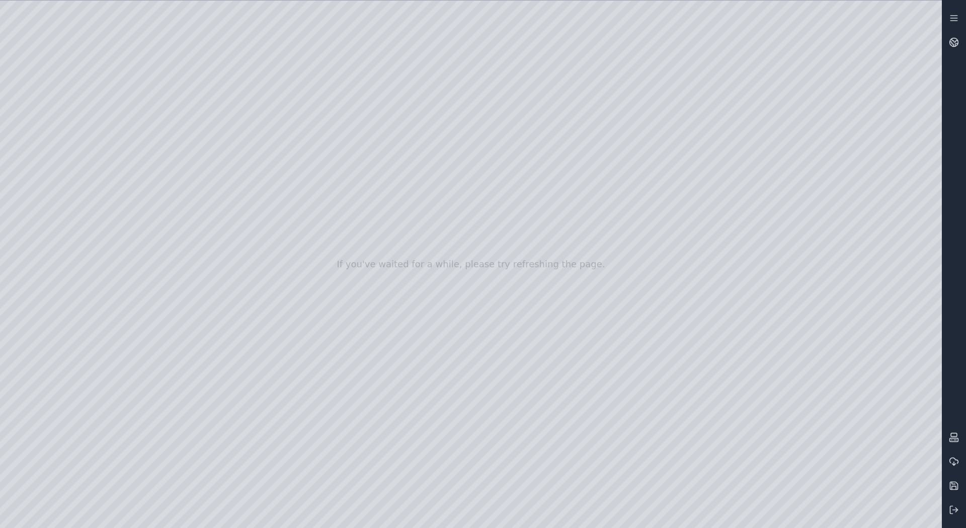
click at [569, 269] on div at bounding box center [471, 264] width 942 height 527
drag, startPoint x: 558, startPoint y: 343, endPoint x: 579, endPoint y: 261, distance: 84.0
click at [579, 261] on div at bounding box center [471, 264] width 942 height 527
drag, startPoint x: 413, startPoint y: 334, endPoint x: 485, endPoint y: 330, distance: 72.1
drag, startPoint x: 392, startPoint y: 352, endPoint x: 696, endPoint y: 308, distance: 307.5
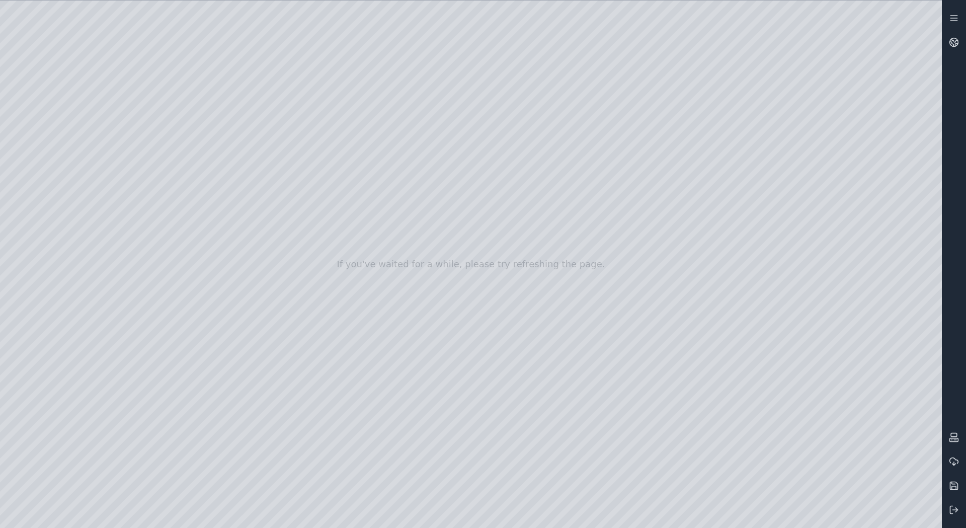
click at [470, 485] on div at bounding box center [471, 264] width 942 height 527
click at [504, 198] on div at bounding box center [471, 264] width 942 height 527
click at [514, 138] on div at bounding box center [471, 264] width 942 height 527
click at [463, 157] on div at bounding box center [471, 264] width 942 height 527
click at [454, 183] on div at bounding box center [471, 264] width 942 height 527
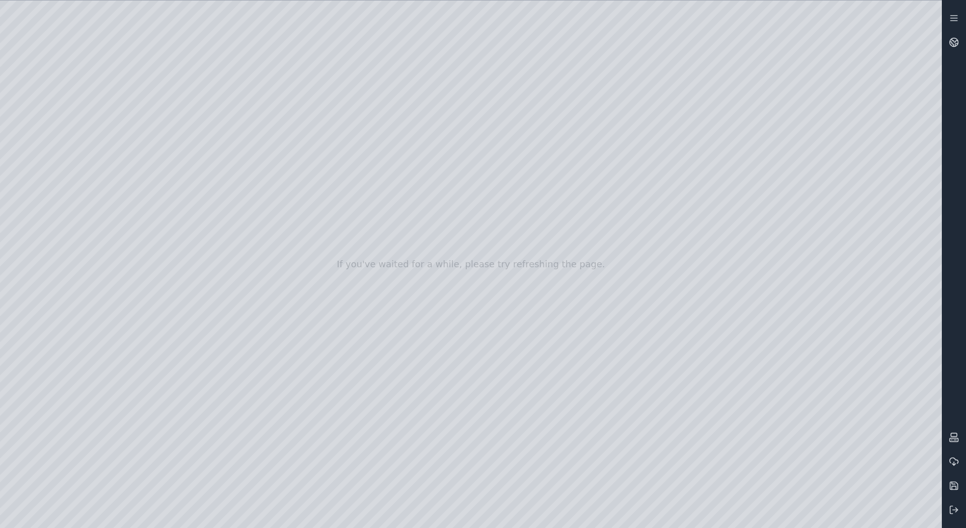
drag, startPoint x: 449, startPoint y: 108, endPoint x: 451, endPoint y: 130, distance: 22.2
click at [451, 130] on div at bounding box center [471, 264] width 942 height 527
drag, startPoint x: 551, startPoint y: 313, endPoint x: 291, endPoint y: 243, distance: 269.5
drag, startPoint x: 521, startPoint y: 330, endPoint x: 369, endPoint y: 292, distance: 156.0
drag, startPoint x: 512, startPoint y: 367, endPoint x: 347, endPoint y: 284, distance: 184.7
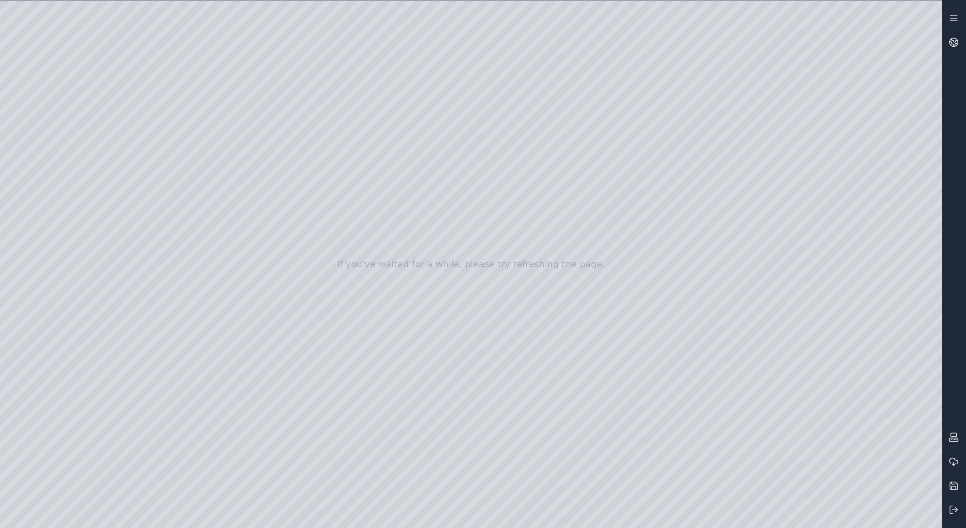
click at [444, 360] on div at bounding box center [471, 264] width 942 height 527
drag, startPoint x: 612, startPoint y: 307, endPoint x: 614, endPoint y: 301, distance: 6.8
click at [614, 301] on div at bounding box center [471, 264] width 942 height 527
click at [389, 290] on div at bounding box center [471, 264] width 942 height 527
drag, startPoint x: 380, startPoint y: 299, endPoint x: 471, endPoint y: 347, distance: 102.4
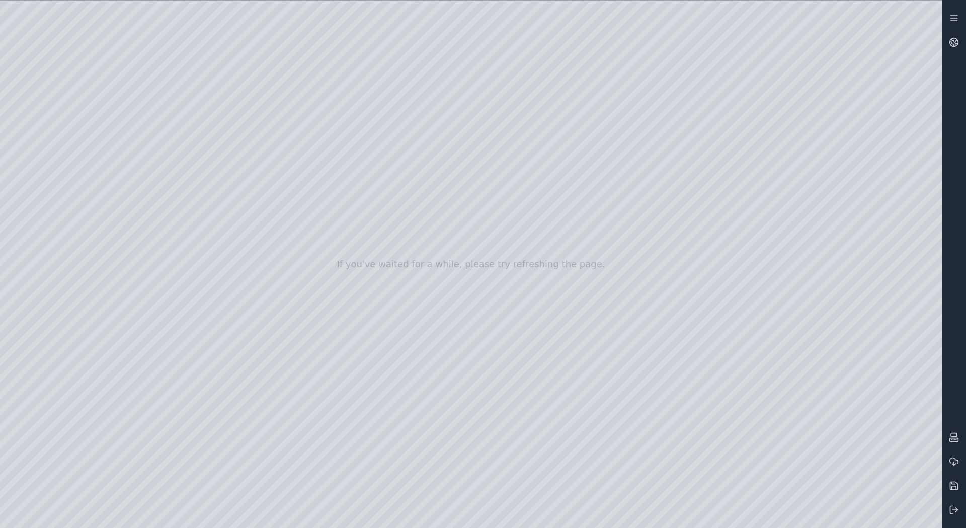
drag, startPoint x: 360, startPoint y: 335, endPoint x: 643, endPoint y: 392, distance: 289.5
click at [101, 34] on div at bounding box center [471, 264] width 942 height 527
click at [224, 80] on div at bounding box center [471, 264] width 942 height 527
click at [99, 35] on div at bounding box center [471, 264] width 942 height 527
click at [122, 74] on div at bounding box center [471, 264] width 942 height 527
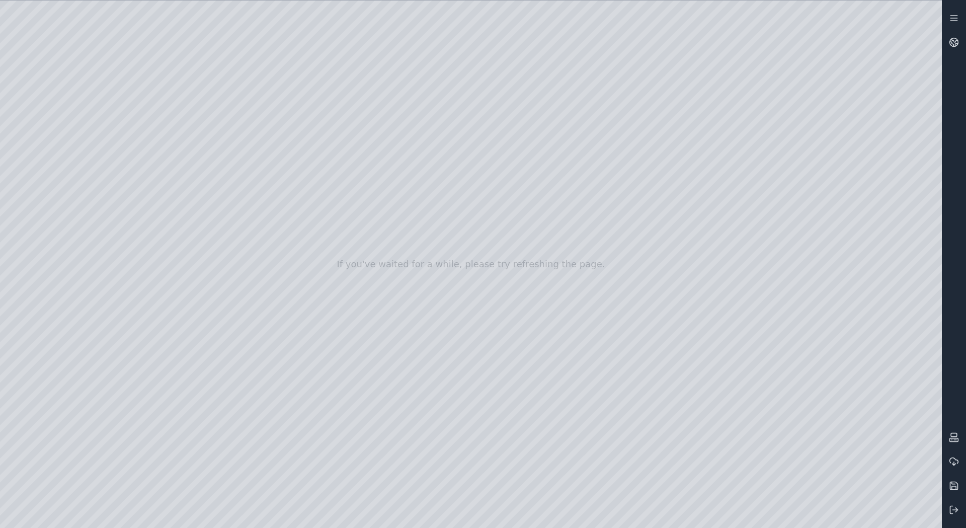
click at [103, 35] on div at bounding box center [471, 264] width 942 height 527
click at [106, 30] on div at bounding box center [471, 264] width 942 height 527
click at [230, 198] on div at bounding box center [471, 264] width 942 height 527
click at [94, 32] on div at bounding box center [471, 264] width 942 height 527
click at [373, 279] on div at bounding box center [471, 264] width 942 height 527
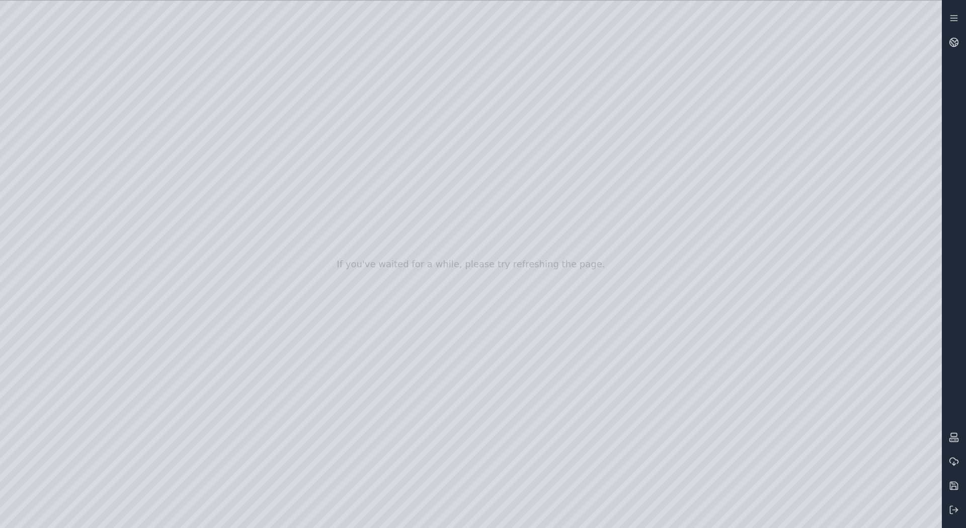
drag, startPoint x: 343, startPoint y: 293, endPoint x: 660, endPoint y: 293, distance: 316.5
click at [956, 482] on icon at bounding box center [954, 486] width 8 height 8
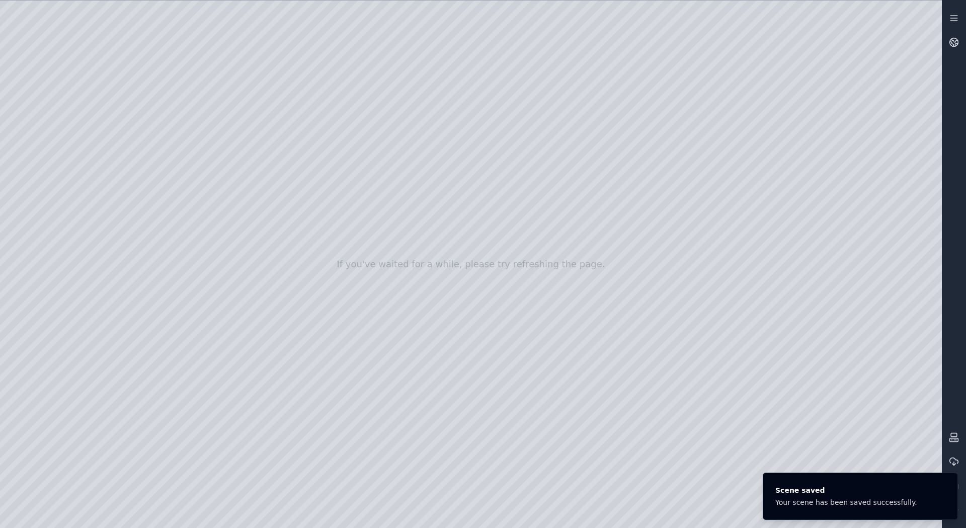
click at [105, 36] on div at bounding box center [471, 264] width 942 height 527
drag, startPoint x: 608, startPoint y: 276, endPoint x: 541, endPoint y: 270, distance: 66.7
drag, startPoint x: 649, startPoint y: 345, endPoint x: 465, endPoint y: 292, distance: 191.2
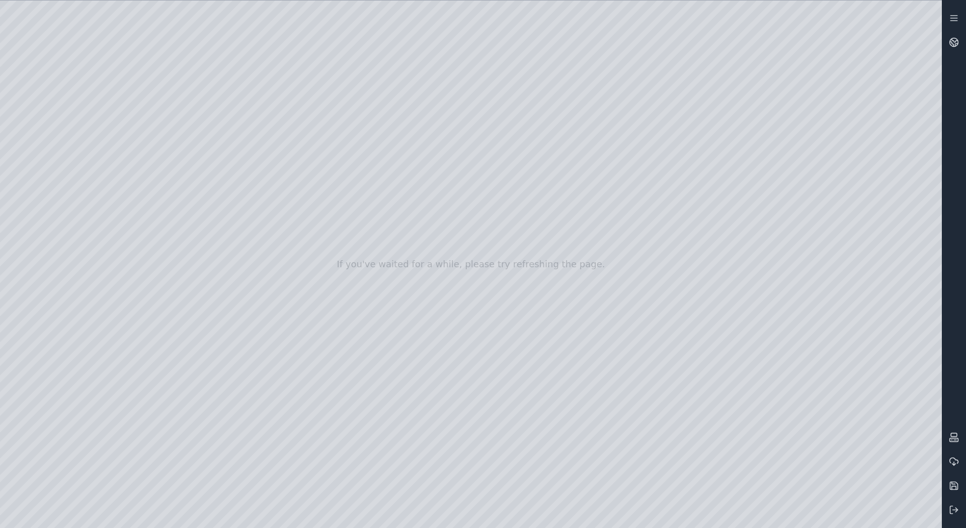
drag, startPoint x: 716, startPoint y: 258, endPoint x: 646, endPoint y: 259, distance: 70.5
drag, startPoint x: 737, startPoint y: 294, endPoint x: 0, endPoint y: 225, distance: 740.2
drag, startPoint x: 657, startPoint y: 260, endPoint x: 556, endPoint y: 265, distance: 100.8
drag, startPoint x: 754, startPoint y: 349, endPoint x: 425, endPoint y: 319, distance: 330.9
drag, startPoint x: 436, startPoint y: 329, endPoint x: 413, endPoint y: 279, distance: 54.3
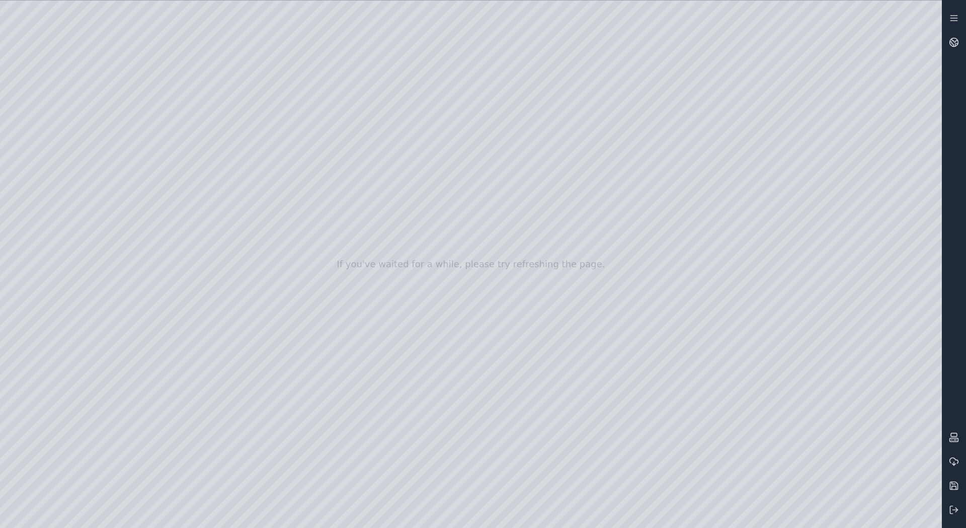
drag, startPoint x: 470, startPoint y: 362, endPoint x: 407, endPoint y: 284, distance: 101.2
drag, startPoint x: 395, startPoint y: 301, endPoint x: 376, endPoint y: 300, distance: 18.7
drag, startPoint x: 427, startPoint y: 302, endPoint x: 440, endPoint y: 308, distance: 14.0
drag, startPoint x: 319, startPoint y: 305, endPoint x: 319, endPoint y: 296, distance: 8.6
drag, startPoint x: 257, startPoint y: 192, endPoint x: 908, endPoint y: 277, distance: 656.6
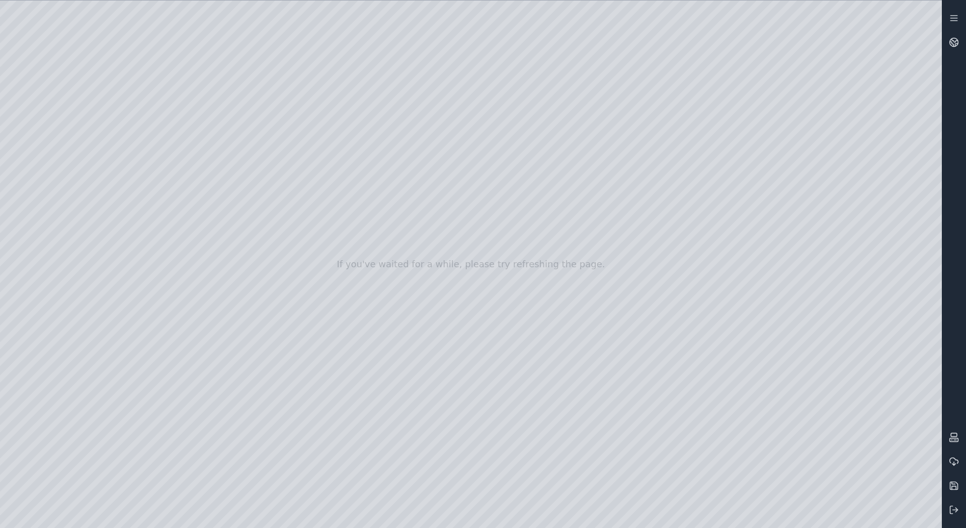
drag, startPoint x: 307, startPoint y: 147, endPoint x: 387, endPoint y: 141, distance: 80.2
drag, startPoint x: 533, startPoint y: 247, endPoint x: 515, endPoint y: 226, distance: 27.1
click at [525, 187] on div at bounding box center [471, 264] width 942 height 527
drag, startPoint x: 517, startPoint y: 237, endPoint x: 422, endPoint y: 205, distance: 100.9
drag, startPoint x: 418, startPoint y: 224, endPoint x: 437, endPoint y: 213, distance: 22.1
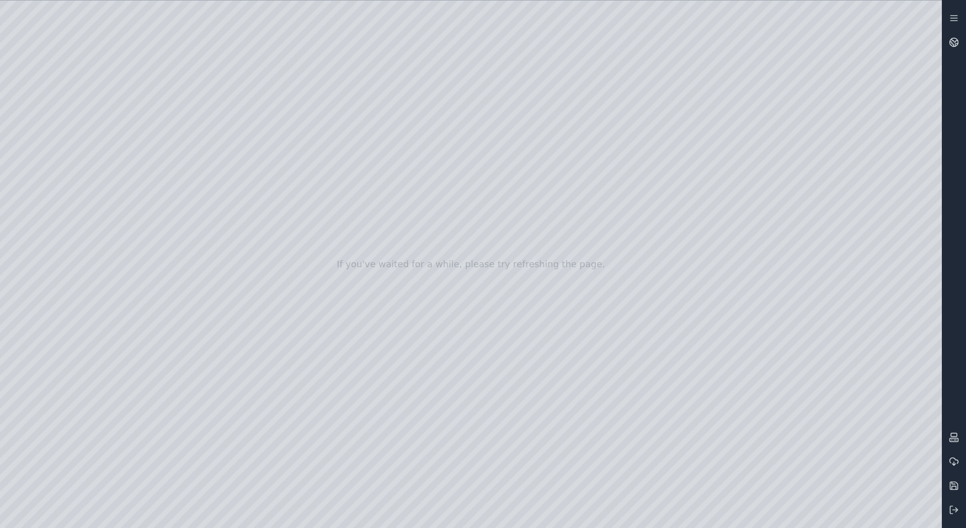
drag, startPoint x: 437, startPoint y: 213, endPoint x: 452, endPoint y: 216, distance: 14.9
click at [381, 94] on div at bounding box center [471, 264] width 942 height 527
drag, startPoint x: 414, startPoint y: 171, endPoint x: 413, endPoint y: 178, distance: 7.6
click at [413, 178] on div at bounding box center [471, 264] width 942 height 527
drag, startPoint x: 413, startPoint y: 178, endPoint x: 406, endPoint y: 181, distance: 7.2
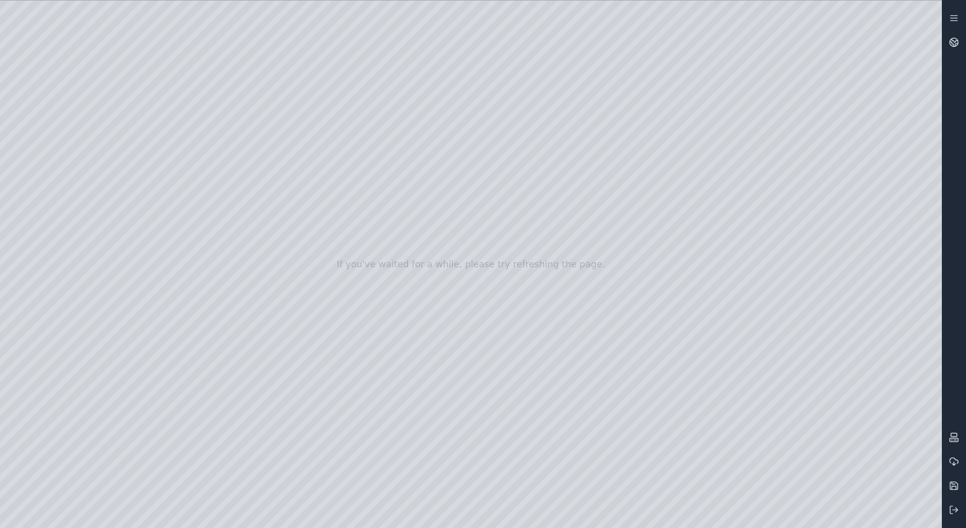
drag, startPoint x: 409, startPoint y: 149, endPoint x: 416, endPoint y: 211, distance: 61.7
drag, startPoint x: 464, startPoint y: 125, endPoint x: 474, endPoint y: 116, distance: 13.5
click at [921, 515] on div at bounding box center [471, 264] width 942 height 527
click at [856, 449] on div at bounding box center [471, 264] width 942 height 527
click at [874, 422] on div at bounding box center [471, 264] width 942 height 527
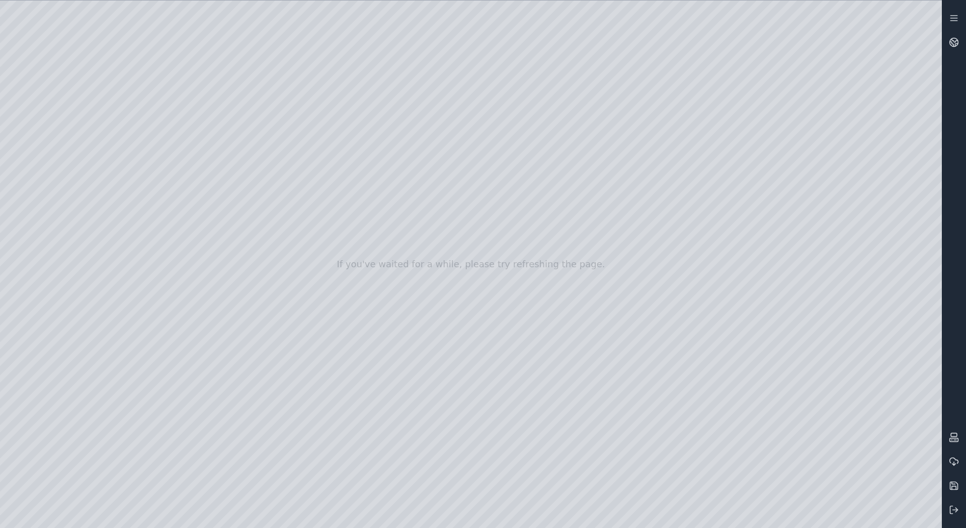
click at [821, 419] on div at bounding box center [471, 264] width 942 height 527
click at [796, 352] on div at bounding box center [471, 264] width 942 height 527
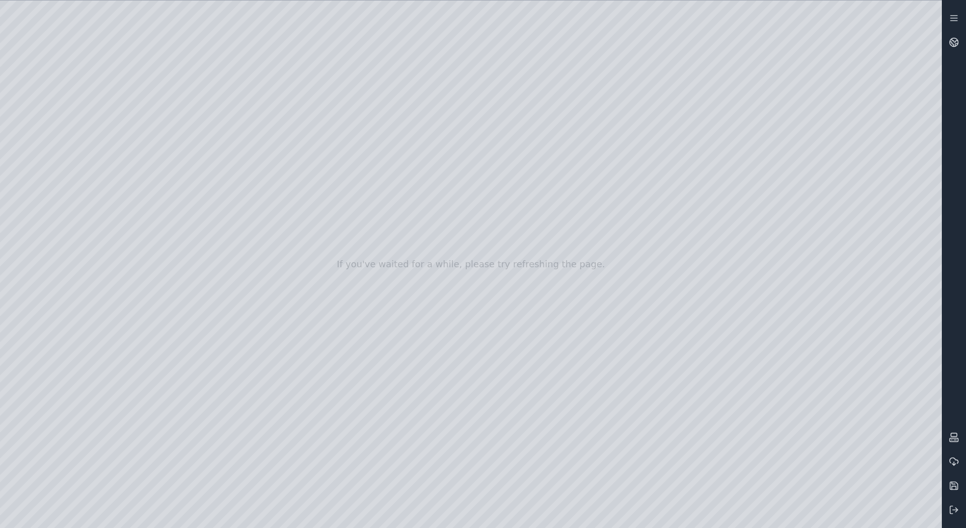
drag, startPoint x: 502, startPoint y: 280, endPoint x: 500, endPoint y: 268, distance: 11.7
click at [814, 418] on div at bounding box center [471, 264] width 942 height 527
click at [793, 348] on div at bounding box center [471, 264] width 942 height 527
click at [775, 520] on div at bounding box center [471, 264] width 942 height 527
click at [776, 516] on div at bounding box center [471, 264] width 942 height 527
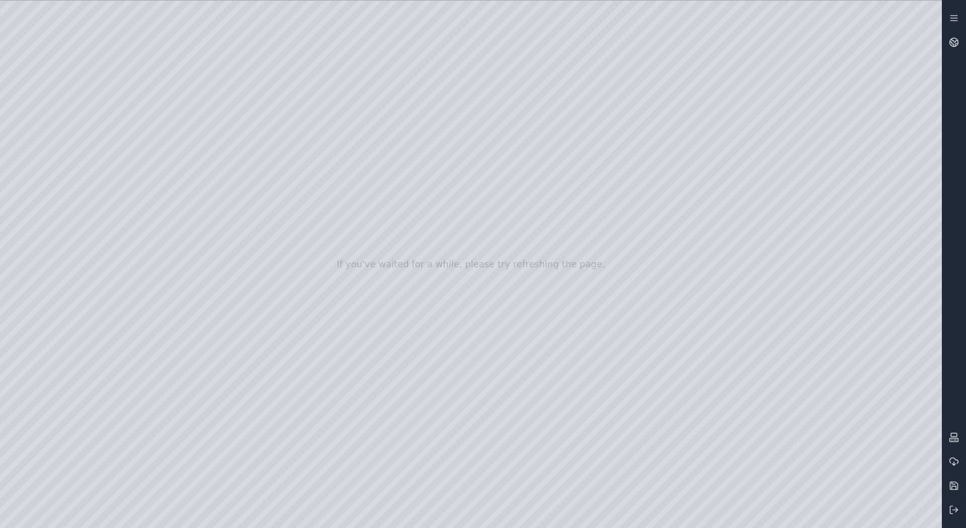
click at [926, 513] on div at bounding box center [471, 264] width 942 height 527
click at [5, 93] on div at bounding box center [471, 264] width 942 height 527
drag, startPoint x: 425, startPoint y: 136, endPoint x: 444, endPoint y: 160, distance: 30.9
click at [688, 237] on div at bounding box center [471, 264] width 942 height 527
drag, startPoint x: 696, startPoint y: 272, endPoint x: 659, endPoint y: 273, distance: 37.7
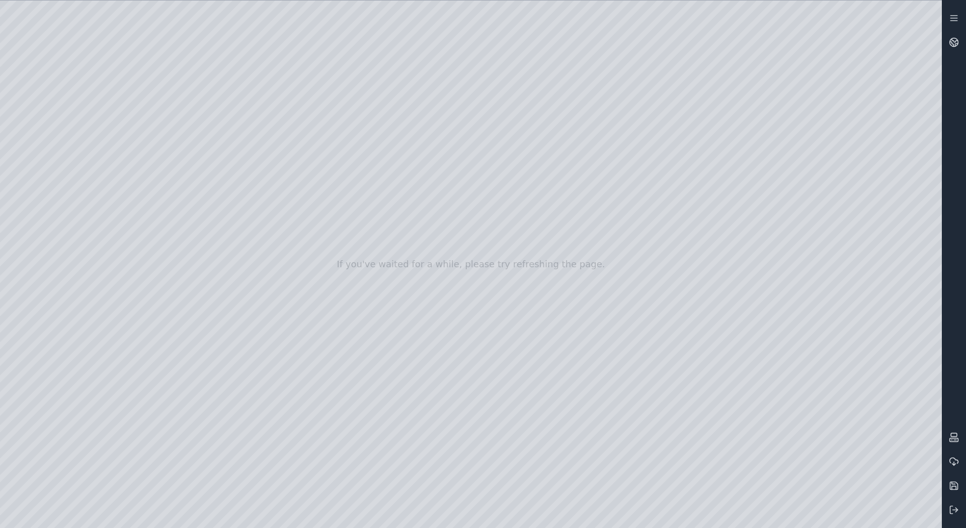
click at [659, 273] on div at bounding box center [471, 264] width 942 height 527
drag, startPoint x: 671, startPoint y: 289, endPoint x: 664, endPoint y: 289, distance: 7.0
click at [664, 289] on div at bounding box center [471, 264] width 942 height 527
click at [644, 287] on div at bounding box center [471, 264] width 942 height 527
drag, startPoint x: 558, startPoint y: 285, endPoint x: 570, endPoint y: 284, distance: 11.1
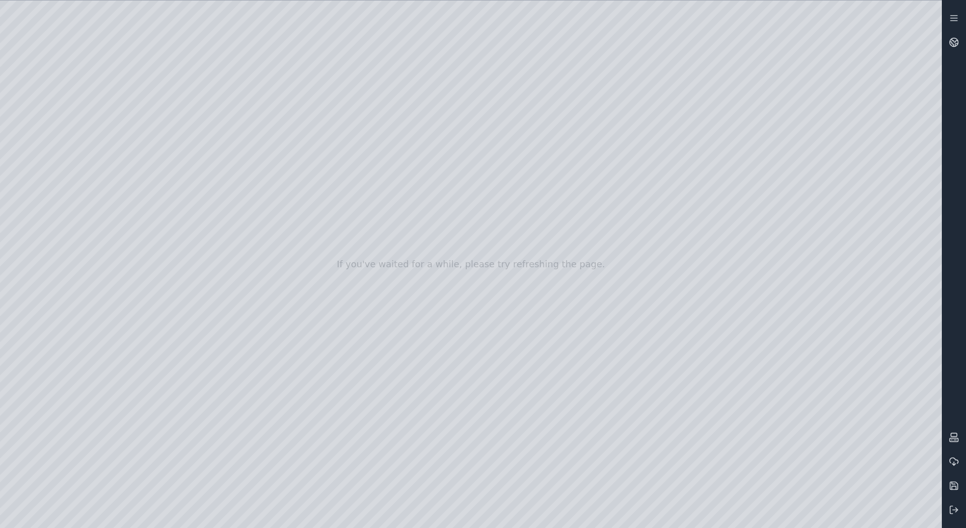
drag, startPoint x: 674, startPoint y: 271, endPoint x: 669, endPoint y: 272, distance: 5.1
click at [669, 272] on div at bounding box center [471, 264] width 942 height 527
drag, startPoint x: 388, startPoint y: 263, endPoint x: 541, endPoint y: 244, distance: 154.2
click at [575, 31] on div at bounding box center [471, 264] width 942 height 527
drag, startPoint x: 565, startPoint y: 160, endPoint x: 283, endPoint y: 551, distance: 482.3
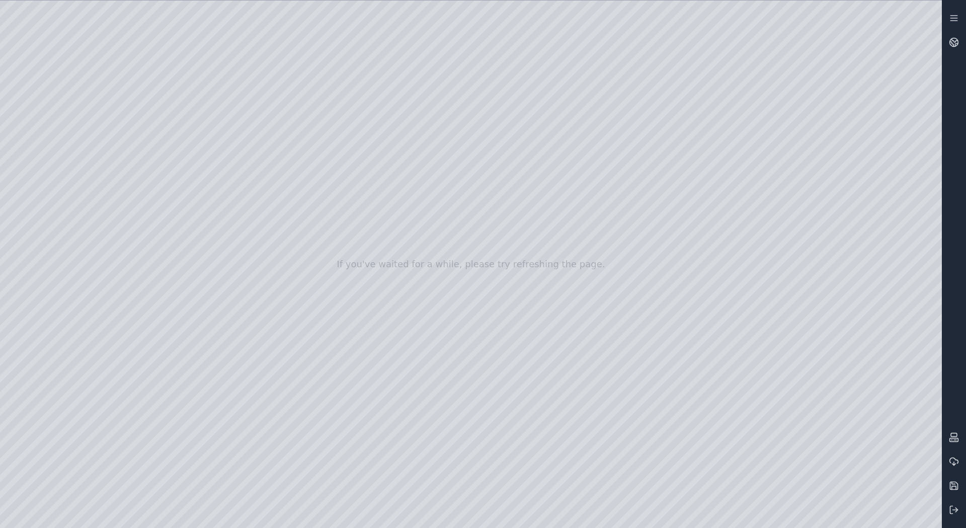
drag, startPoint x: 659, startPoint y: 156, endPoint x: 587, endPoint y: 217, distance: 94.6
drag, startPoint x: 602, startPoint y: 199, endPoint x: 563, endPoint y: 245, distance: 60.4
click at [563, 245] on div at bounding box center [471, 264] width 942 height 527
drag, startPoint x: 617, startPoint y: 200, endPoint x: 586, endPoint y: 225, distance: 40.1
drag, startPoint x: 602, startPoint y: 186, endPoint x: 106, endPoint y: 522, distance: 599.5
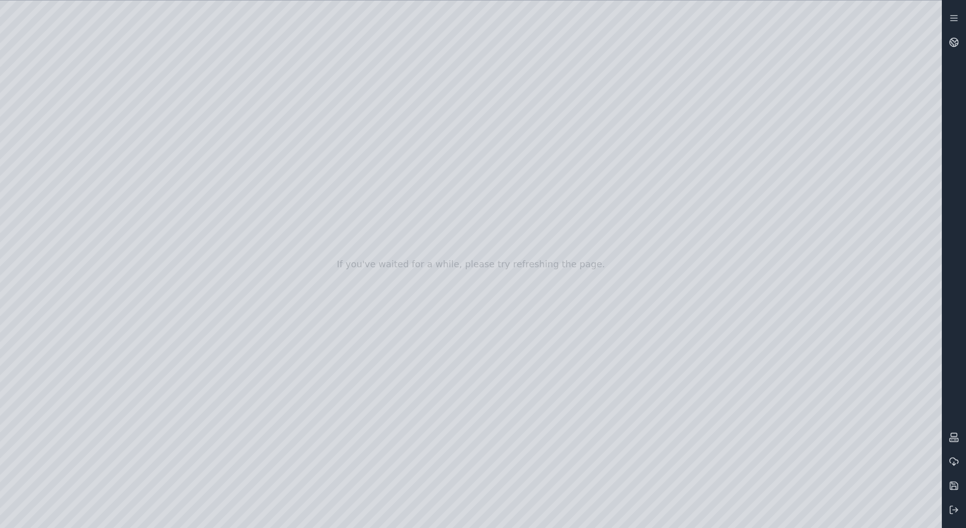
drag, startPoint x: 806, startPoint y: 227, endPoint x: 819, endPoint y: 200, distance: 29.5
drag, startPoint x: 590, startPoint y: 179, endPoint x: 597, endPoint y: 165, distance: 15.1
drag, startPoint x: 612, startPoint y: 168, endPoint x: 621, endPoint y: 168, distance: 9.1
drag, startPoint x: 611, startPoint y: 171, endPoint x: 326, endPoint y: 180, distance: 285.4
drag, startPoint x: 662, startPoint y: 221, endPoint x: 606, endPoint y: 221, distance: 55.8
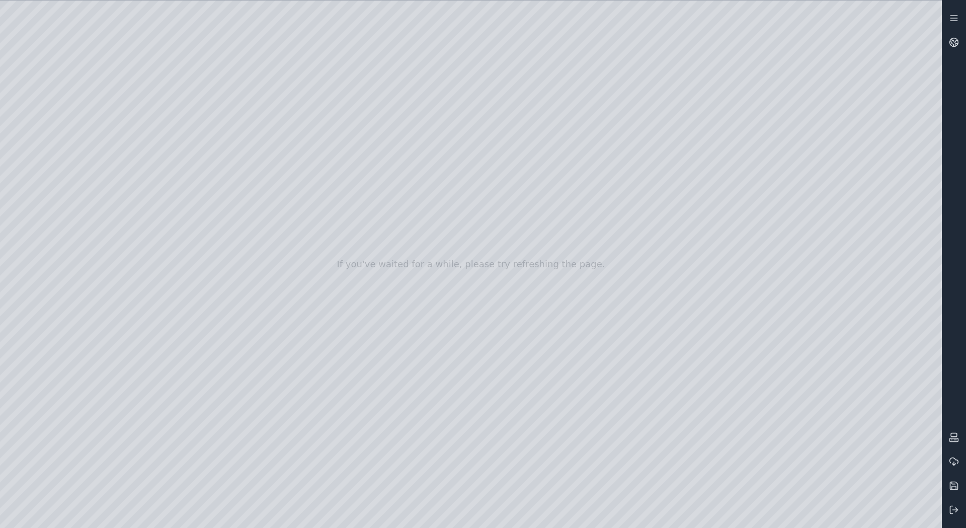
drag, startPoint x: 650, startPoint y: 137, endPoint x: 617, endPoint y: 132, distance: 33.7
drag, startPoint x: 659, startPoint y: 130, endPoint x: 663, endPoint y: 146, distance: 16.5
drag, startPoint x: 638, startPoint y: 170, endPoint x: 643, endPoint y: 246, distance: 75.7
drag, startPoint x: 585, startPoint y: 146, endPoint x: 756, endPoint y: 551, distance: 440.1
drag, startPoint x: 551, startPoint y: 100, endPoint x: 540, endPoint y: 261, distance: 161.3
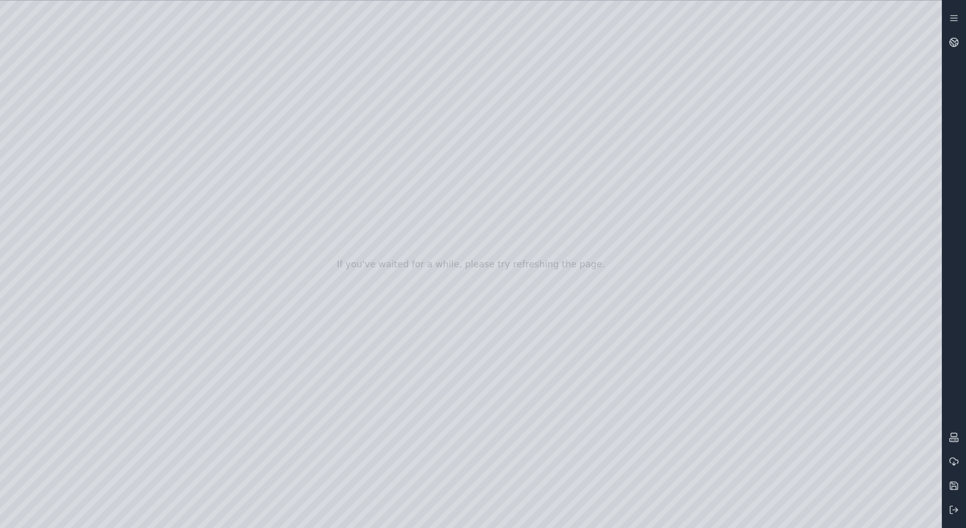
drag, startPoint x: 358, startPoint y: 105, endPoint x: 372, endPoint y: 365, distance: 260.0
drag, startPoint x: 391, startPoint y: 243, endPoint x: 693, endPoint y: 183, distance: 307.7
drag, startPoint x: 570, startPoint y: 308, endPoint x: 591, endPoint y: 267, distance: 46.6
drag, startPoint x: 591, startPoint y: 267, endPoint x: 603, endPoint y: 263, distance: 12.7
click at [18, 312] on div at bounding box center [471, 264] width 942 height 527
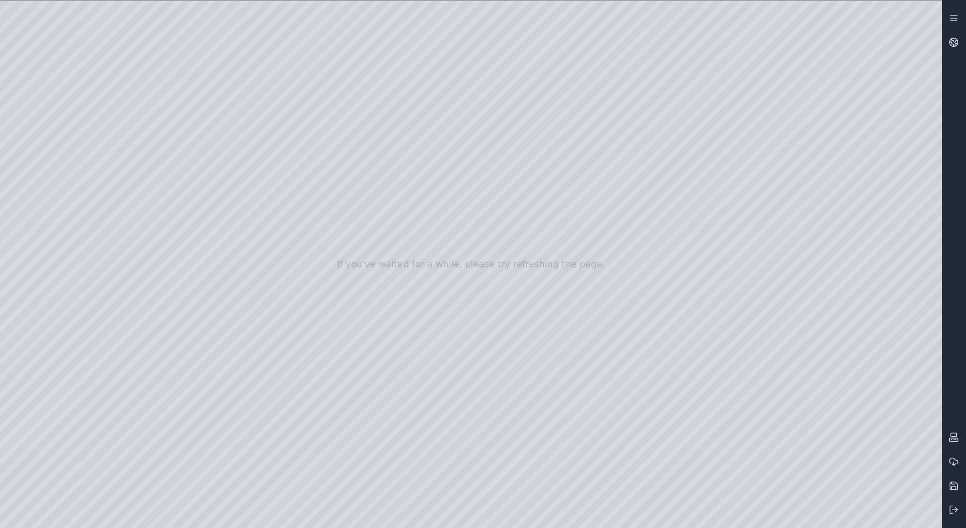
click at [14, 155] on div at bounding box center [471, 264] width 942 height 527
click at [12, 214] on div at bounding box center [471, 264] width 942 height 527
click at [46, 149] on div at bounding box center [471, 264] width 942 height 527
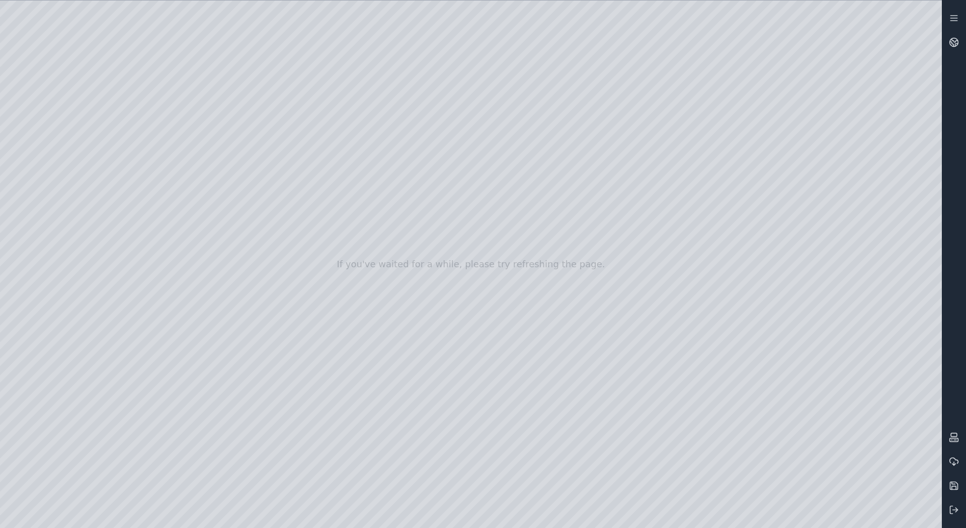
drag, startPoint x: 82, startPoint y: 207, endPoint x: 76, endPoint y: 199, distance: 9.8
click at [76, 199] on div at bounding box center [471, 264] width 942 height 527
click at [158, 477] on div at bounding box center [471, 264] width 942 height 527
click at [175, 196] on div at bounding box center [471, 264] width 942 height 527
drag, startPoint x: 63, startPoint y: 188, endPoint x: 113, endPoint y: 197, distance: 50.1
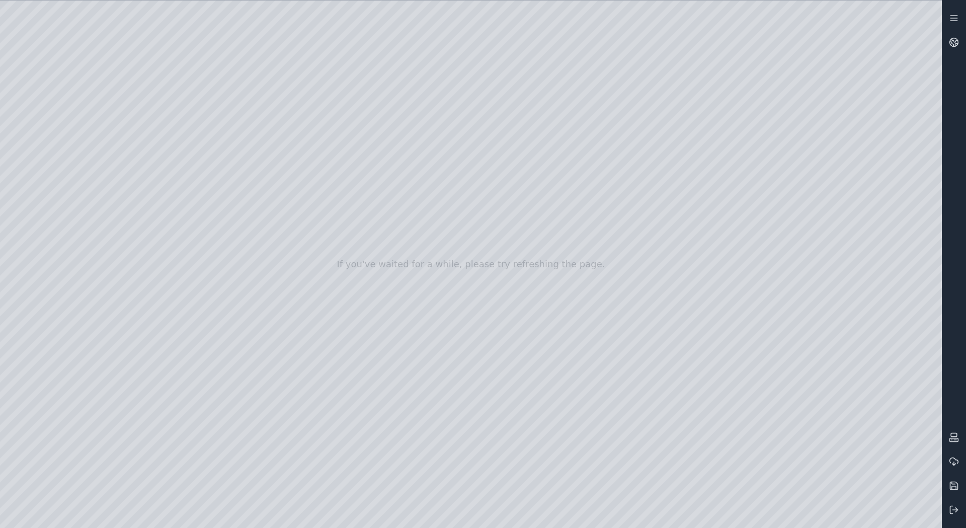
click at [113, 197] on div at bounding box center [471, 264] width 942 height 527
drag, startPoint x: 174, startPoint y: 194, endPoint x: 172, endPoint y: 180, distance: 14.3
click at [172, 180] on div at bounding box center [471, 264] width 942 height 527
click at [162, 472] on div at bounding box center [471, 264] width 942 height 527
click at [42, 36] on div at bounding box center [471, 264] width 942 height 527
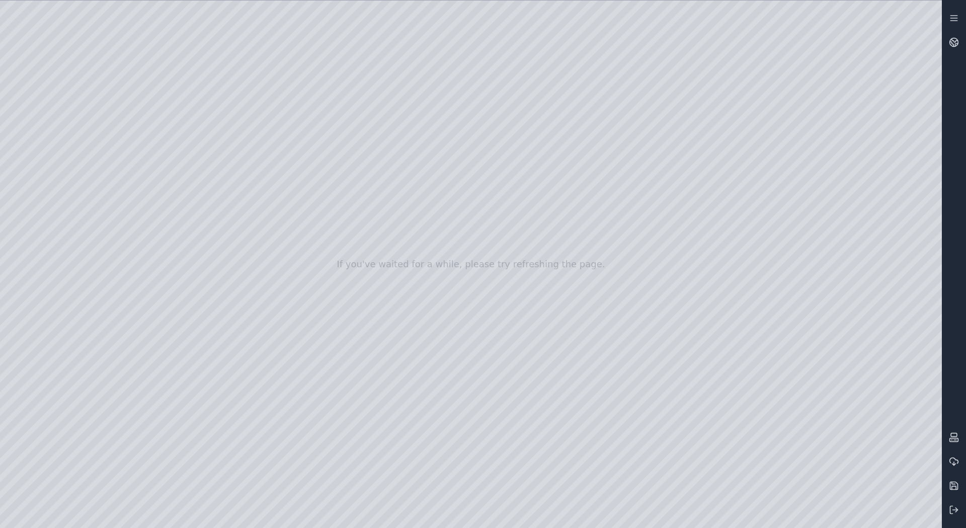
drag, startPoint x: 637, startPoint y: 389, endPoint x: 552, endPoint y: 269, distance: 147.6
drag, startPoint x: 592, startPoint y: 421, endPoint x: 586, endPoint y: 405, distance: 17.4
drag, startPoint x: 616, startPoint y: 424, endPoint x: 600, endPoint y: 404, distance: 25.5
drag, startPoint x: 600, startPoint y: 403, endPoint x: 591, endPoint y: 388, distance: 17.2
drag, startPoint x: 587, startPoint y: 376, endPoint x: 581, endPoint y: 365, distance: 12.9
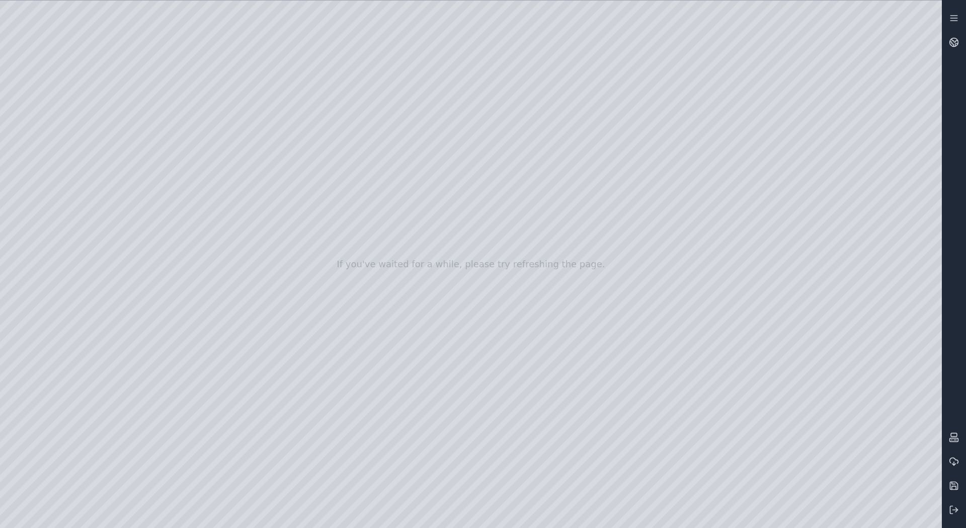
drag, startPoint x: 592, startPoint y: 383, endPoint x: 585, endPoint y: 382, distance: 7.1
drag, startPoint x: 748, startPoint y: 359, endPoint x: 459, endPoint y: 360, distance: 288.3
drag, startPoint x: 561, startPoint y: 372, endPoint x: 536, endPoint y: 372, distance: 25.7
click at [956, 44] on icon at bounding box center [956, 45] width 3 height 3
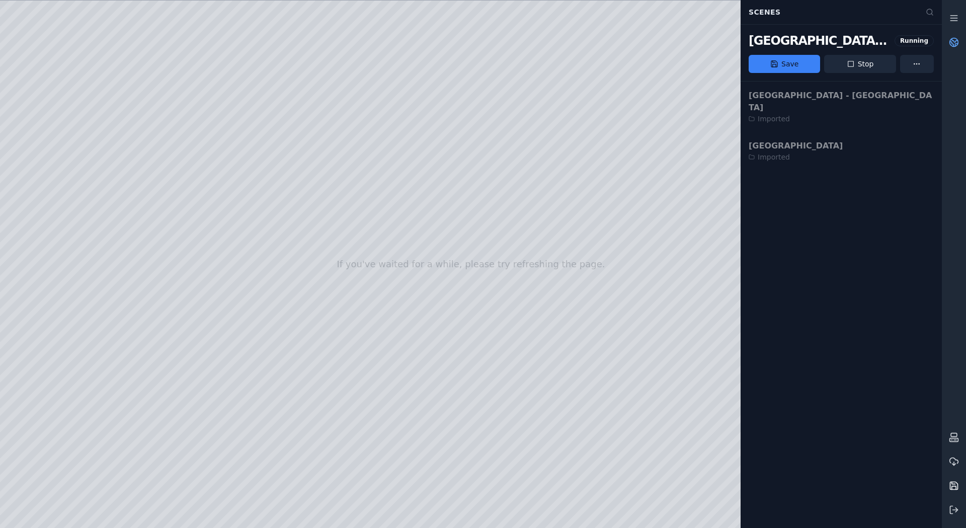
click at [952, 482] on icon at bounding box center [954, 483] width 4 height 2
click at [580, 136] on div at bounding box center [471, 264] width 942 height 527
click at [958, 41] on icon at bounding box center [954, 42] width 10 height 10
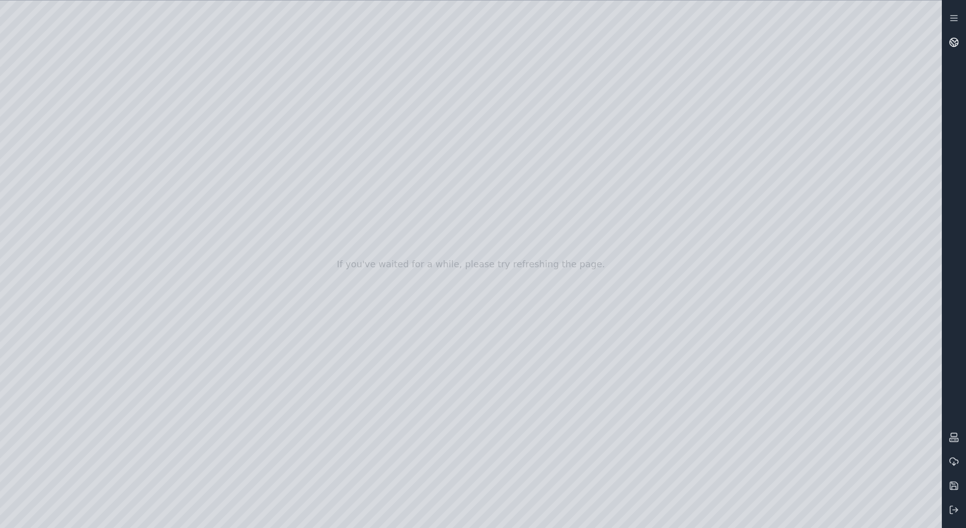
click at [954, 43] on icon at bounding box center [954, 42] width 10 height 10
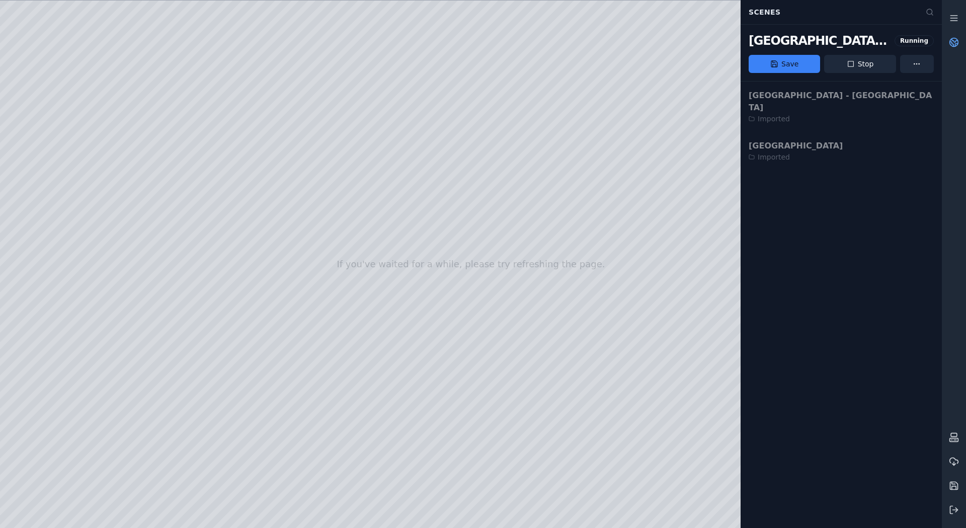
drag, startPoint x: 873, startPoint y: 63, endPoint x: 575, endPoint y: 40, distance: 299.2
click at [873, 63] on button "Stop" at bounding box center [859, 64] width 71 height 18
click at [952, 44] on icon at bounding box center [952, 44] width 4 height 5
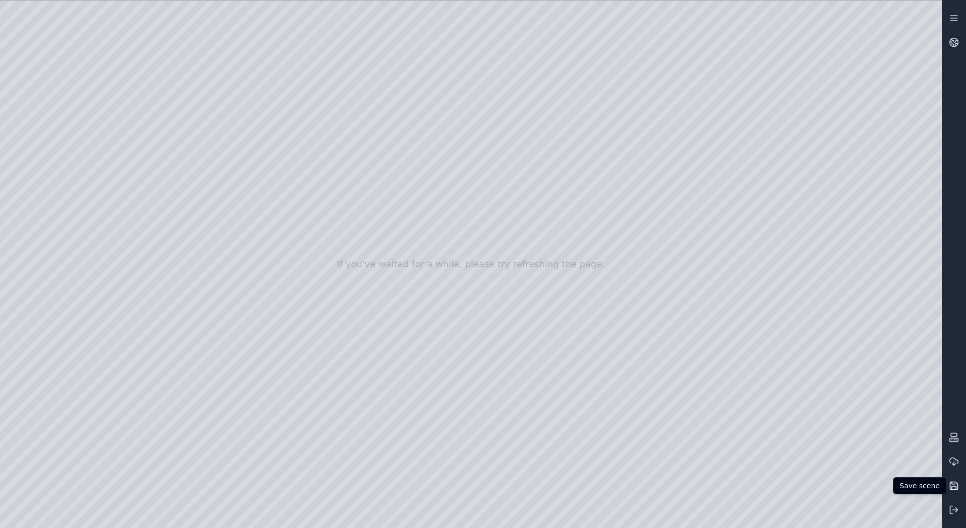
click at [955, 484] on icon at bounding box center [954, 483] width 4 height 2
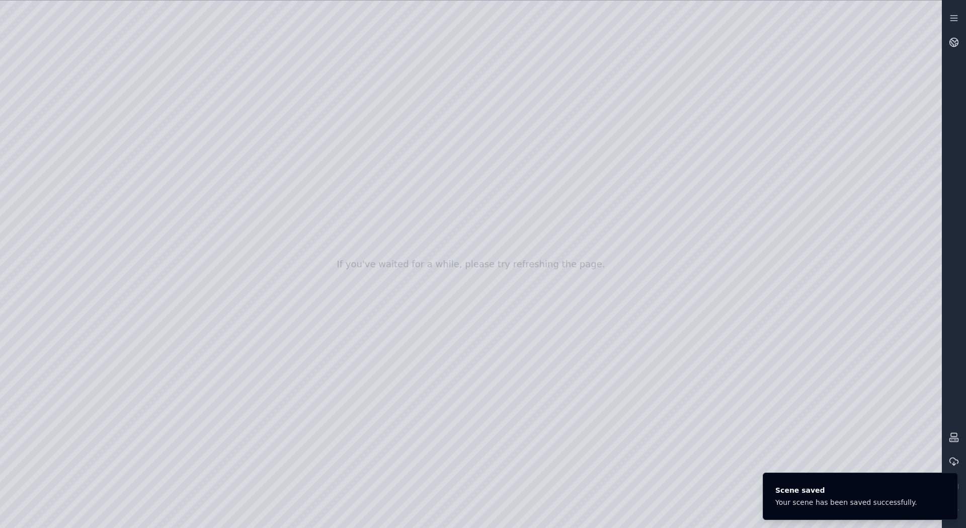
click at [949, 388] on div "Save scene Save scene" at bounding box center [954, 264] width 24 height 516
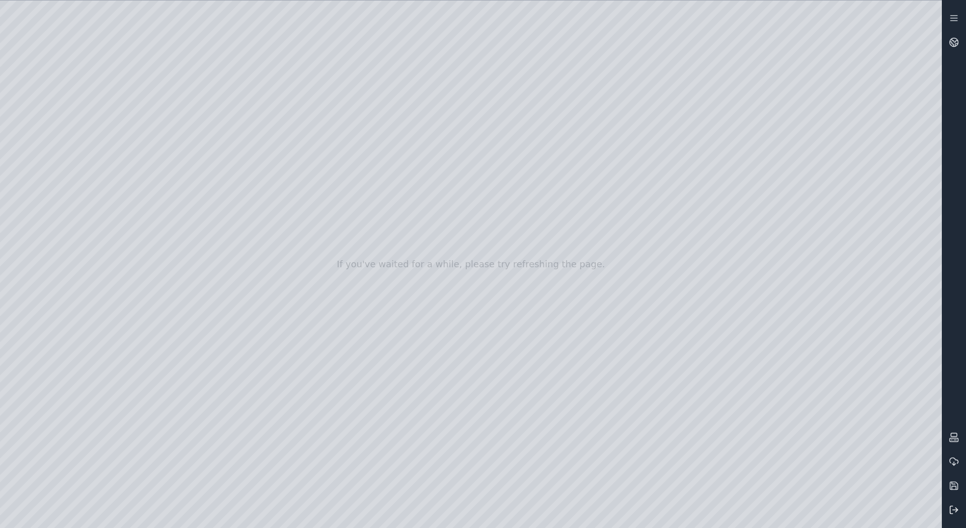
click at [951, 507] on icon at bounding box center [954, 510] width 10 height 10
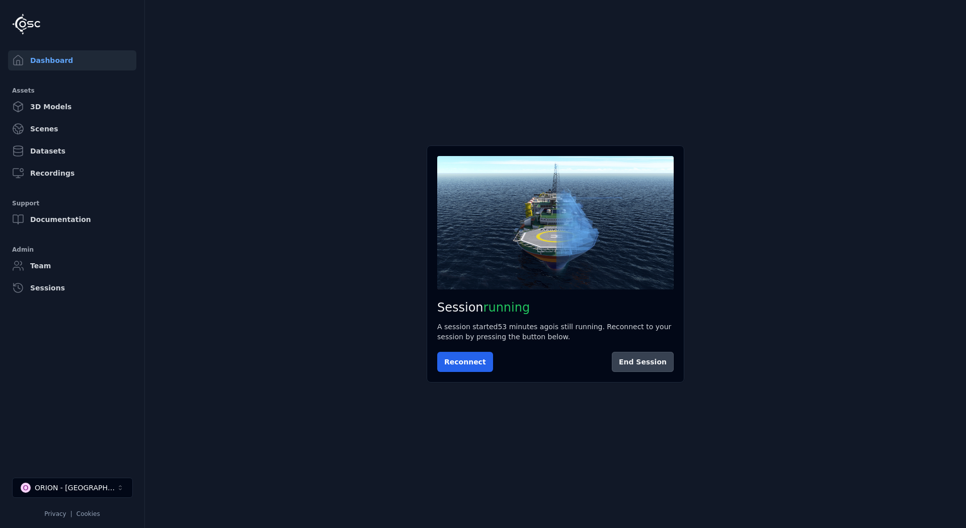
click at [665, 359] on button "End Session" at bounding box center [643, 362] width 62 height 20
